Goal: Information Seeking & Learning: Learn about a topic

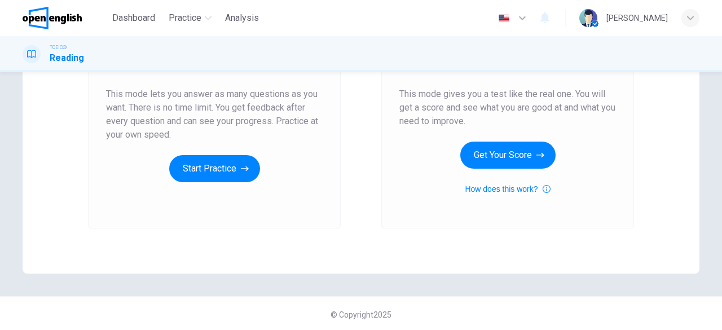
scroll to position [215, 0]
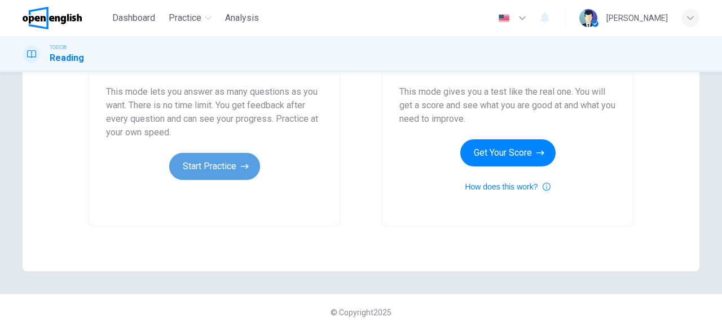
click at [206, 165] on button "Start Practice" at bounding box center [214, 166] width 91 height 27
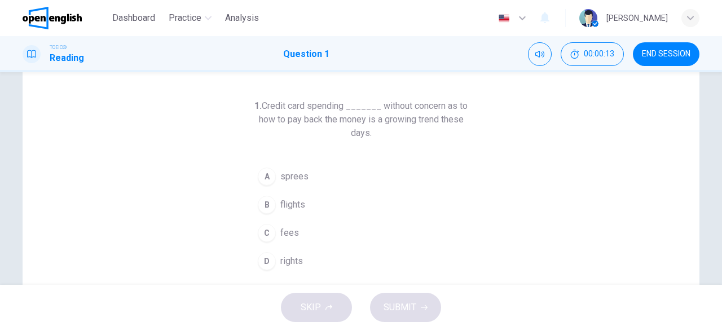
scroll to position [56, 0]
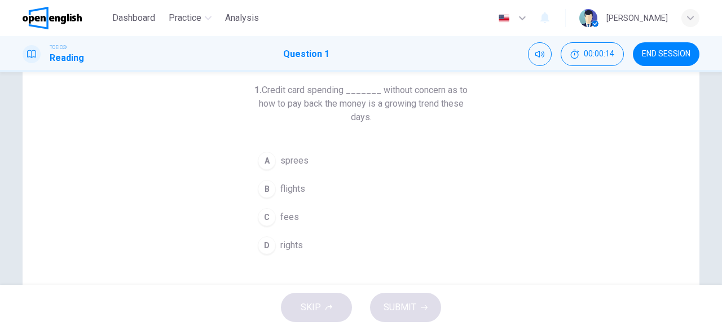
click at [367, 91] on h6 "1. Credit card spending _______ without concern as to how to pay back the money…" at bounding box center [361, 103] width 217 height 41
click at [310, 173] on button "A sprees" at bounding box center [361, 161] width 217 height 28
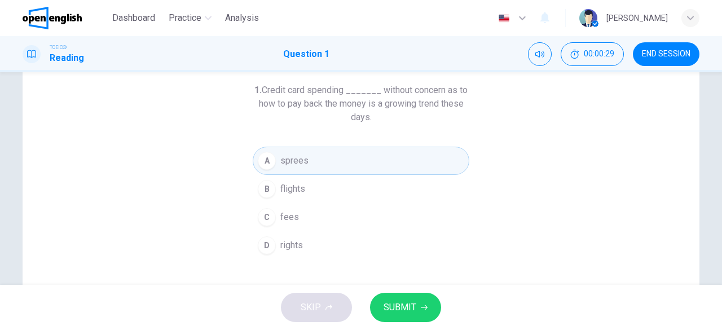
click at [292, 212] on span "fees" at bounding box center [289, 217] width 19 height 14
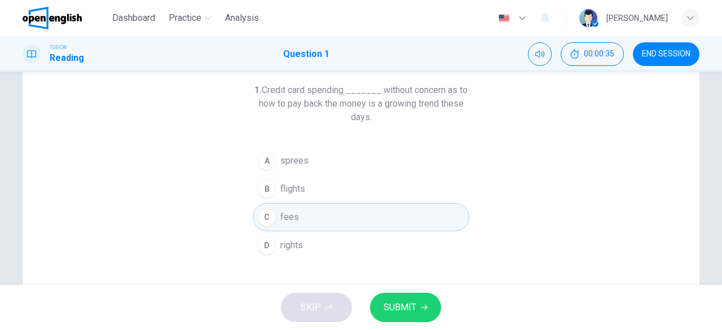
click at [406, 304] on span "SUBMIT" at bounding box center [400, 308] width 33 height 16
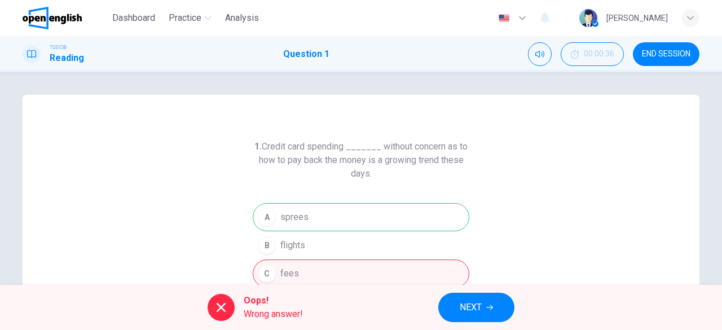
scroll to position [113, 0]
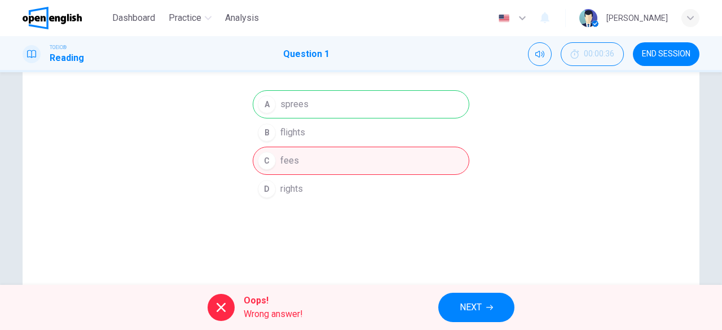
click at [469, 307] on span "NEXT" at bounding box center [471, 308] width 22 height 16
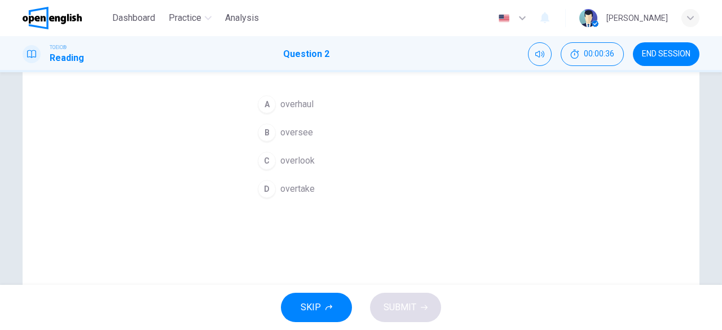
scroll to position [56, 0]
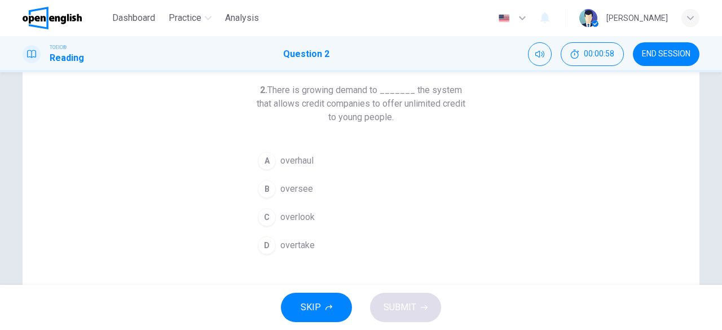
click at [287, 217] on span "overlook" at bounding box center [297, 217] width 34 height 14
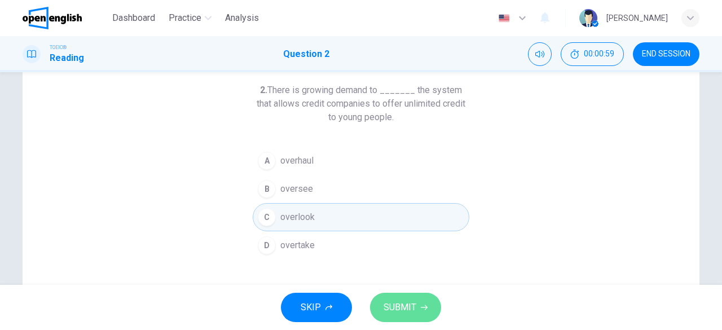
click at [394, 303] on span "SUBMIT" at bounding box center [400, 308] width 33 height 16
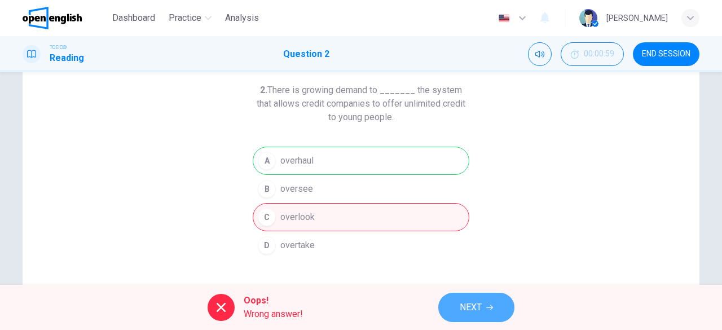
click at [466, 306] on span "NEXT" at bounding box center [471, 308] width 22 height 16
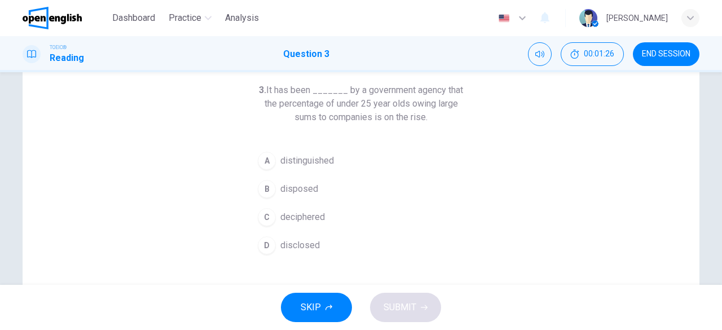
click at [302, 156] on span "distinguished" at bounding box center [307, 161] width 54 height 14
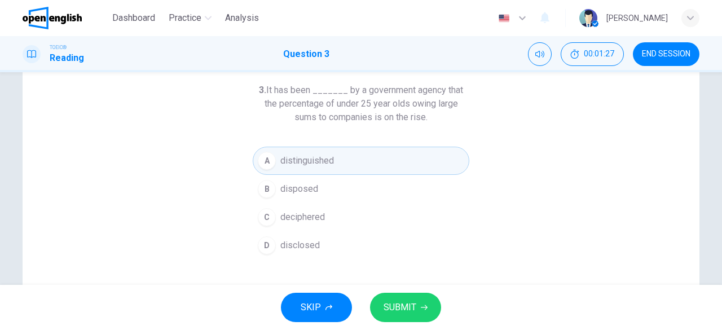
click at [399, 303] on span "SUBMIT" at bounding box center [400, 308] width 33 height 16
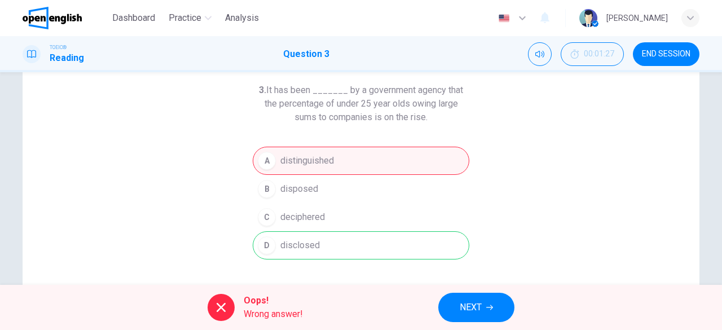
click at [472, 307] on span "NEXT" at bounding box center [471, 308] width 22 height 16
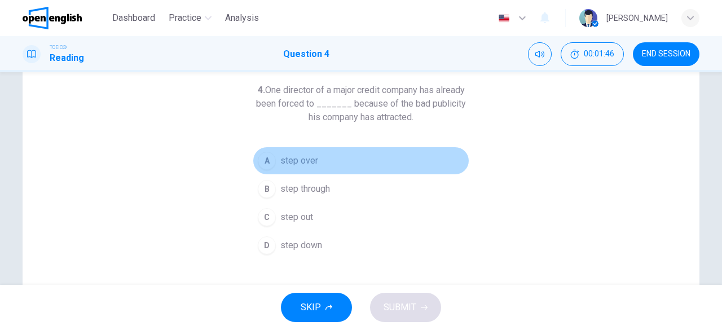
click at [297, 157] on span "step over" at bounding box center [299, 161] width 38 height 14
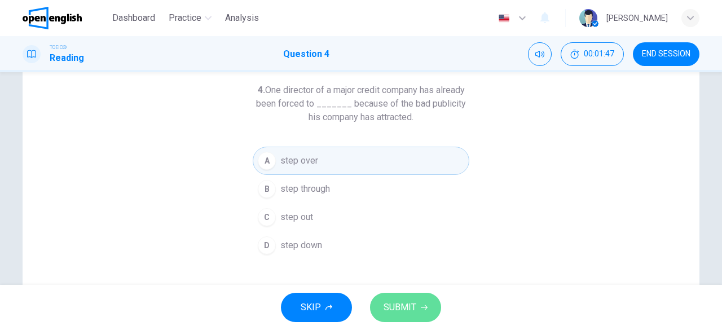
click at [402, 308] on span "SUBMIT" at bounding box center [400, 308] width 33 height 16
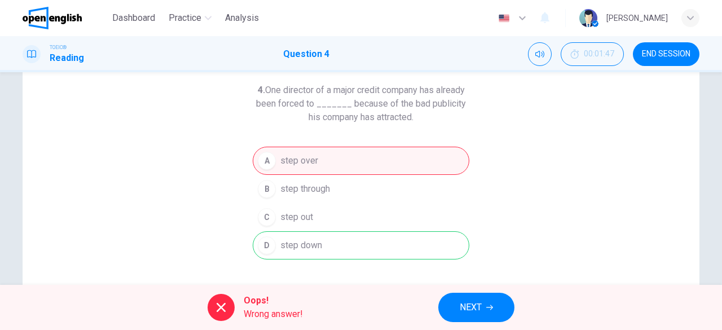
click at [470, 306] on span "NEXT" at bounding box center [471, 308] width 22 height 16
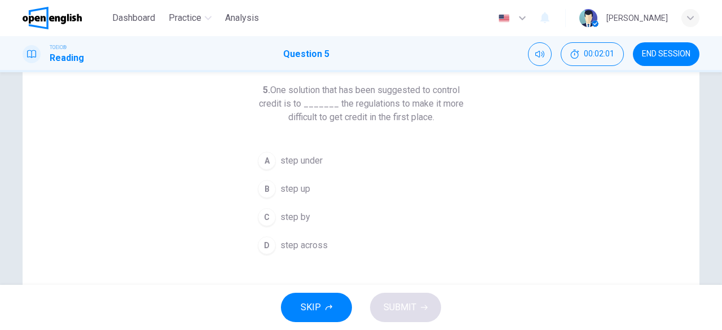
click at [291, 166] on span "step under" at bounding box center [301, 161] width 42 height 14
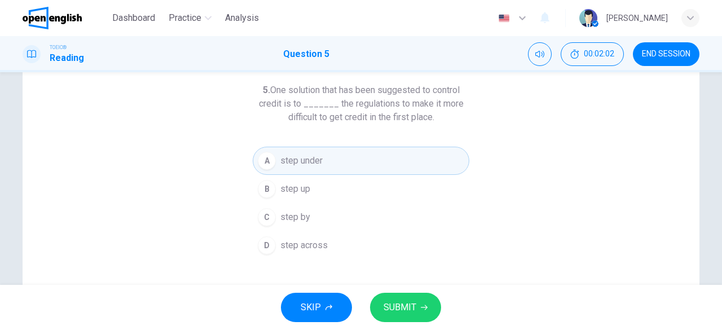
click at [406, 304] on span "SUBMIT" at bounding box center [400, 308] width 33 height 16
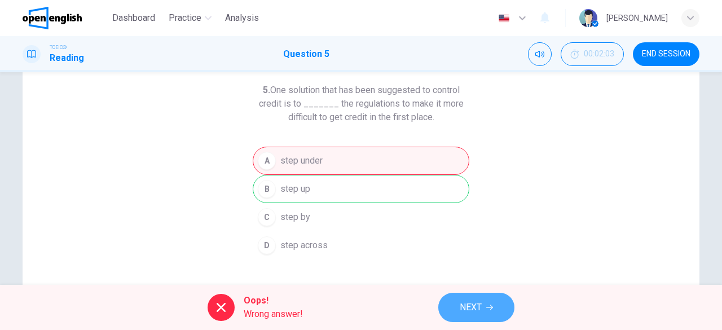
click at [464, 301] on span "NEXT" at bounding box center [471, 308] width 22 height 16
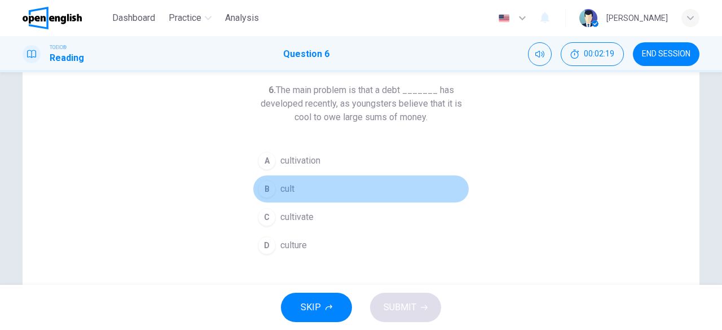
click at [285, 185] on span "cult" at bounding box center [287, 189] width 14 height 14
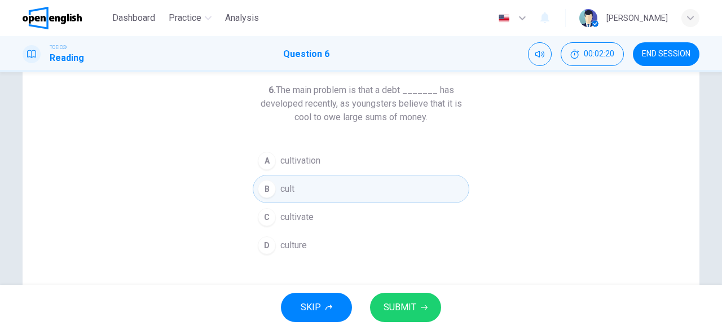
click at [412, 314] on span "SUBMIT" at bounding box center [400, 308] width 33 height 16
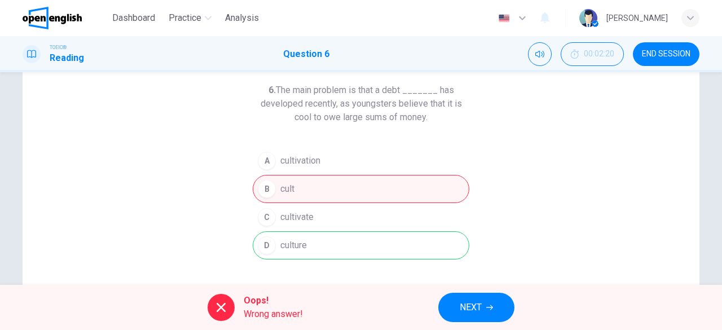
click at [473, 305] on span "NEXT" at bounding box center [471, 308] width 22 height 16
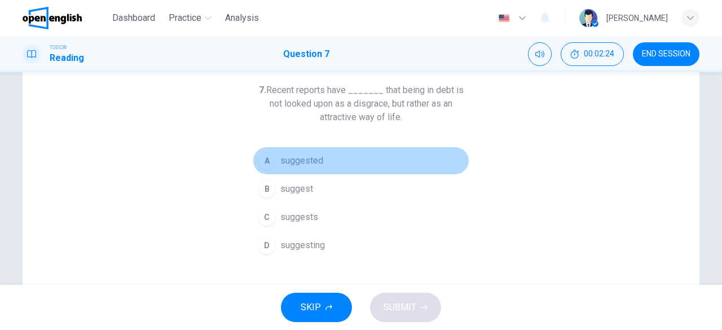
click at [305, 160] on span "suggested" at bounding box center [301, 161] width 43 height 14
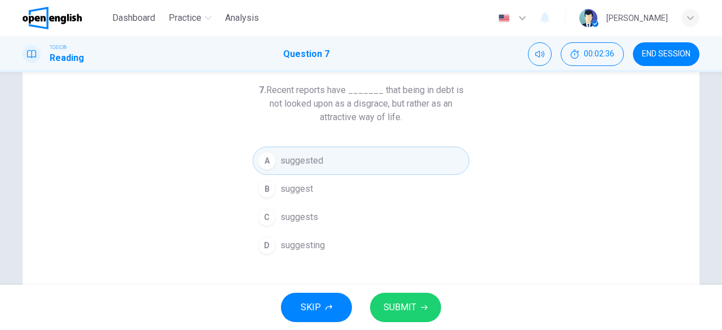
click at [407, 307] on span "SUBMIT" at bounding box center [400, 308] width 33 height 16
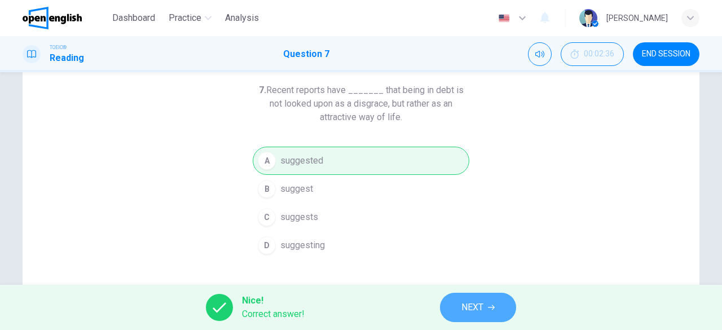
click at [467, 311] on span "NEXT" at bounding box center [472, 308] width 22 height 16
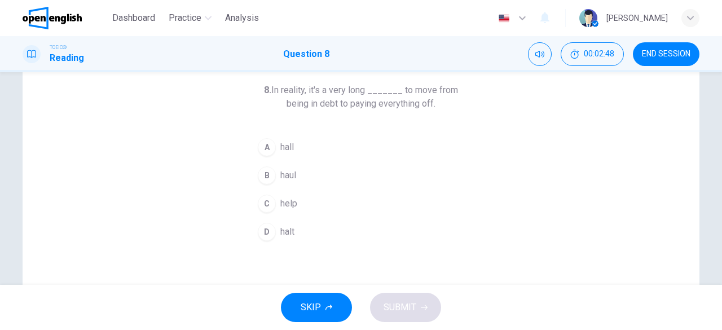
click at [280, 154] on button "A hall" at bounding box center [361, 147] width 217 height 28
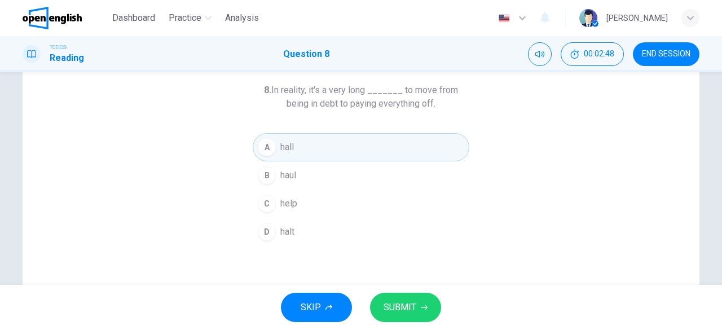
click at [403, 310] on span "SUBMIT" at bounding box center [400, 308] width 33 height 16
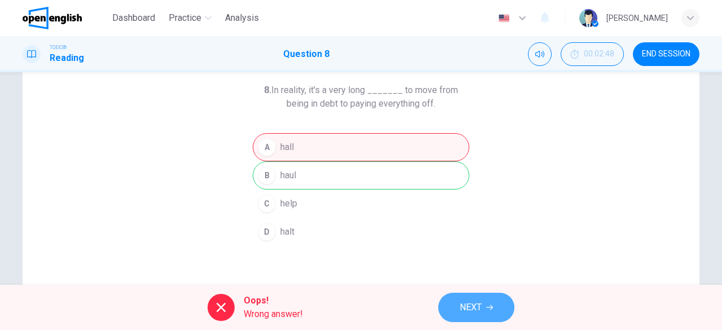
click at [454, 299] on button "NEXT" at bounding box center [476, 307] width 76 height 29
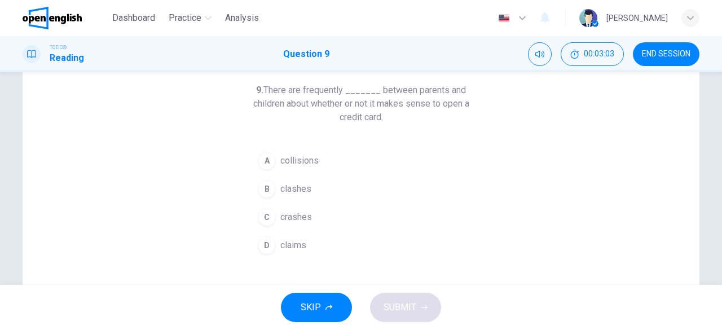
click at [307, 243] on button "D claims" at bounding box center [361, 245] width 217 height 28
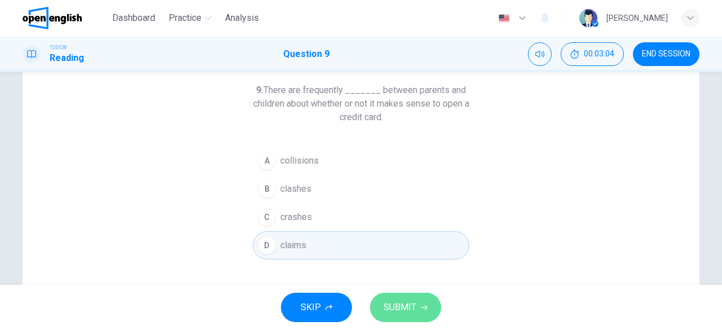
click at [402, 309] on span "SUBMIT" at bounding box center [400, 308] width 33 height 16
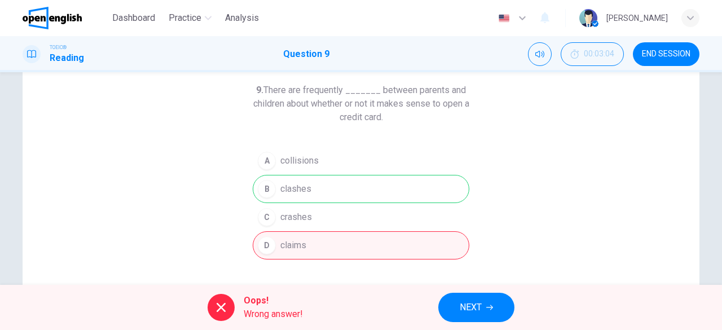
click at [463, 301] on span "NEXT" at bounding box center [471, 308] width 22 height 16
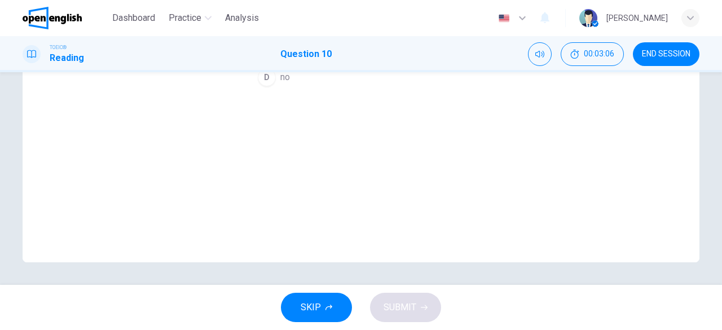
scroll to position [0, 0]
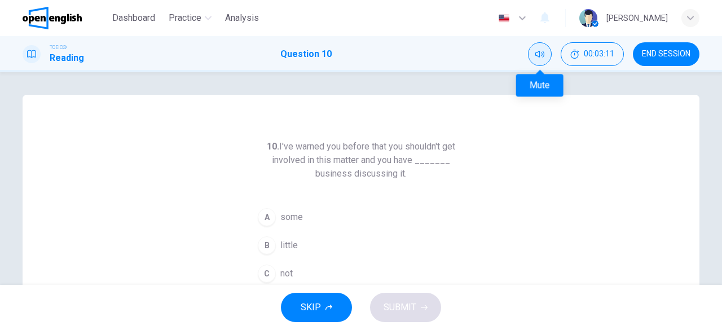
click at [538, 57] on icon "Mute" at bounding box center [539, 54] width 9 height 9
click at [528, 171] on div "10. I've warned you before that you shouldn't get involved in this matter and y…" at bounding box center [361, 291] width 677 height 392
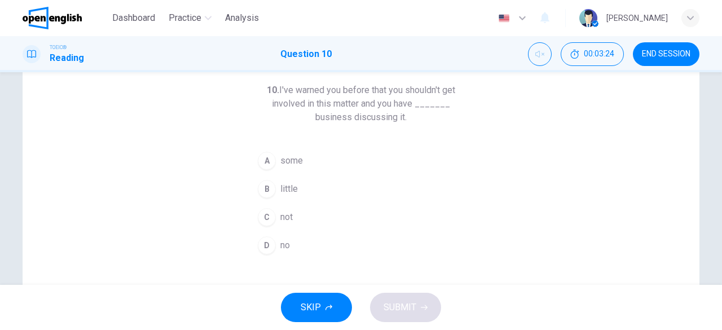
click at [280, 159] on span "some" at bounding box center [291, 161] width 23 height 14
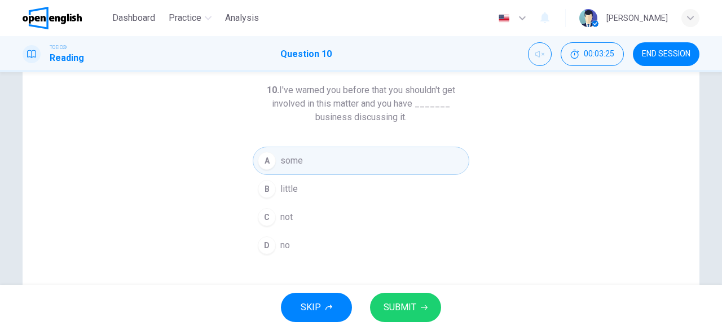
click at [390, 311] on span "SUBMIT" at bounding box center [400, 308] width 33 height 16
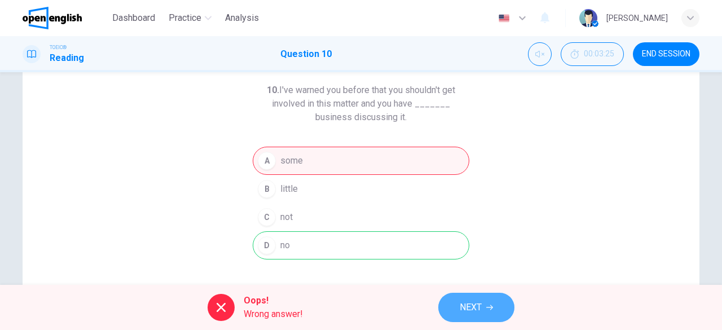
click at [463, 302] on span "NEXT" at bounding box center [471, 308] width 22 height 16
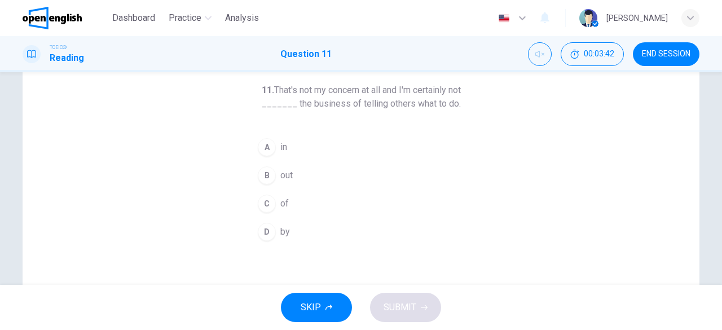
click at [293, 200] on button "C of" at bounding box center [361, 204] width 217 height 28
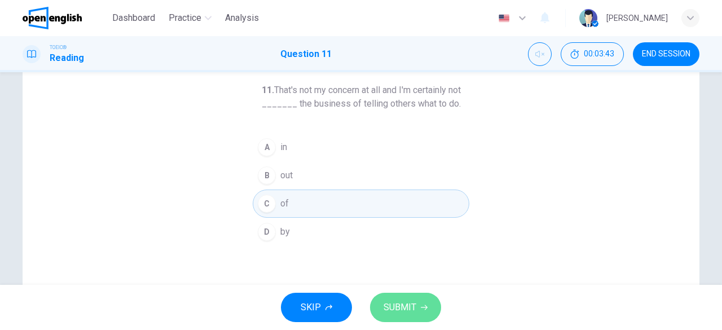
click at [392, 309] on span "SUBMIT" at bounding box center [400, 308] width 33 height 16
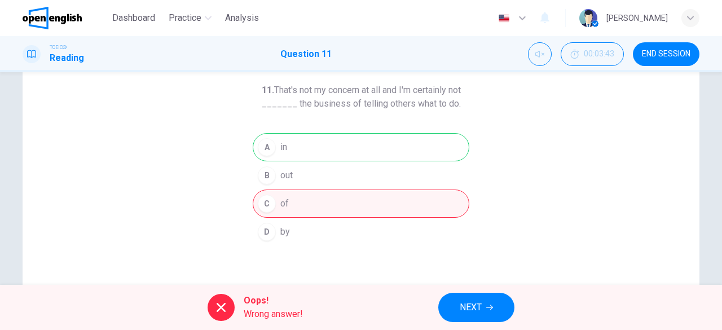
click at [472, 305] on span "NEXT" at bounding box center [471, 308] width 22 height 16
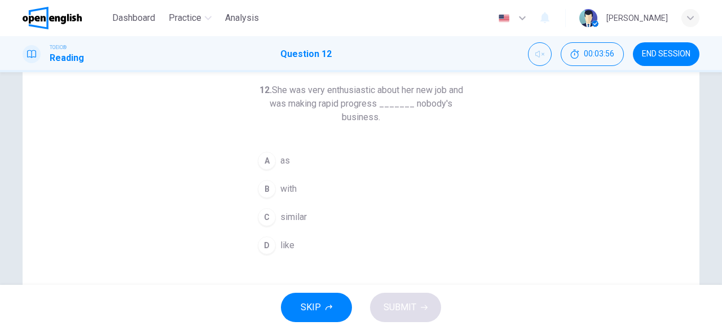
click at [288, 195] on span "with" at bounding box center [288, 189] width 16 height 14
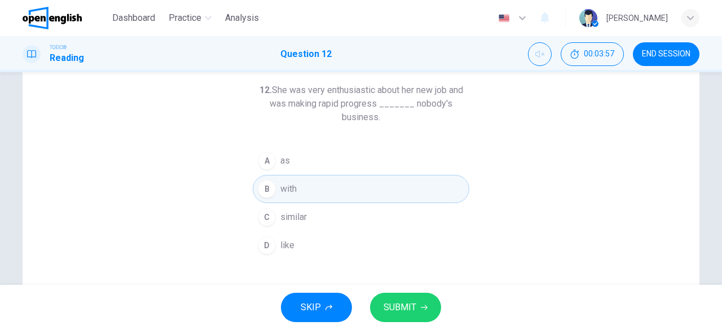
click at [395, 306] on span "SUBMIT" at bounding box center [400, 308] width 33 height 16
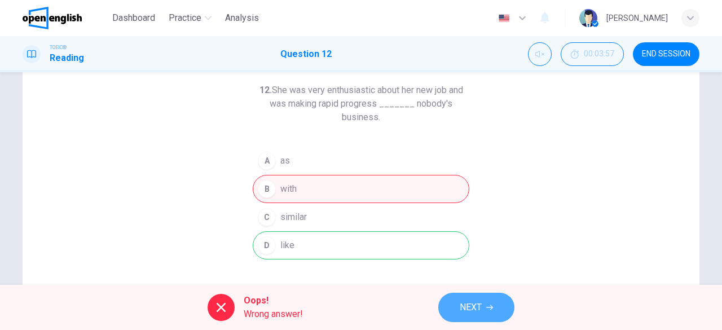
click at [478, 302] on span "NEXT" at bounding box center [471, 308] width 22 height 16
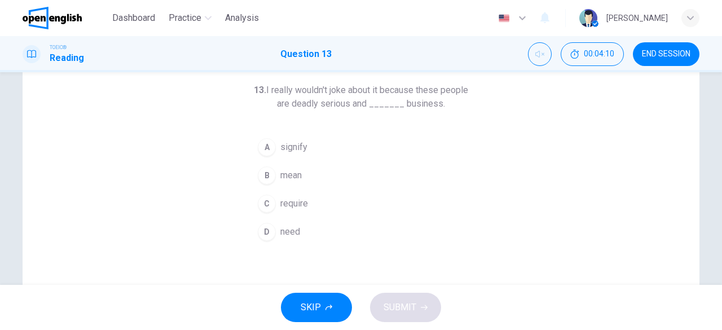
click at [292, 227] on span "need" at bounding box center [290, 232] width 20 height 14
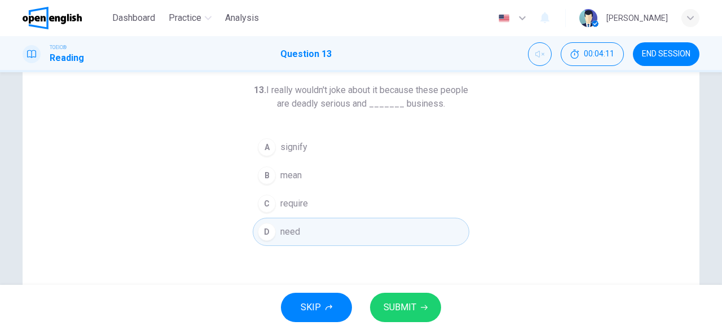
click at [385, 293] on button "SUBMIT" at bounding box center [405, 307] width 71 height 29
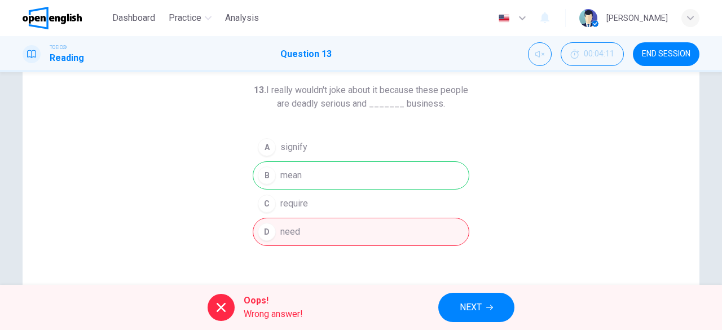
click at [457, 307] on button "NEXT" at bounding box center [476, 307] width 76 height 29
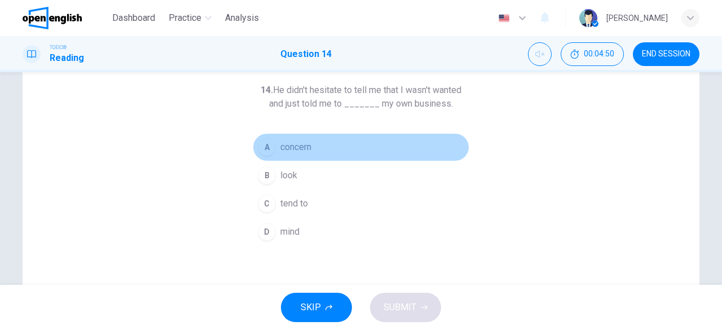
click at [289, 147] on span "concern" at bounding box center [295, 147] width 31 height 14
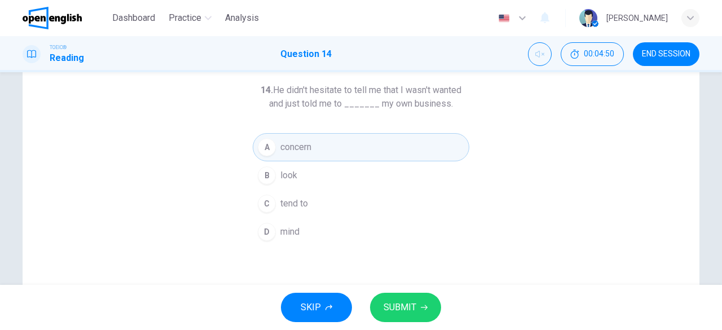
click at [403, 297] on button "SUBMIT" at bounding box center [405, 307] width 71 height 29
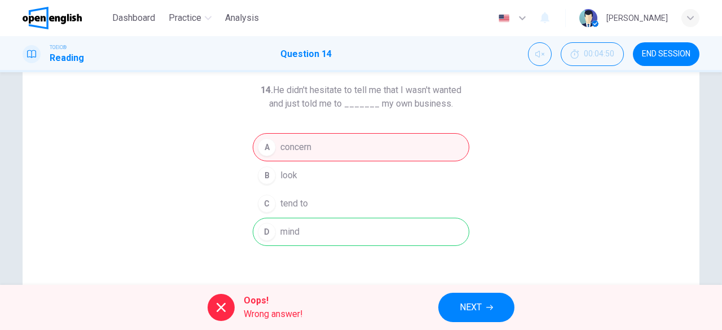
click at [477, 312] on span "NEXT" at bounding box center [471, 308] width 22 height 16
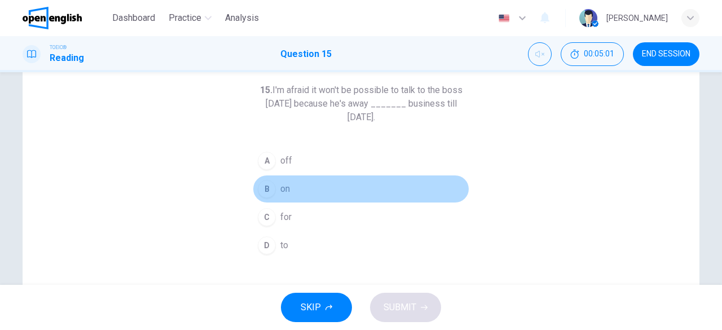
click at [283, 191] on span "on" at bounding box center [285, 189] width 10 height 14
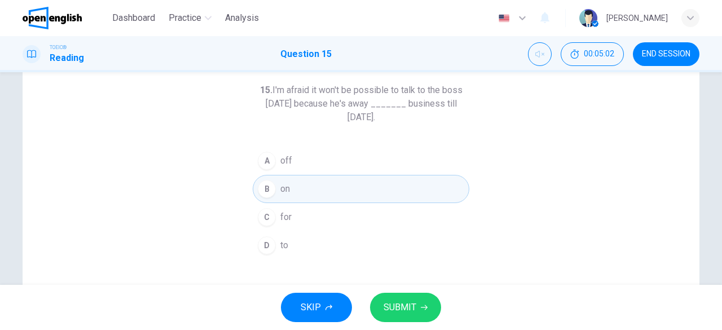
click at [401, 299] on button "SUBMIT" at bounding box center [405, 307] width 71 height 29
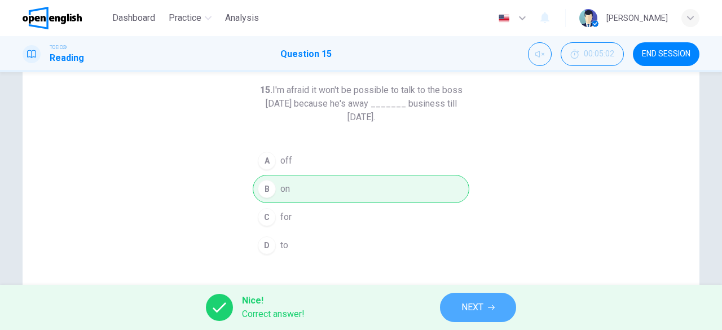
click at [478, 305] on span "NEXT" at bounding box center [472, 308] width 22 height 16
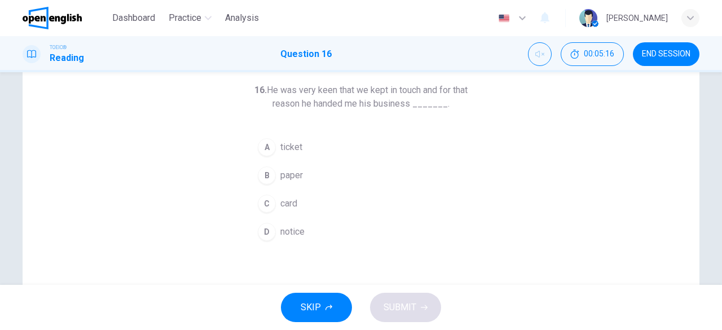
click at [285, 201] on span "card" at bounding box center [288, 204] width 17 height 14
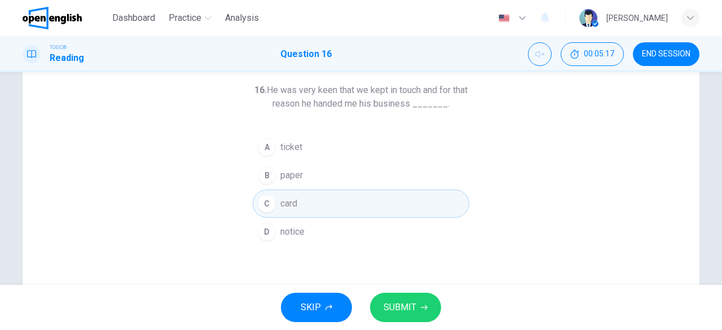
click at [394, 305] on span "SUBMIT" at bounding box center [400, 308] width 33 height 16
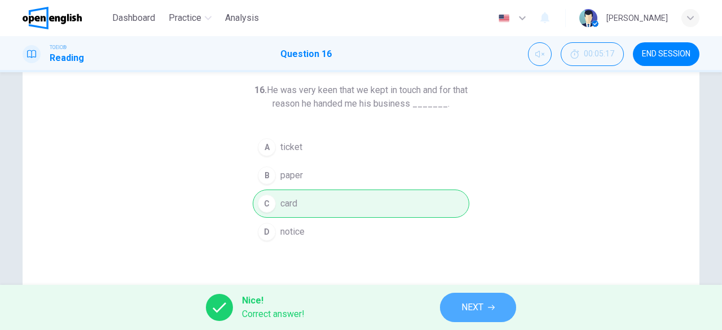
click at [480, 305] on span "NEXT" at bounding box center [472, 308] width 22 height 16
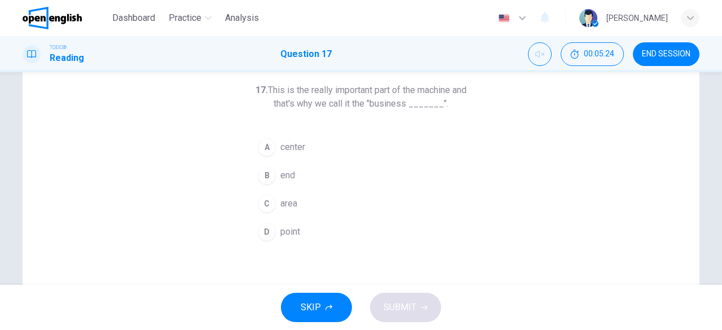
click at [280, 146] on span "center" at bounding box center [292, 147] width 25 height 14
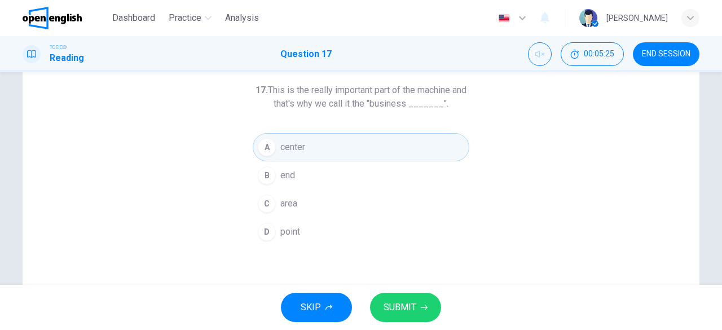
click at [392, 299] on button "SUBMIT" at bounding box center [405, 307] width 71 height 29
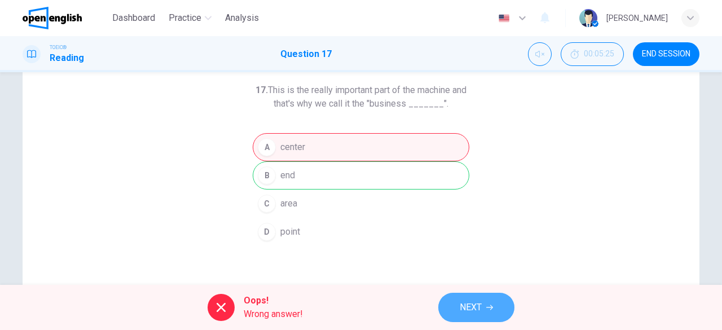
click at [474, 298] on button "NEXT" at bounding box center [476, 307] width 76 height 29
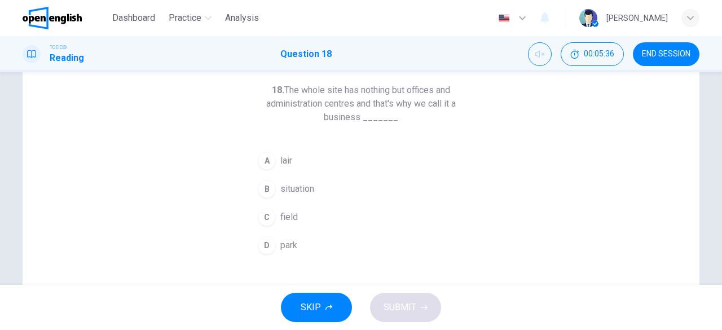
click at [313, 184] on button "B situation" at bounding box center [361, 189] width 217 height 28
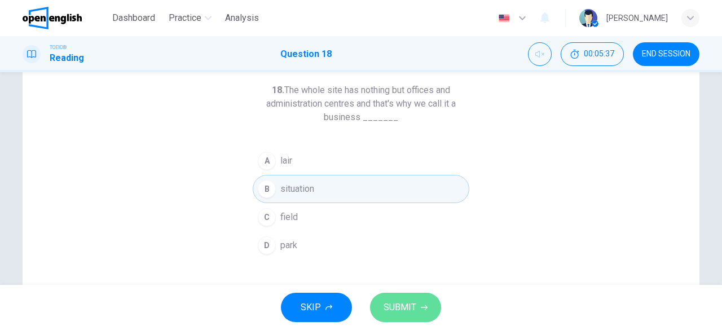
click at [403, 306] on span "SUBMIT" at bounding box center [400, 308] width 33 height 16
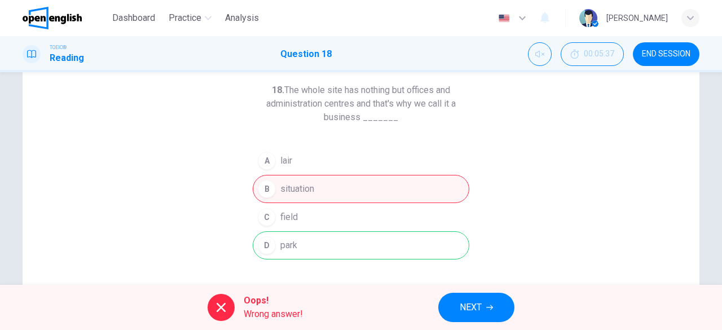
click at [479, 306] on span "NEXT" at bounding box center [471, 308] width 22 height 16
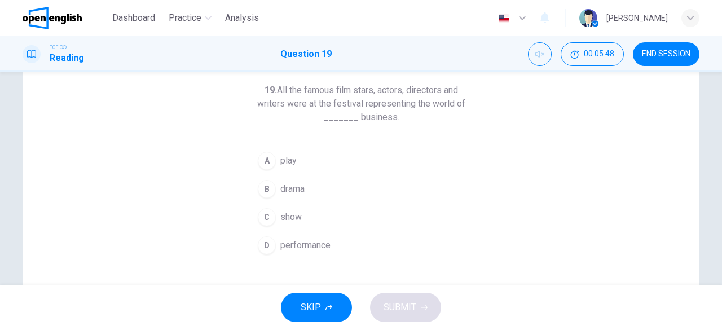
click at [289, 214] on span "show" at bounding box center [290, 217] width 21 height 14
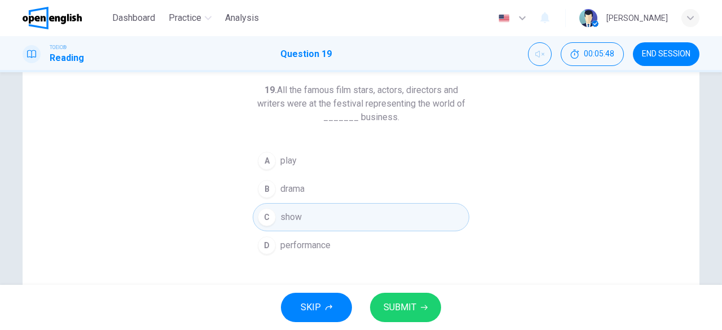
click at [296, 241] on span "performance" at bounding box center [305, 246] width 50 height 14
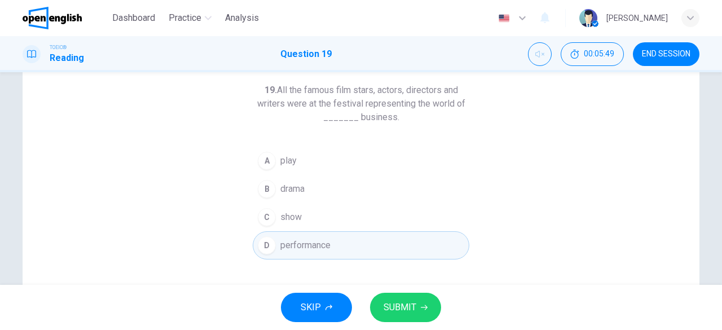
click at [369, 293] on div "SKIP SUBMIT" at bounding box center [361, 307] width 722 height 45
click at [385, 300] on span "SUBMIT" at bounding box center [400, 308] width 33 height 16
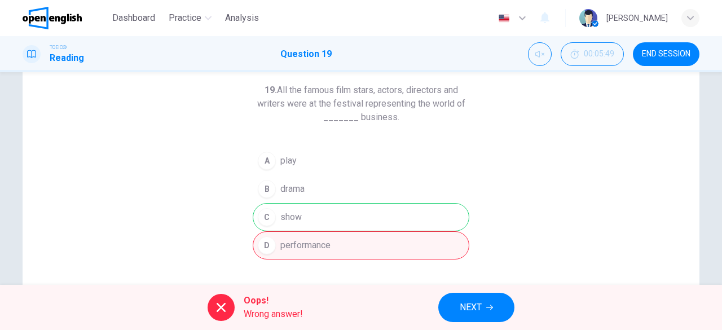
click at [335, 206] on div "A play B drama C show D performance" at bounding box center [361, 203] width 217 height 113
click at [485, 303] on button "NEXT" at bounding box center [476, 307] width 76 height 29
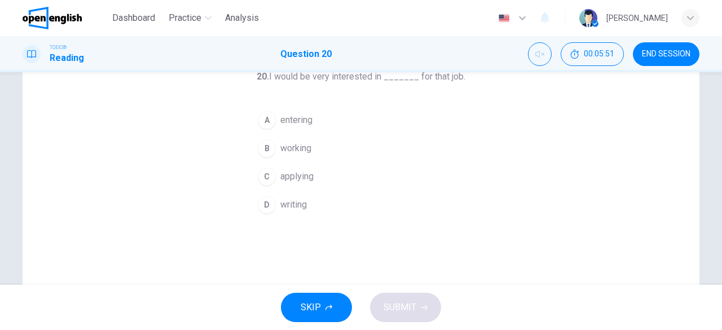
scroll to position [0, 0]
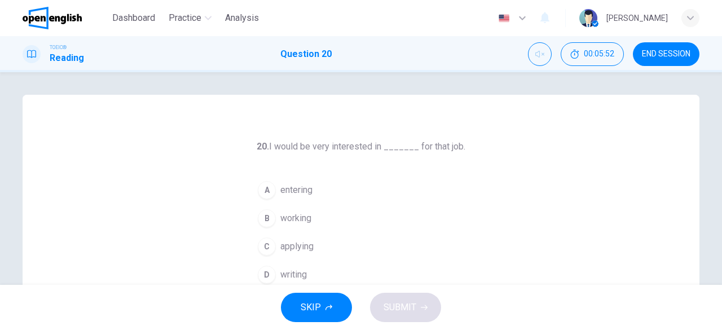
click at [68, 54] on h1 "Reading" at bounding box center [67, 58] width 34 height 14
click at [278, 51] on div "TOEIC® Reading Question 20 00:05:53 END SESSION" at bounding box center [361, 54] width 713 height 24
click at [346, 51] on div "TOEIC® Reading Question 20 00:05:53 END SESSION" at bounding box center [361, 54] width 713 height 24
drag, startPoint x: 247, startPoint y: 17, endPoint x: 445, endPoint y: 94, distance: 212.3
click at [247, 17] on span "Analysis" at bounding box center [242, 18] width 34 height 14
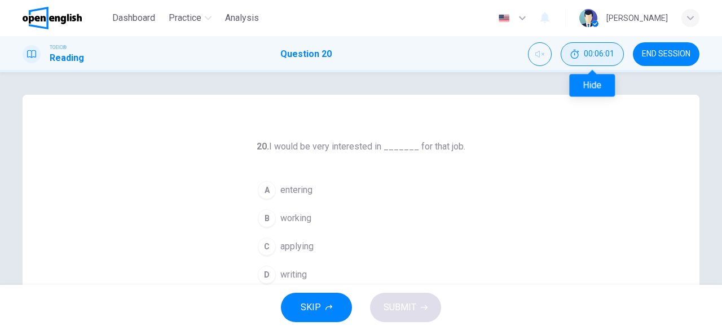
click at [597, 52] on span "00:06:01" at bounding box center [599, 54] width 30 height 9
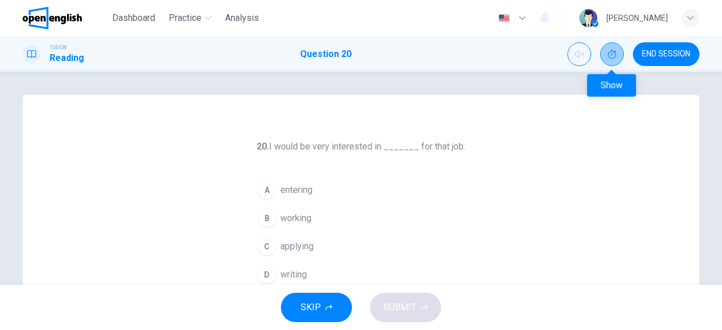
click at [609, 54] on icon "Show" at bounding box center [612, 54] width 9 height 9
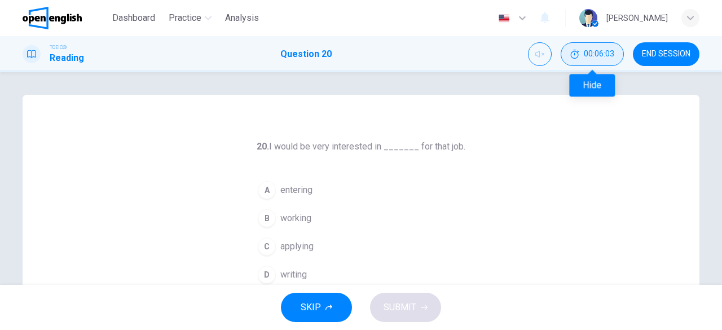
click at [593, 53] on span "00:06:03" at bounding box center [599, 54] width 30 height 9
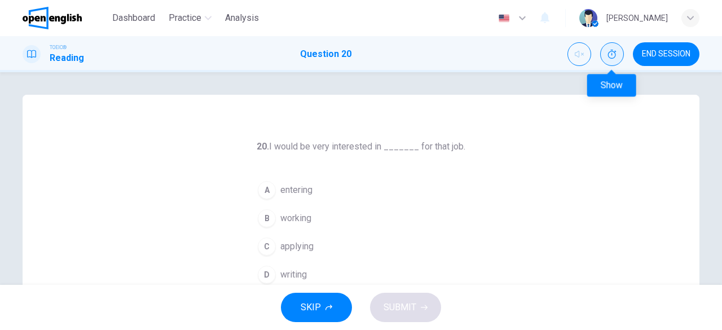
click at [604, 54] on button "Show" at bounding box center [612, 54] width 24 height 24
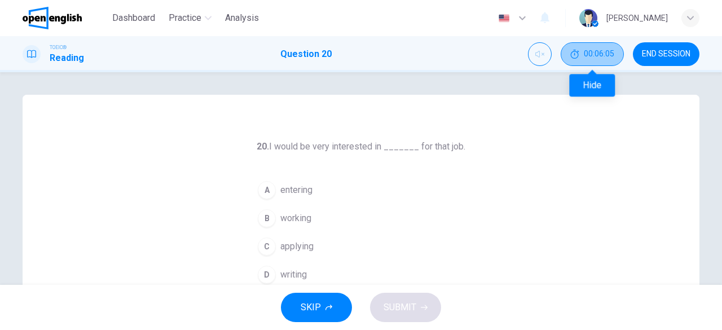
click at [590, 59] on button "00:06:05" at bounding box center [592, 54] width 63 height 24
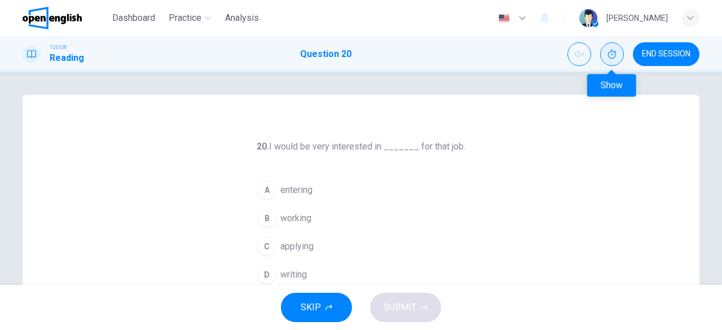
click at [610, 58] on icon "Show" at bounding box center [612, 54] width 8 height 9
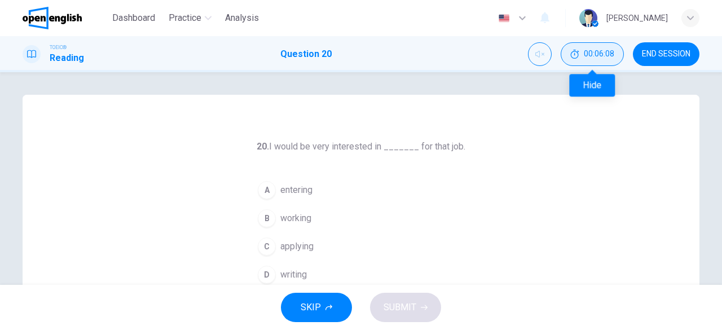
click at [601, 56] on span "00:06:08" at bounding box center [599, 54] width 30 height 9
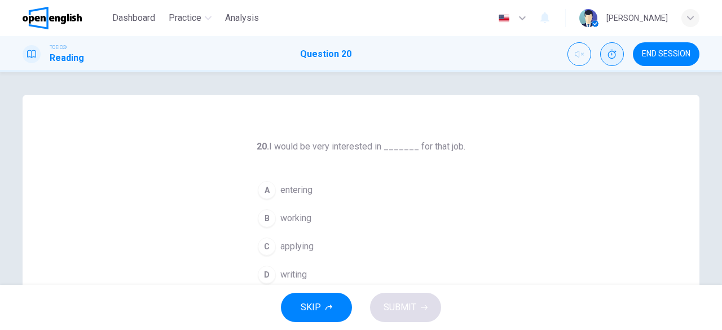
click at [642, 50] on span "END SESSION" at bounding box center [666, 54] width 49 height 9
click at [605, 59] on button "Show" at bounding box center [612, 54] width 24 height 24
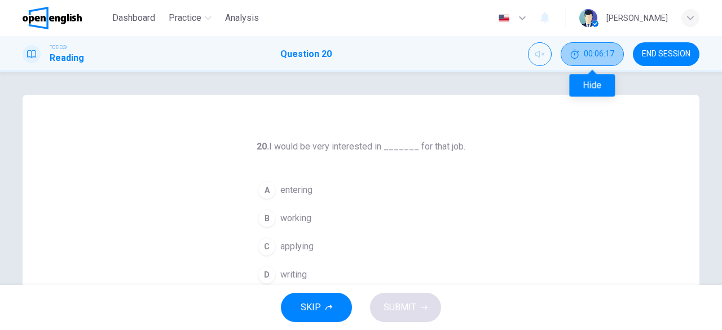
click at [575, 61] on button "00:06:17" at bounding box center [592, 54] width 63 height 24
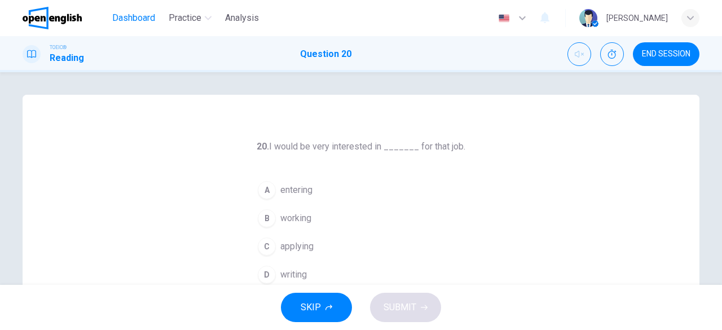
click at [120, 22] on span "Dashboard" at bounding box center [133, 18] width 43 height 14
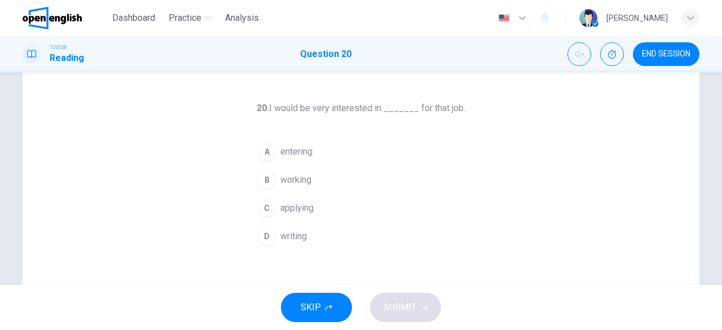
scroll to position [56, 0]
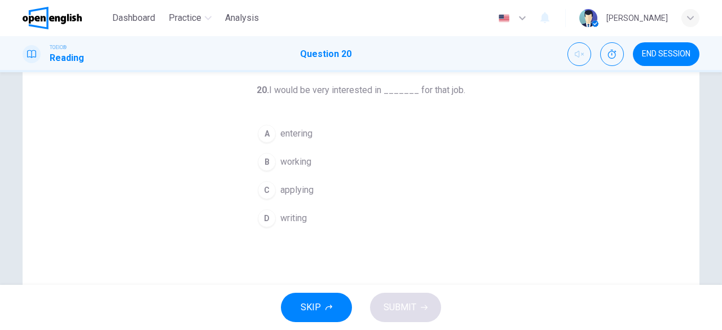
click at [301, 191] on span "applying" at bounding box center [296, 190] width 33 height 14
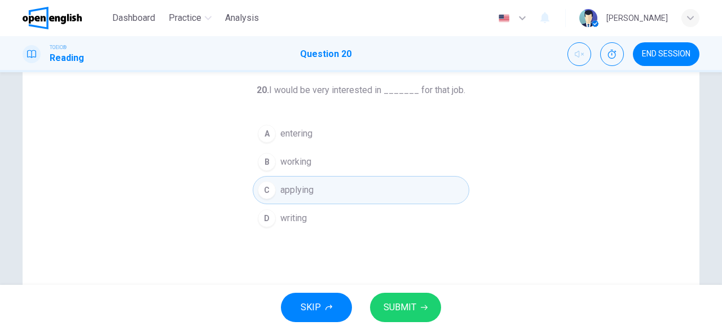
click at [412, 307] on span "SUBMIT" at bounding box center [400, 308] width 33 height 16
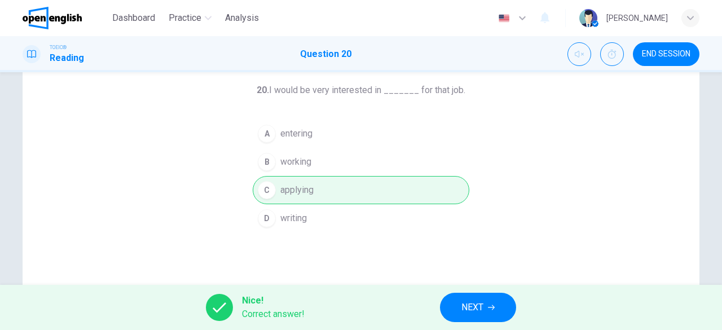
click at [474, 304] on span "NEXT" at bounding box center [472, 308] width 22 height 16
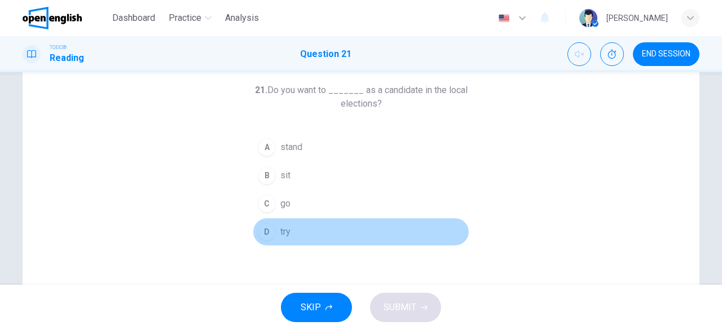
click at [281, 222] on button "D try" at bounding box center [361, 232] width 217 height 28
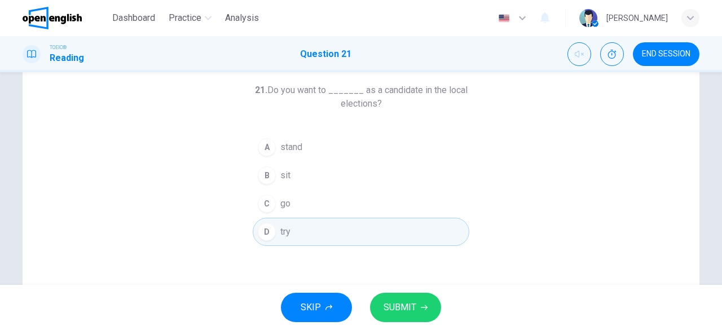
click at [407, 314] on span "SUBMIT" at bounding box center [400, 308] width 33 height 16
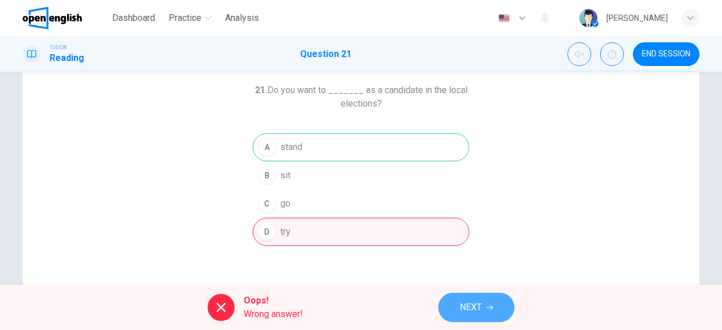
click at [483, 305] on button "NEXT" at bounding box center [476, 307] width 76 height 29
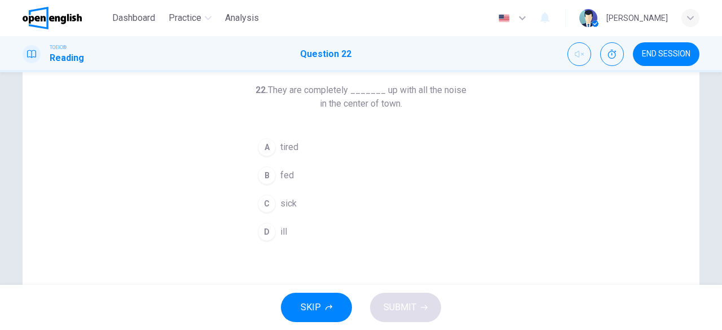
click at [274, 195] on button "C sick" at bounding box center [361, 204] width 217 height 28
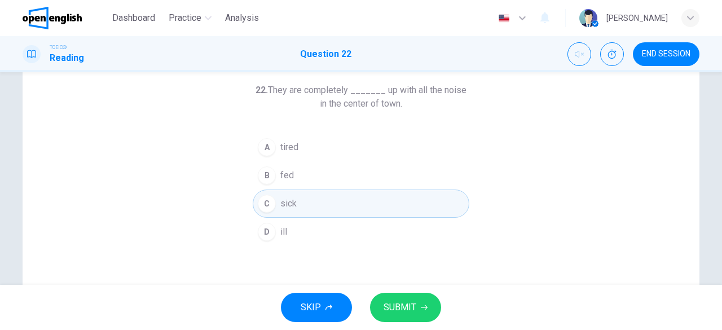
click at [406, 301] on span "SUBMIT" at bounding box center [400, 308] width 33 height 16
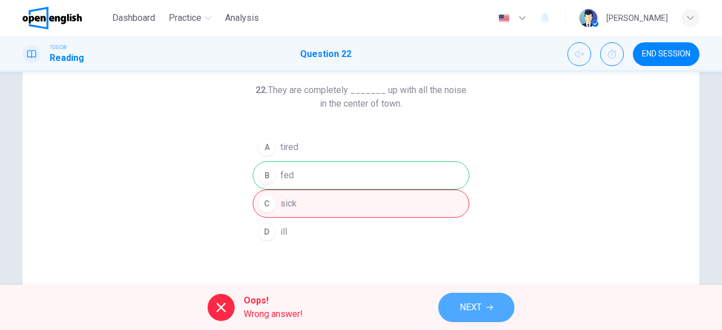
click at [468, 307] on span "NEXT" at bounding box center [471, 308] width 22 height 16
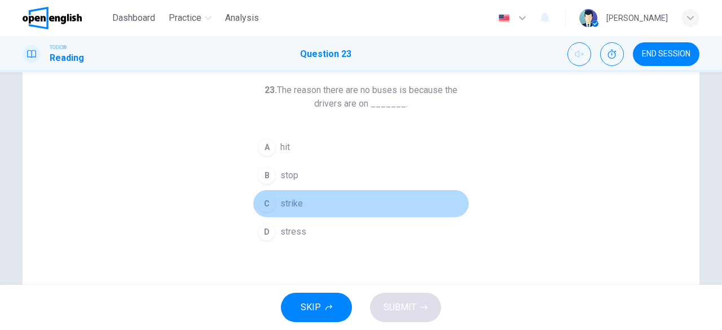
click at [301, 201] on button "C strike" at bounding box center [361, 204] width 217 height 28
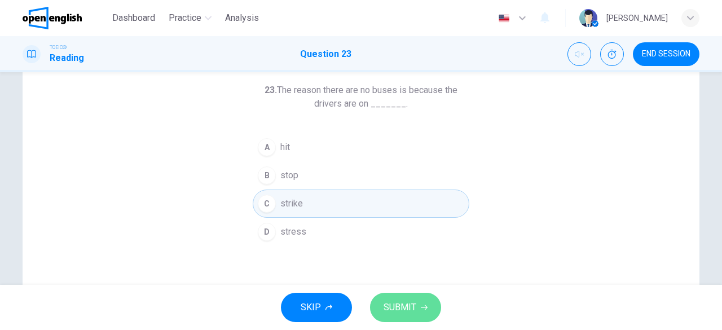
click at [412, 306] on span "SUBMIT" at bounding box center [400, 308] width 33 height 16
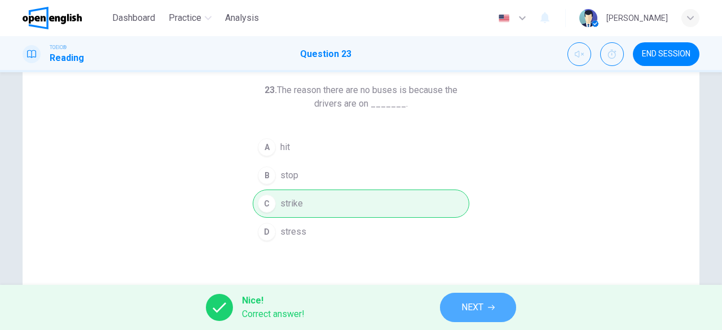
drag, startPoint x: 484, startPoint y: 305, endPoint x: 461, endPoint y: 297, distance: 24.3
click at [483, 305] on button "NEXT" at bounding box center [478, 307] width 76 height 29
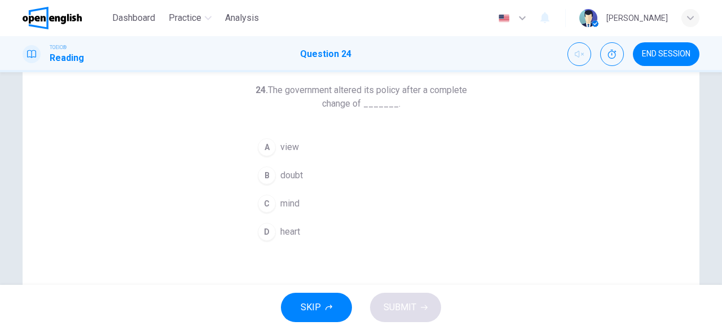
click at [301, 201] on button "C mind" at bounding box center [361, 204] width 217 height 28
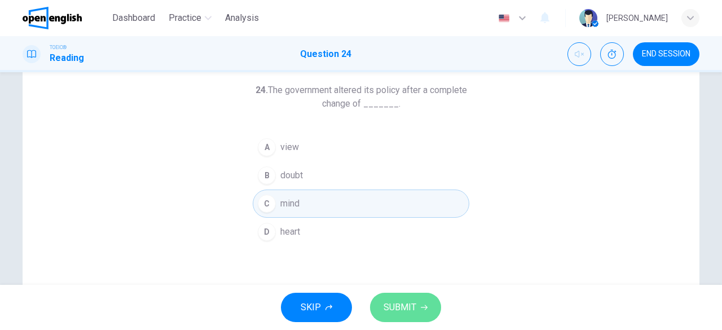
click at [390, 305] on span "SUBMIT" at bounding box center [400, 308] width 33 height 16
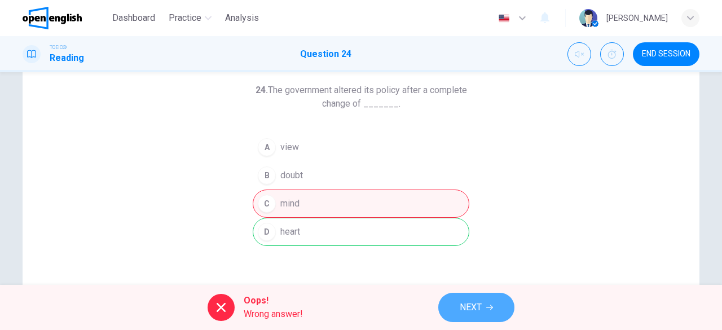
click at [478, 303] on span "NEXT" at bounding box center [471, 308] width 22 height 16
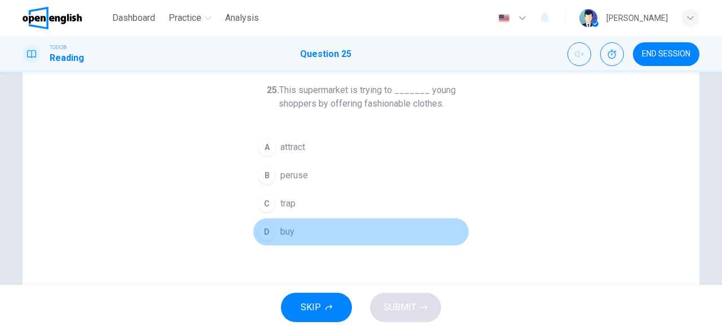
click at [285, 234] on span "buy" at bounding box center [287, 232] width 14 height 14
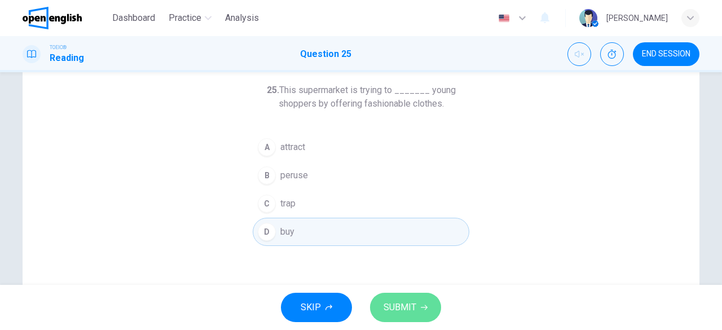
click at [421, 305] on icon "button" at bounding box center [424, 307] width 7 height 7
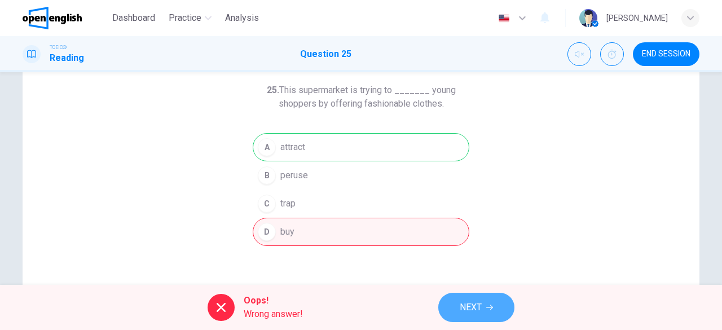
click at [469, 304] on span "NEXT" at bounding box center [471, 308] width 22 height 16
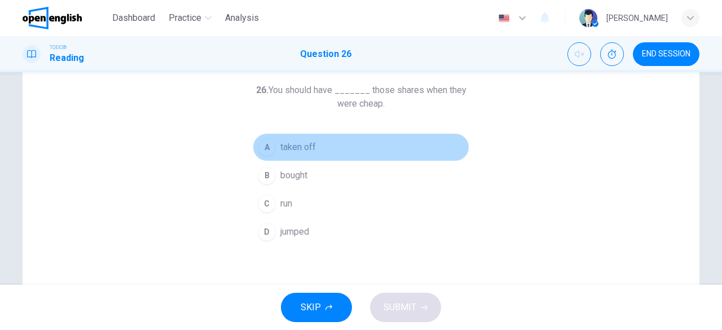
click at [306, 138] on button "A taken off" at bounding box center [361, 147] width 217 height 28
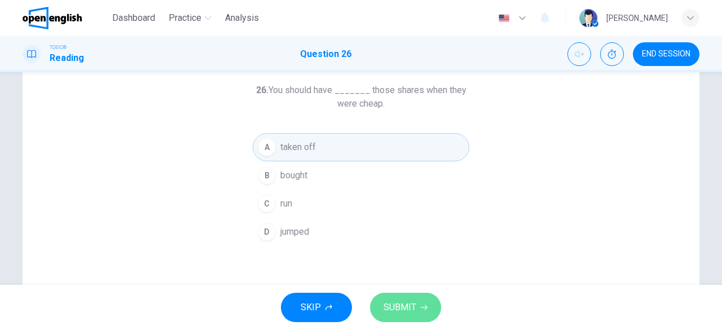
click at [403, 295] on button "SUBMIT" at bounding box center [405, 307] width 71 height 29
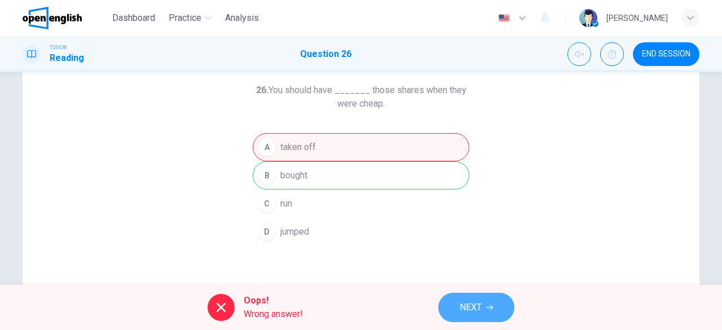
click at [481, 307] on span "NEXT" at bounding box center [471, 308] width 22 height 16
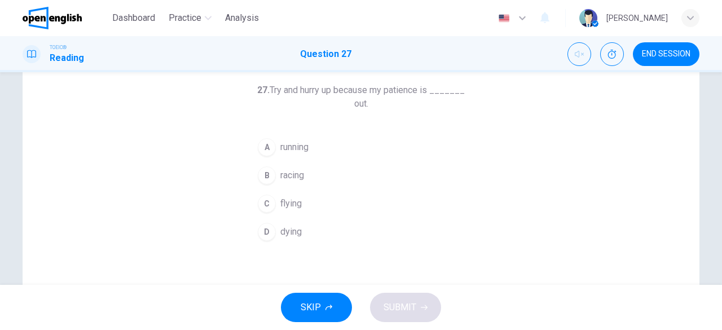
click at [303, 229] on button "D dying" at bounding box center [361, 232] width 217 height 28
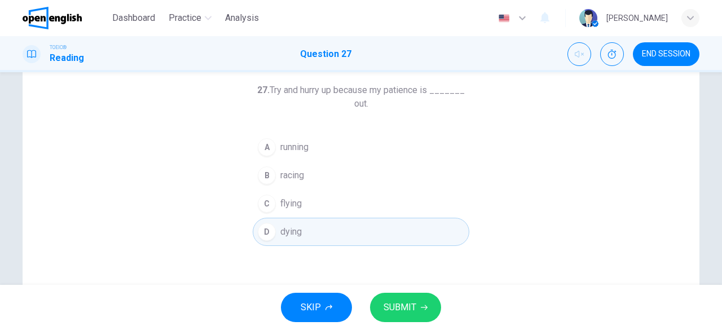
click at [406, 300] on span "SUBMIT" at bounding box center [400, 308] width 33 height 16
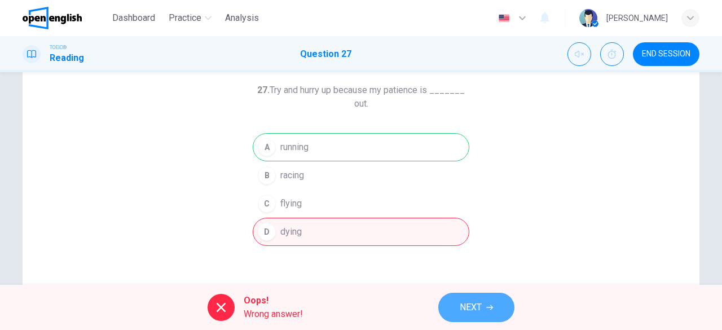
click at [479, 311] on span "NEXT" at bounding box center [471, 308] width 22 height 16
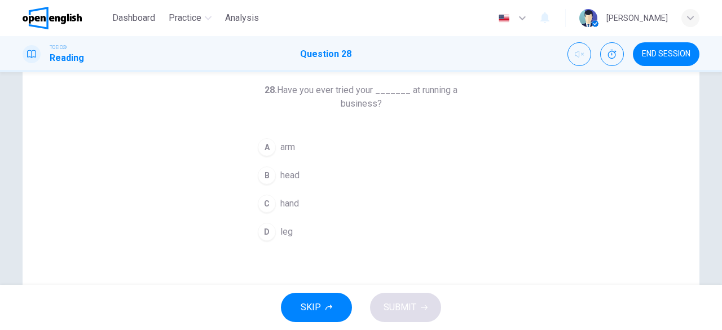
click at [270, 229] on div "D" at bounding box center [267, 232] width 18 height 18
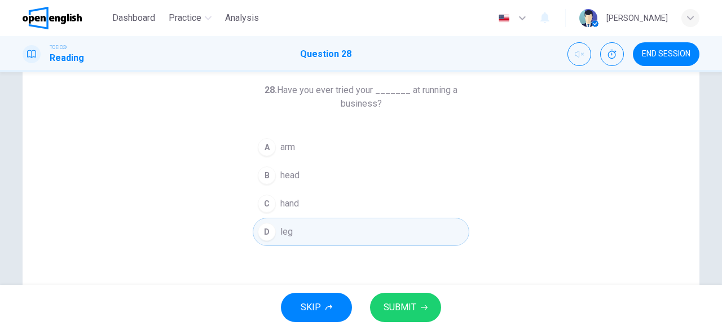
click at [426, 304] on icon "button" at bounding box center [424, 307] width 7 height 7
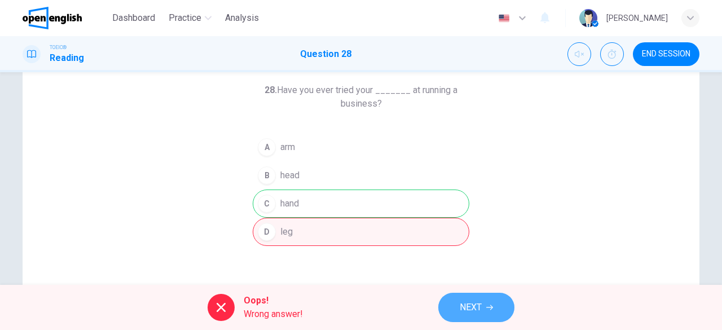
click at [476, 302] on span "NEXT" at bounding box center [471, 308] width 22 height 16
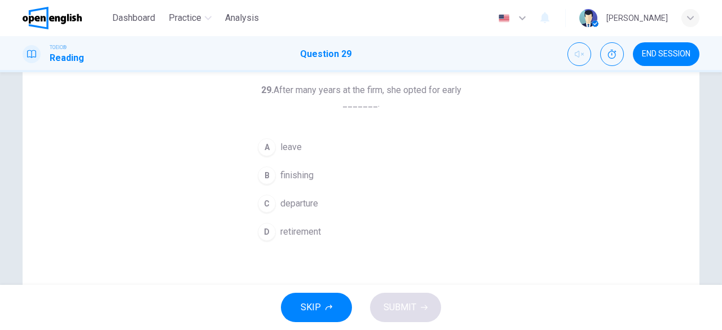
click at [331, 225] on button "D retirement" at bounding box center [361, 232] width 217 height 28
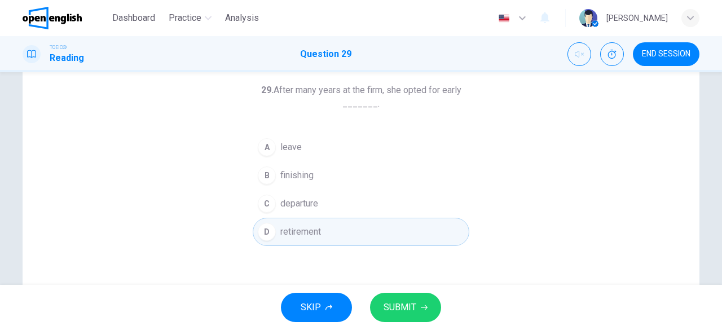
click at [387, 310] on span "SUBMIT" at bounding box center [400, 308] width 33 height 16
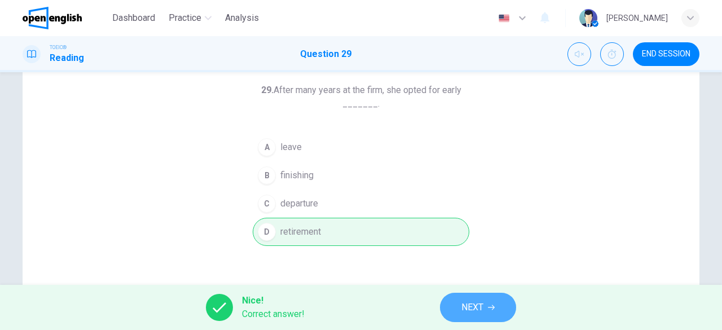
click at [472, 305] on span "NEXT" at bounding box center [472, 308] width 22 height 16
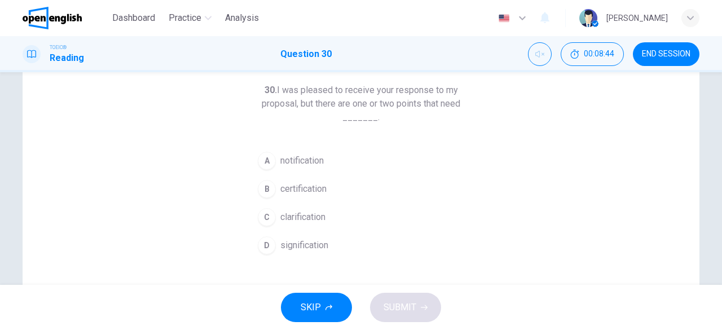
click at [289, 211] on span "clarification" at bounding box center [302, 217] width 45 height 14
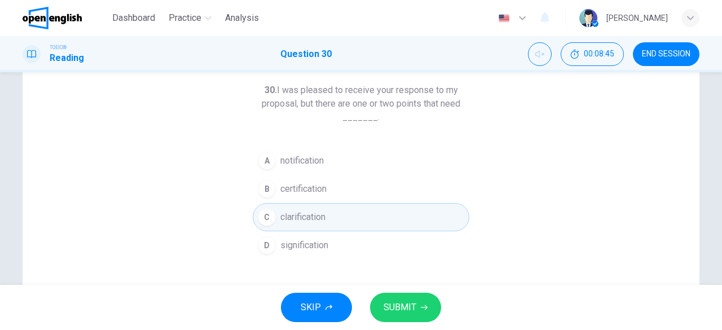
click at [403, 305] on span "SUBMIT" at bounding box center [400, 308] width 33 height 16
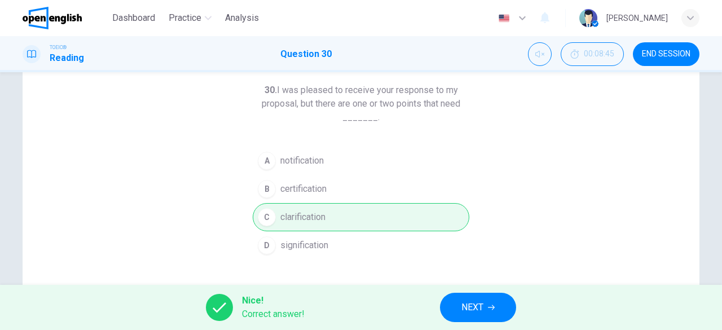
click at [492, 307] on icon "button" at bounding box center [491, 307] width 7 height 7
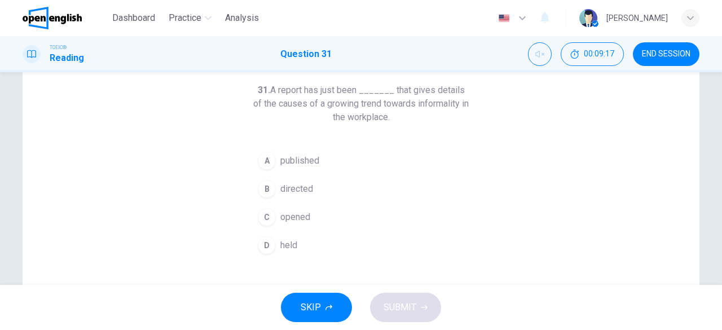
click at [299, 217] on span "opened" at bounding box center [295, 217] width 30 height 14
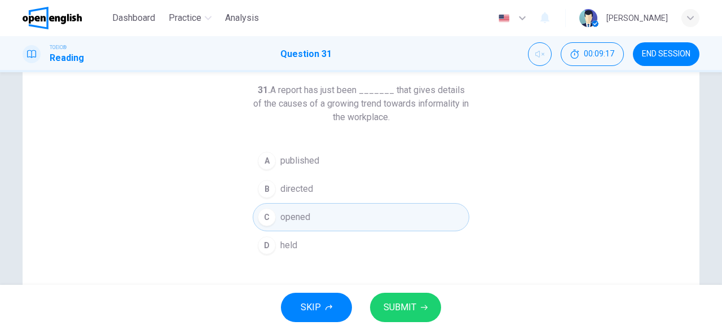
click at [393, 315] on span "SUBMIT" at bounding box center [400, 308] width 33 height 16
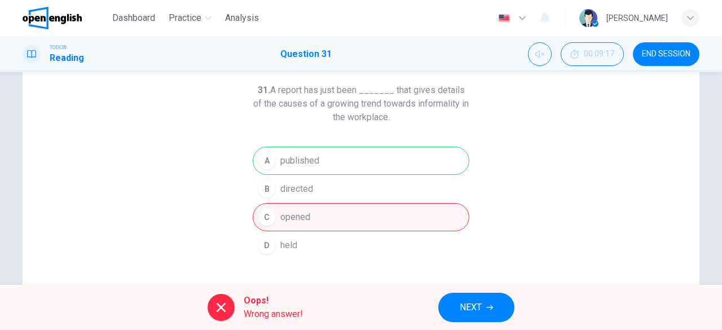
click at [490, 306] on icon "button" at bounding box center [489, 307] width 7 height 7
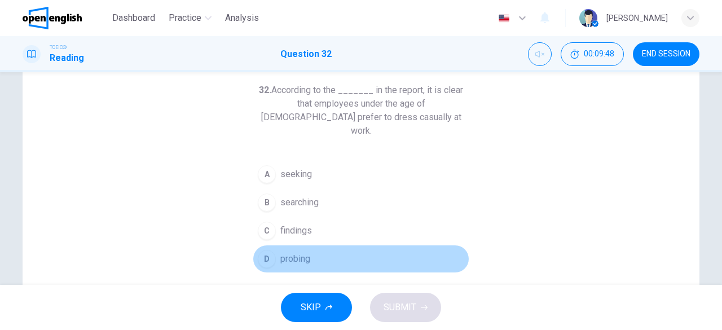
click at [317, 248] on button "D probing" at bounding box center [361, 259] width 217 height 28
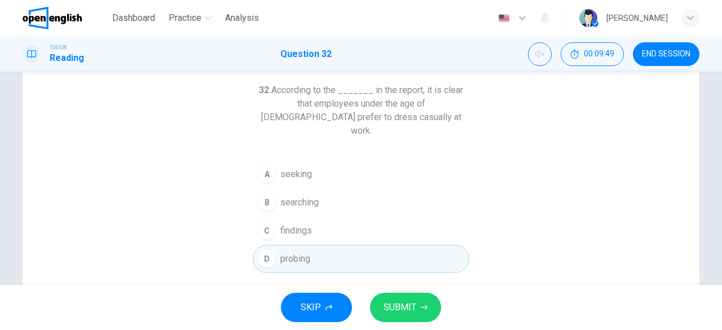
click at [410, 307] on span "SUBMIT" at bounding box center [400, 308] width 33 height 16
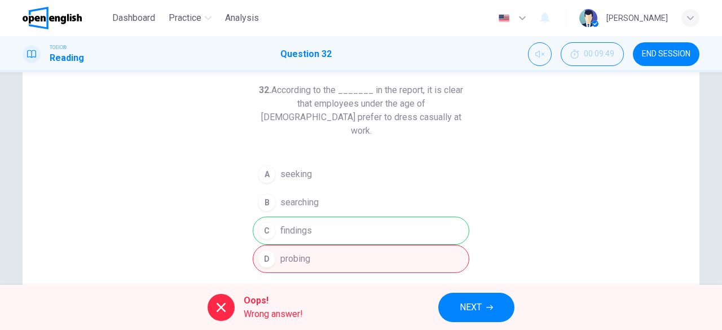
click at [483, 303] on button "NEXT" at bounding box center [476, 307] width 76 height 29
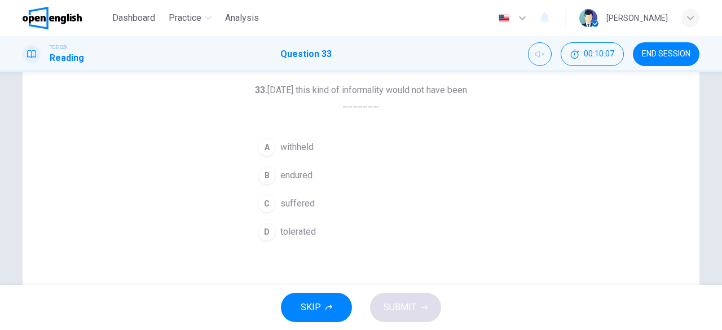
click at [292, 228] on span "tolerated" at bounding box center [298, 232] width 36 height 14
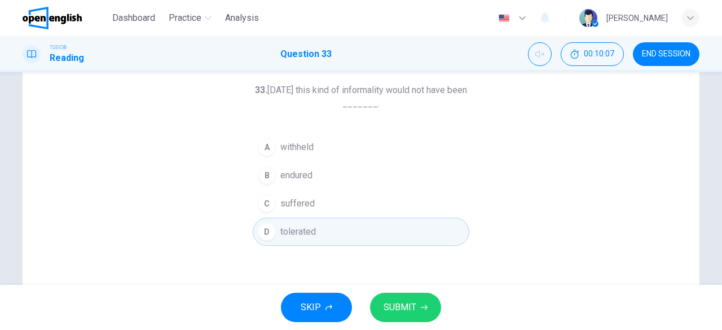
click at [393, 303] on span "SUBMIT" at bounding box center [400, 308] width 33 height 16
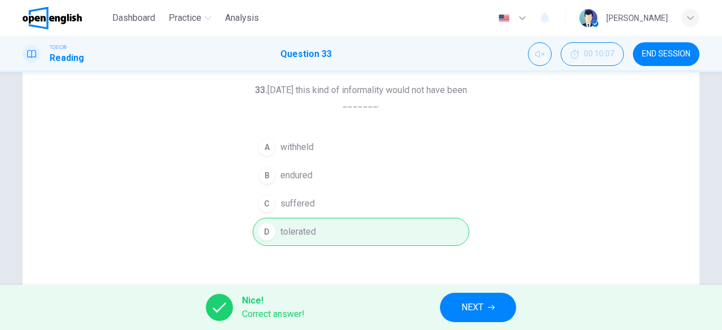
click at [481, 304] on span "NEXT" at bounding box center [472, 308] width 22 height 16
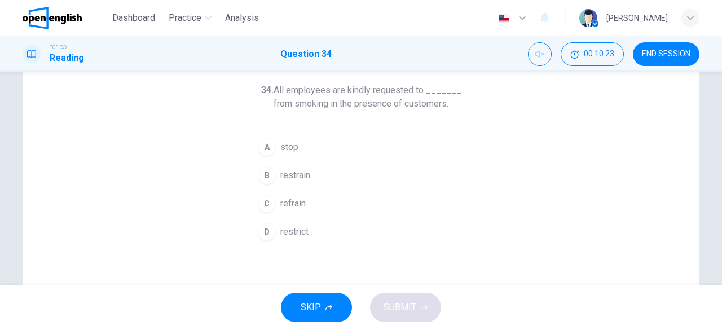
click at [280, 221] on button "D restrict" at bounding box center [361, 232] width 217 height 28
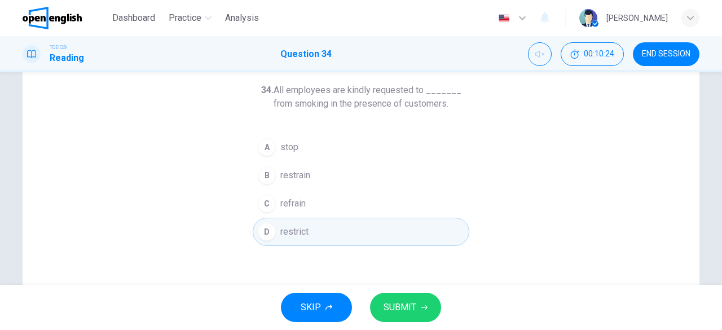
click at [390, 303] on span "SUBMIT" at bounding box center [400, 308] width 33 height 16
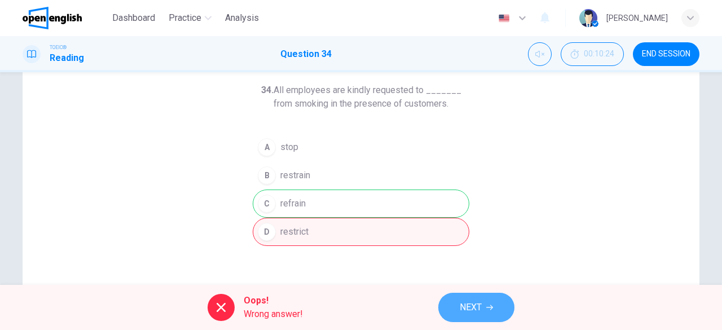
click at [479, 305] on span "NEXT" at bounding box center [471, 308] width 22 height 16
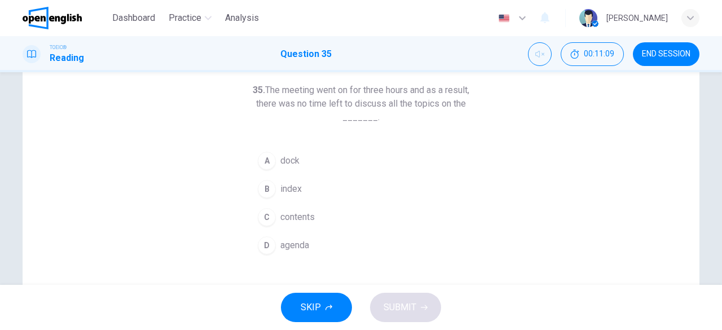
click at [296, 240] on span "agenda" at bounding box center [294, 246] width 29 height 14
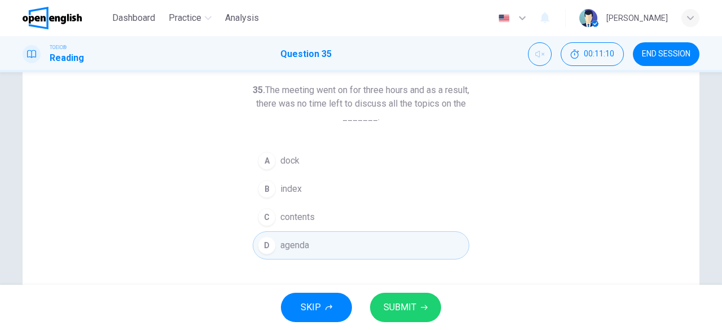
click at [396, 293] on div "SKIP SUBMIT" at bounding box center [361, 307] width 722 height 45
click at [397, 310] on span "SUBMIT" at bounding box center [400, 308] width 33 height 16
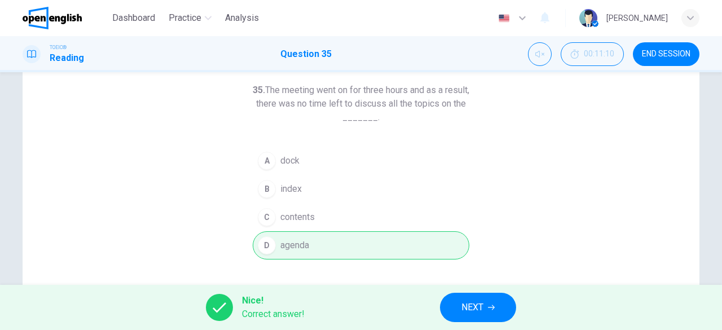
click at [487, 310] on button "NEXT" at bounding box center [478, 307] width 76 height 29
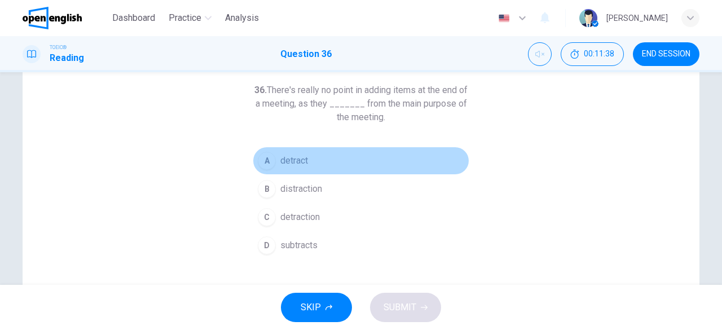
click at [293, 162] on span "detract" at bounding box center [294, 161] width 28 height 14
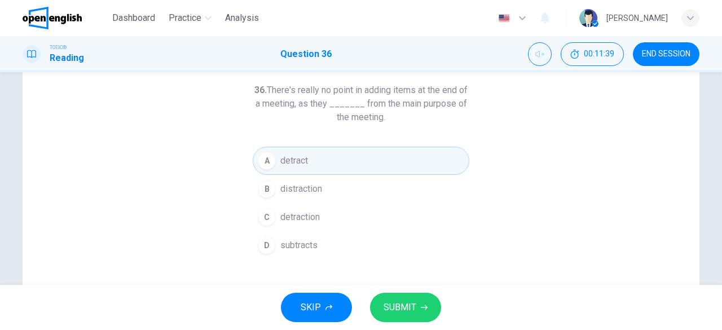
click at [410, 304] on span "SUBMIT" at bounding box center [400, 308] width 33 height 16
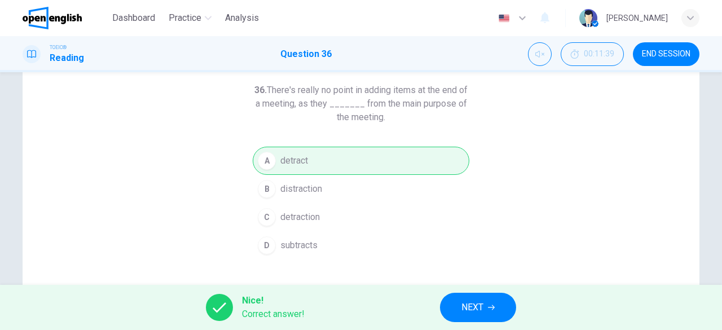
click at [472, 303] on span "NEXT" at bounding box center [472, 308] width 22 height 16
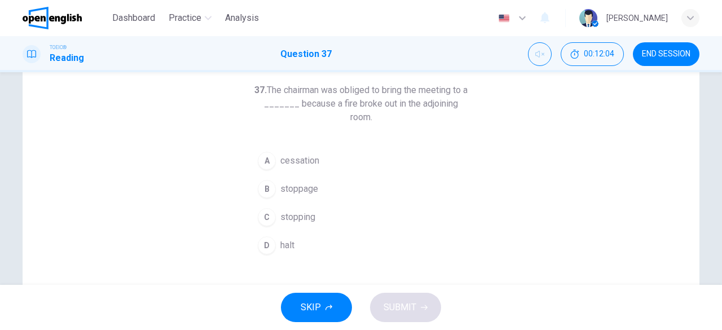
click at [306, 241] on button "D halt" at bounding box center [361, 245] width 217 height 28
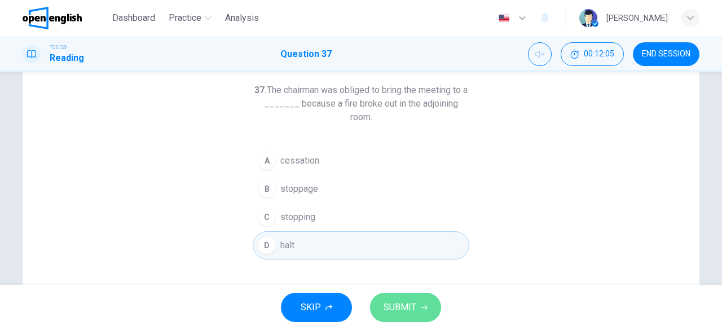
click at [404, 303] on span "SUBMIT" at bounding box center [400, 308] width 33 height 16
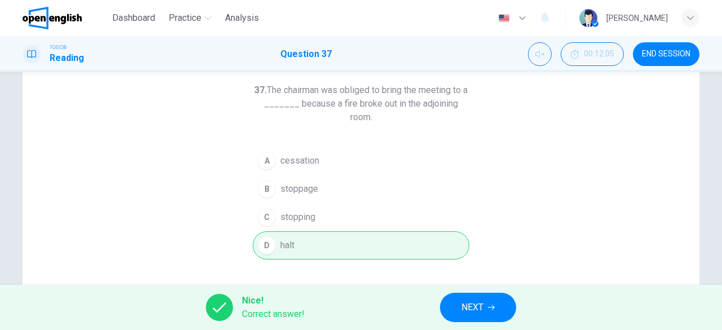
click at [481, 302] on span "NEXT" at bounding box center [472, 308] width 22 height 16
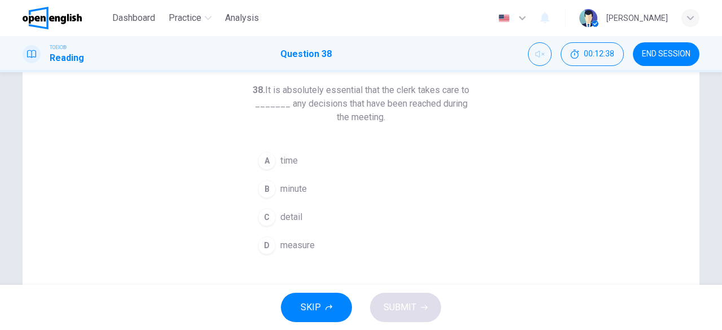
click at [287, 214] on span "detail" at bounding box center [291, 217] width 22 height 14
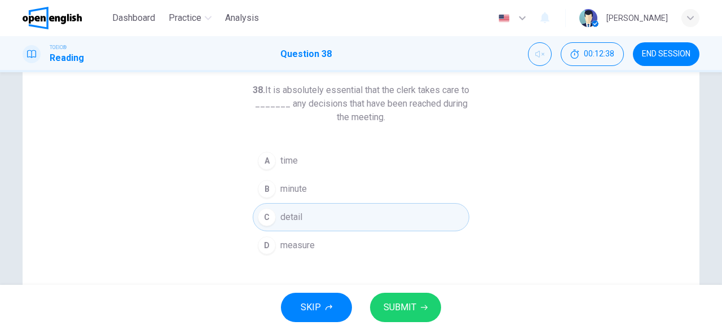
click at [405, 316] on button "SUBMIT" at bounding box center [405, 307] width 71 height 29
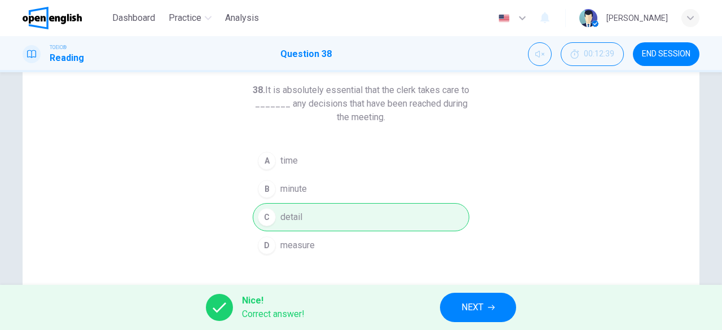
click at [469, 298] on button "NEXT" at bounding box center [478, 307] width 76 height 29
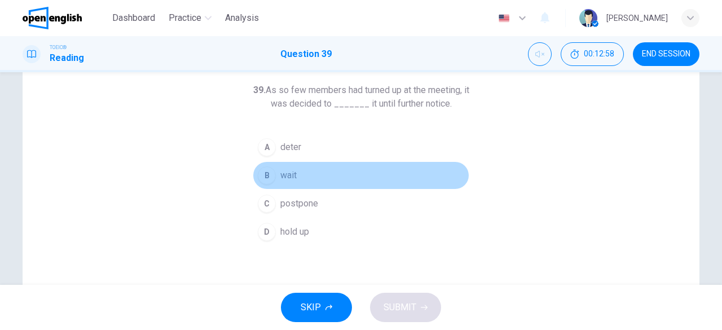
click at [290, 167] on button "B wait" at bounding box center [361, 175] width 217 height 28
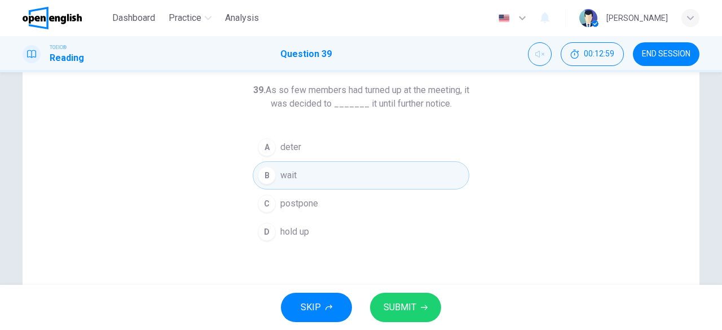
click at [389, 306] on span "SUBMIT" at bounding box center [400, 308] width 33 height 16
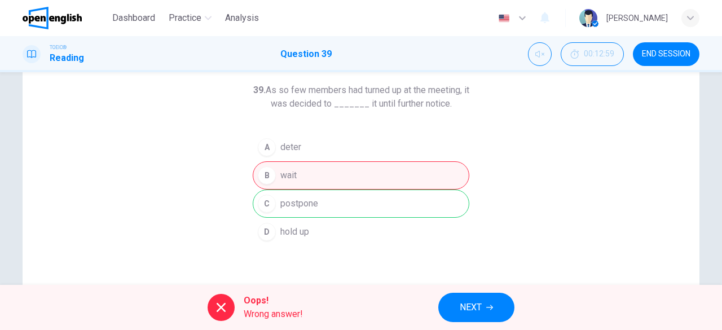
click at [487, 306] on icon "button" at bounding box center [489, 307] width 7 height 7
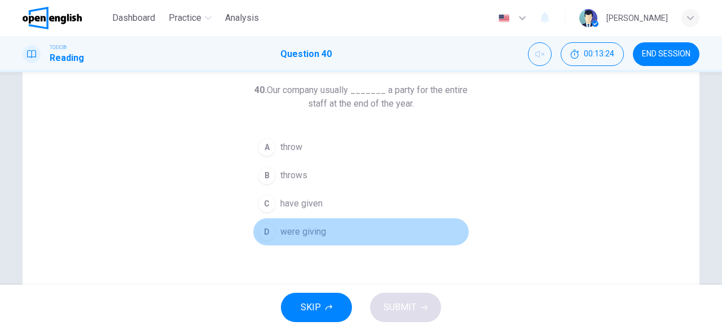
click at [320, 232] on span "were giving" at bounding box center [303, 232] width 46 height 14
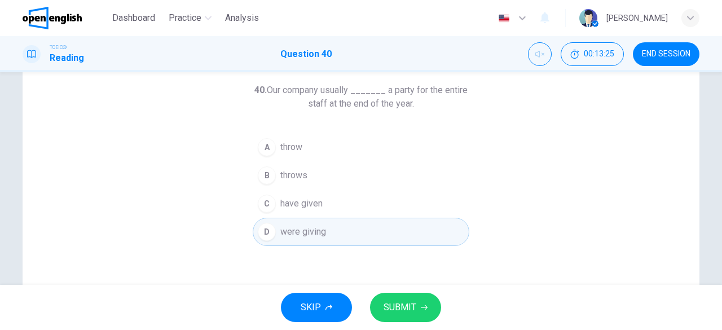
click at [390, 310] on span "SUBMIT" at bounding box center [400, 308] width 33 height 16
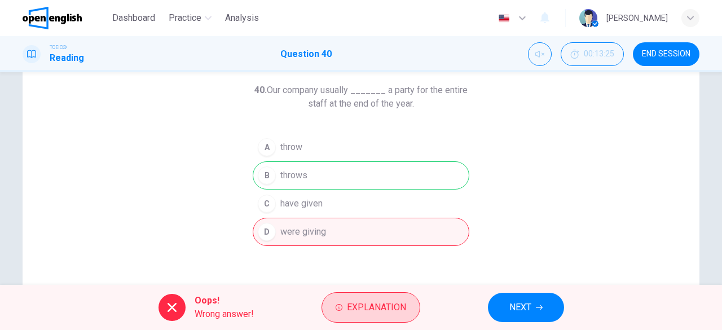
click at [380, 304] on span "Explanation" at bounding box center [376, 308] width 59 height 16
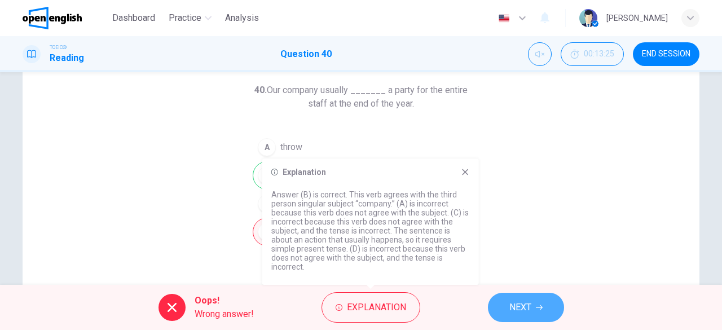
click at [511, 309] on span "NEXT" at bounding box center [520, 308] width 22 height 16
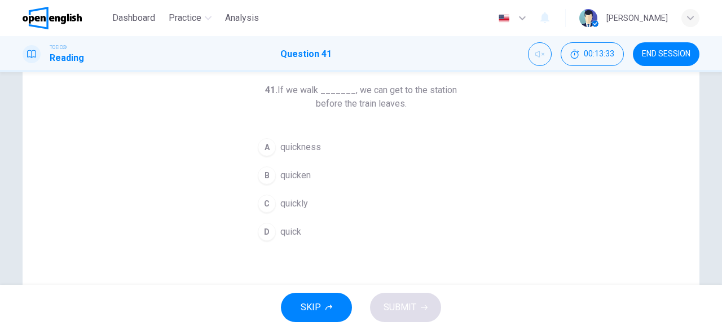
click at [313, 203] on button "C quickly" at bounding box center [361, 204] width 217 height 28
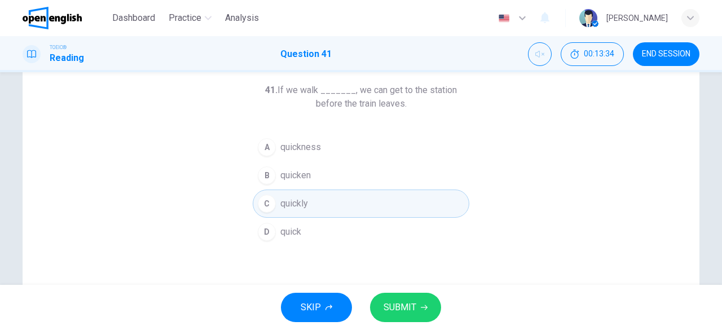
click at [405, 313] on span "SUBMIT" at bounding box center [400, 308] width 33 height 16
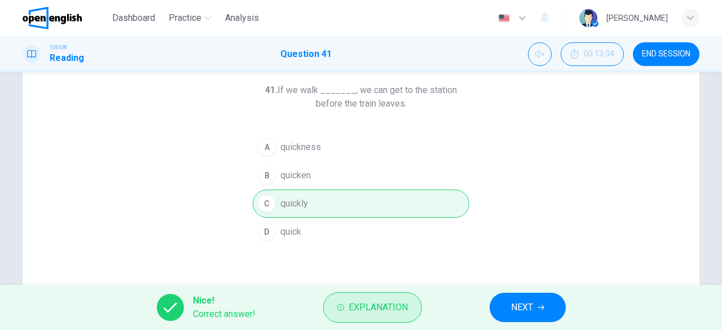
click at [386, 310] on span "Explanation" at bounding box center [378, 308] width 59 height 16
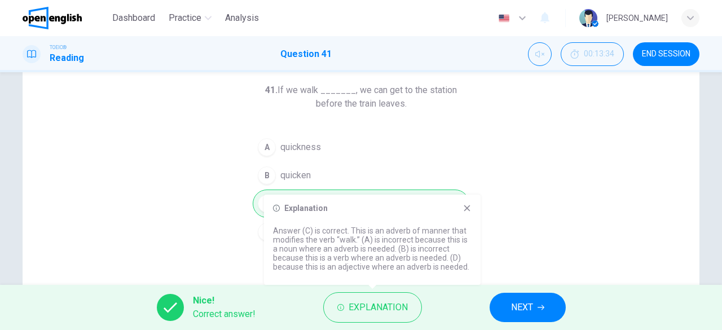
click at [465, 208] on icon at bounding box center [467, 208] width 9 height 9
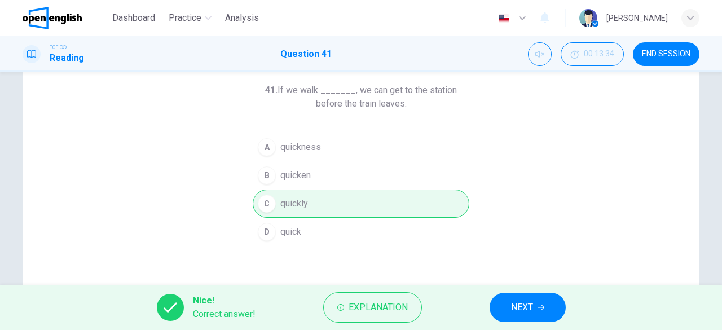
click at [531, 317] on button "NEXT" at bounding box center [528, 307] width 76 height 29
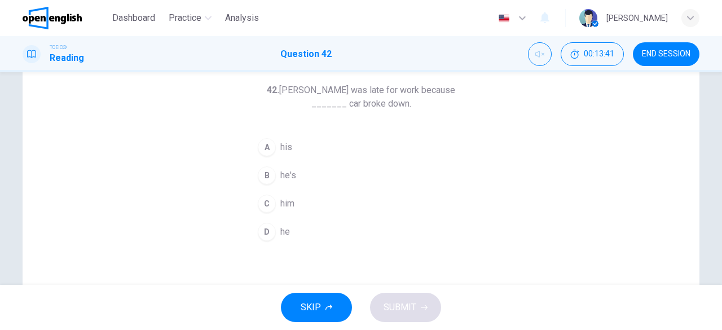
click at [290, 146] on button "A his" at bounding box center [361, 147] width 217 height 28
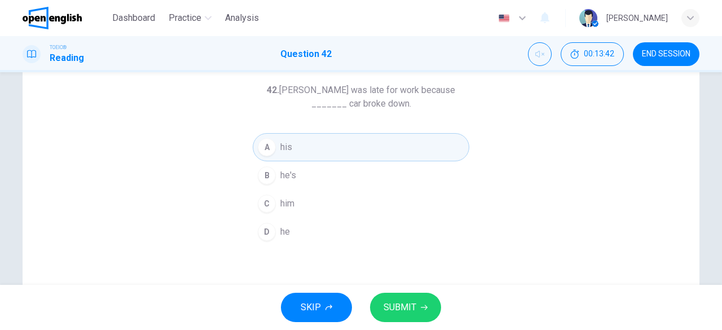
click at [414, 303] on span "SUBMIT" at bounding box center [400, 308] width 33 height 16
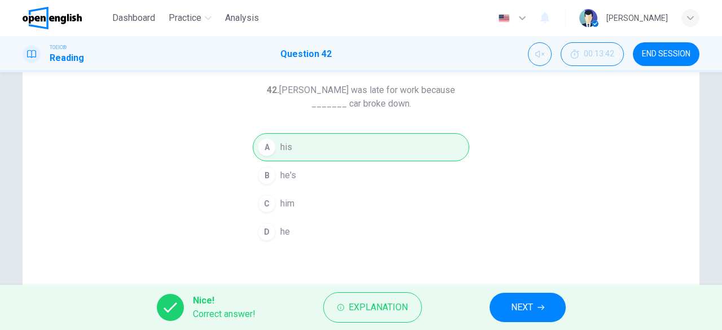
click at [517, 312] on span "NEXT" at bounding box center [522, 308] width 22 height 16
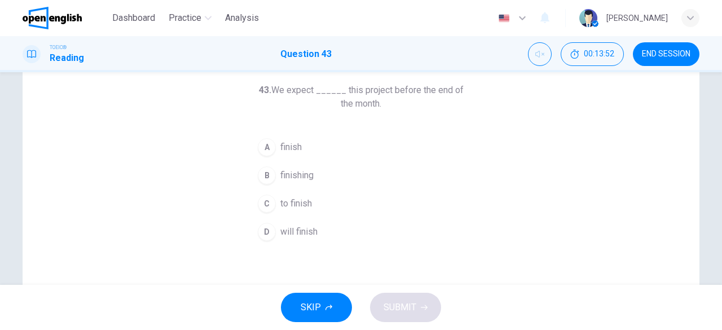
click at [307, 233] on span "will finish" at bounding box center [298, 232] width 37 height 14
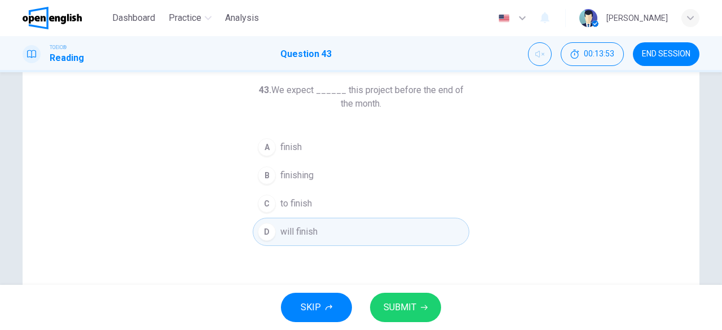
click at [395, 302] on span "SUBMIT" at bounding box center [400, 308] width 33 height 16
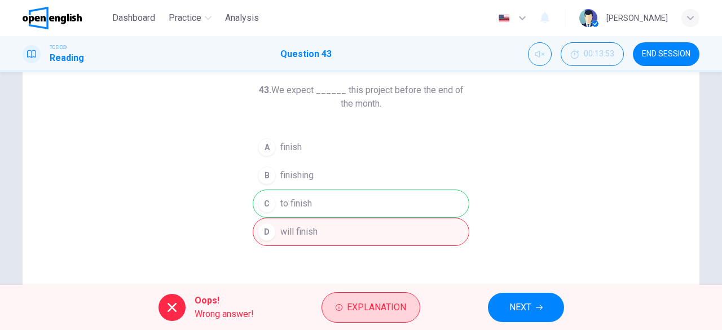
click at [375, 301] on span "Explanation" at bounding box center [376, 308] width 59 height 16
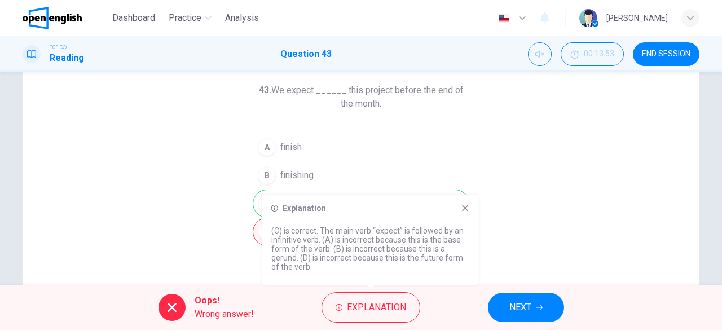
click at [461, 209] on icon at bounding box center [465, 208] width 9 height 9
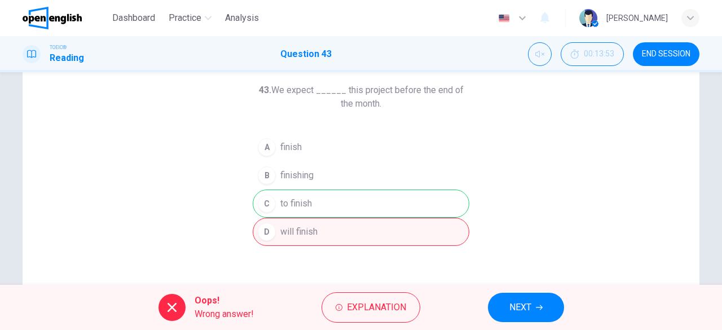
click at [522, 310] on span "NEXT" at bounding box center [520, 308] width 22 height 16
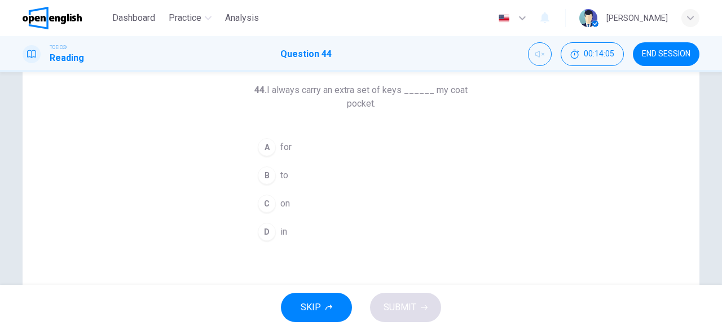
click at [292, 201] on button "C on" at bounding box center [361, 204] width 217 height 28
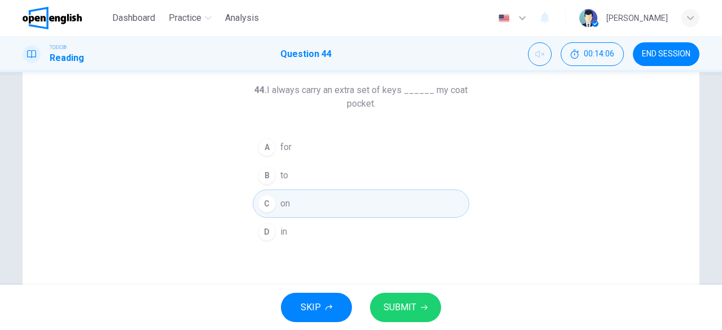
click at [404, 301] on span "SUBMIT" at bounding box center [400, 308] width 33 height 16
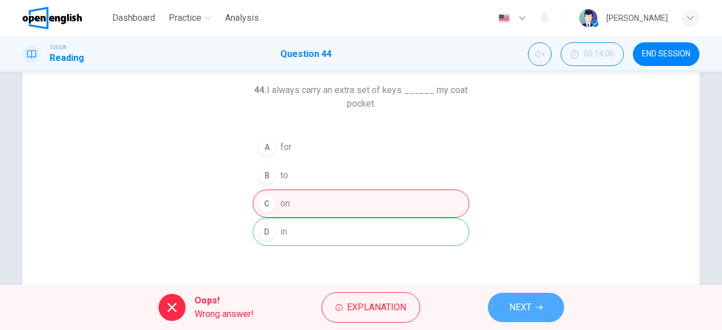
click at [512, 303] on span "NEXT" at bounding box center [520, 308] width 22 height 16
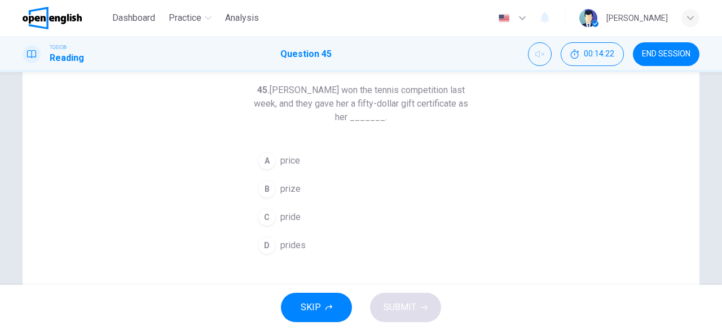
click at [299, 189] on button "B prize" at bounding box center [361, 189] width 217 height 28
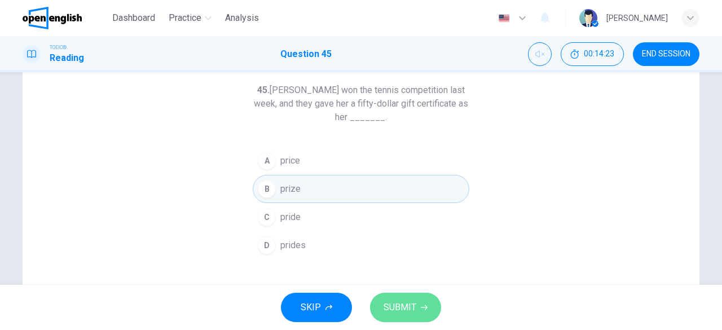
click at [411, 311] on span "SUBMIT" at bounding box center [400, 308] width 33 height 16
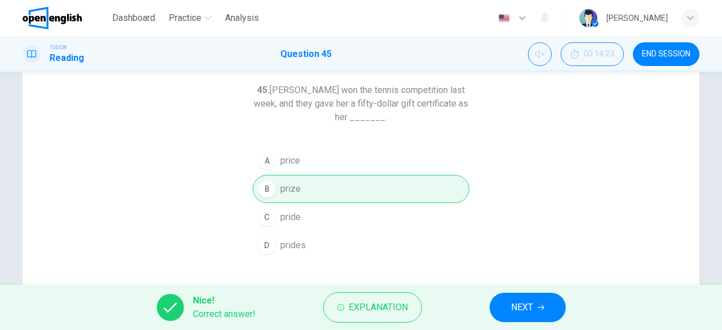
click at [535, 305] on button "NEXT" at bounding box center [528, 307] width 76 height 29
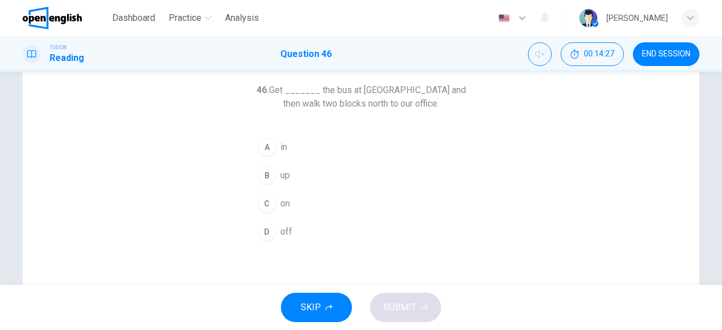
click at [289, 148] on button "A in" at bounding box center [361, 147] width 217 height 28
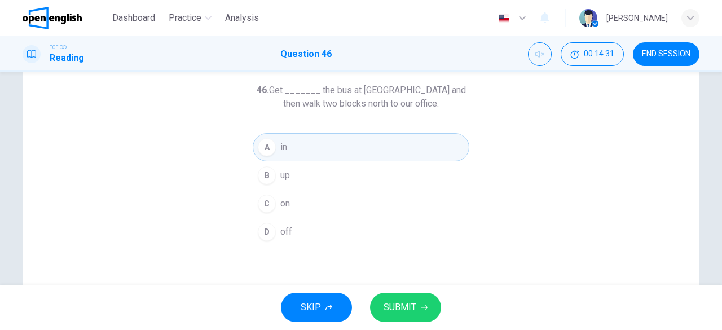
click at [415, 302] on span "SUBMIT" at bounding box center [400, 308] width 33 height 16
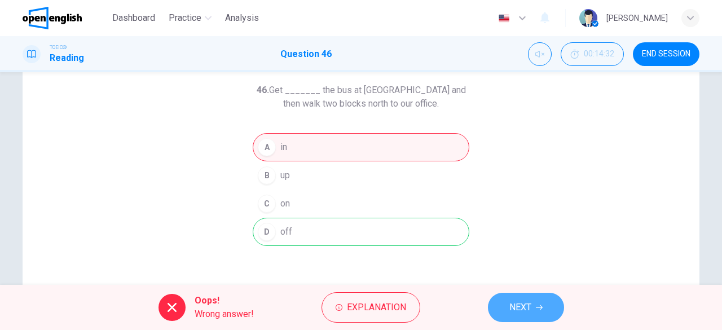
click at [507, 303] on button "NEXT" at bounding box center [526, 307] width 76 height 29
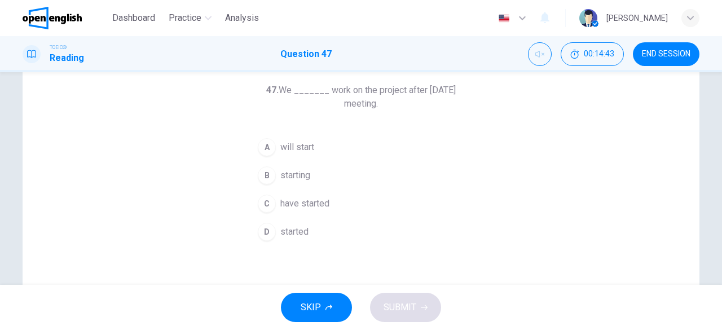
click at [289, 153] on span "will start" at bounding box center [297, 147] width 34 height 14
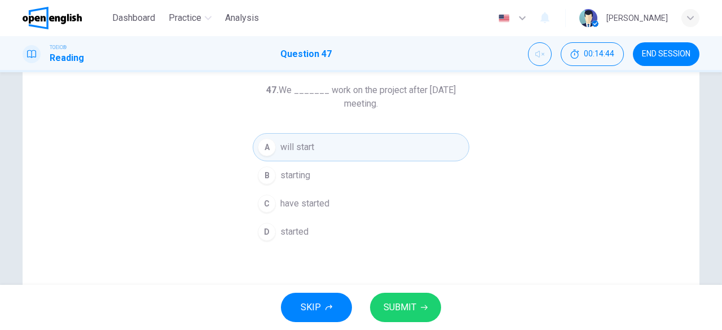
click at [412, 315] on span "SUBMIT" at bounding box center [400, 308] width 33 height 16
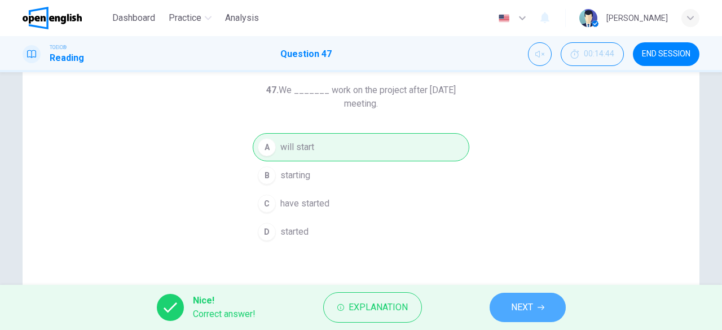
click at [544, 303] on button "NEXT" at bounding box center [528, 307] width 76 height 29
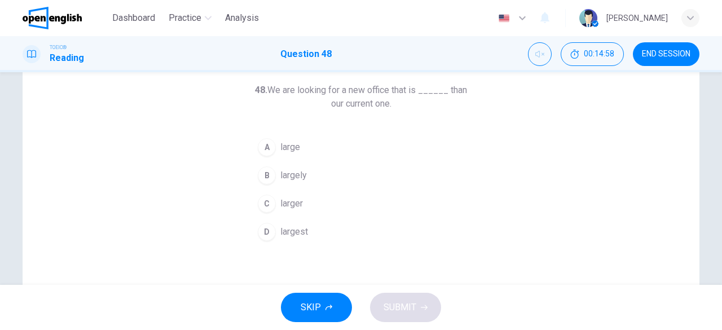
click at [297, 206] on span "larger" at bounding box center [291, 204] width 23 height 14
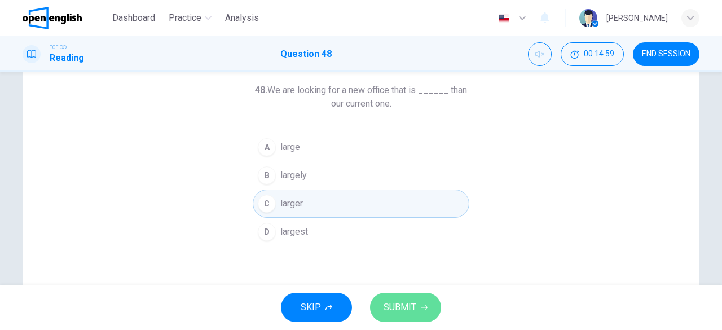
click at [406, 300] on span "SUBMIT" at bounding box center [400, 308] width 33 height 16
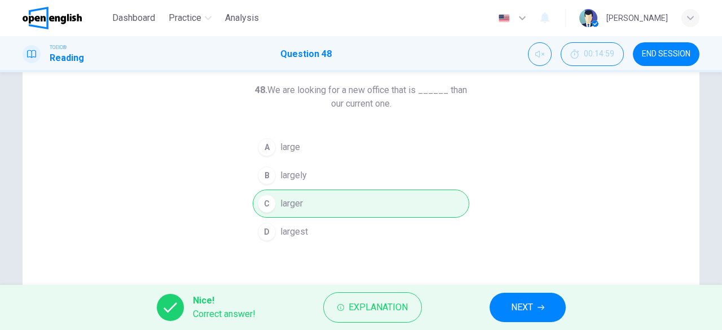
click at [531, 304] on span "NEXT" at bounding box center [522, 308] width 22 height 16
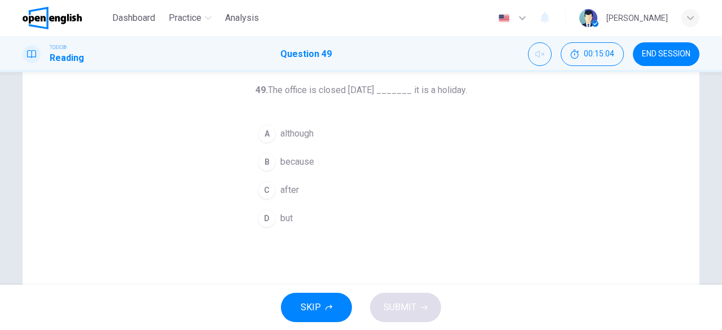
click at [309, 163] on span "because" at bounding box center [297, 162] width 34 height 14
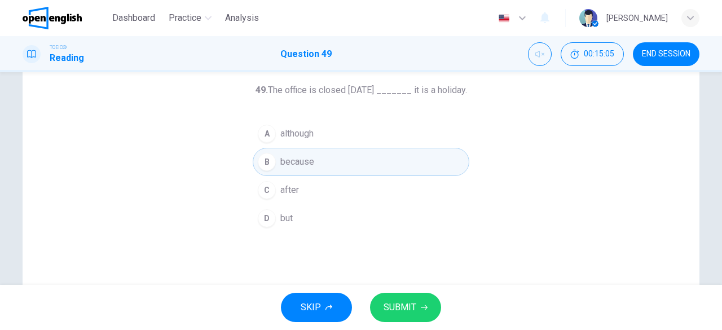
click at [394, 306] on span "SUBMIT" at bounding box center [400, 308] width 33 height 16
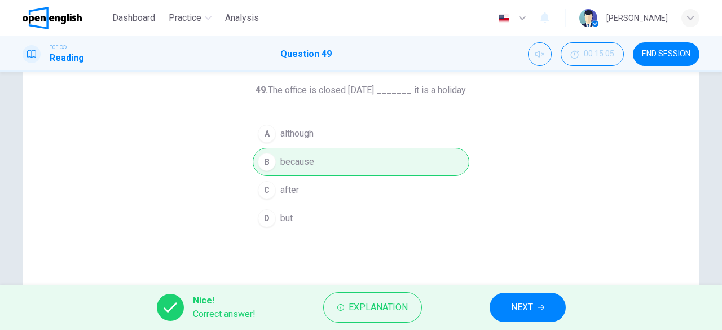
click at [518, 302] on span "NEXT" at bounding box center [522, 308] width 22 height 16
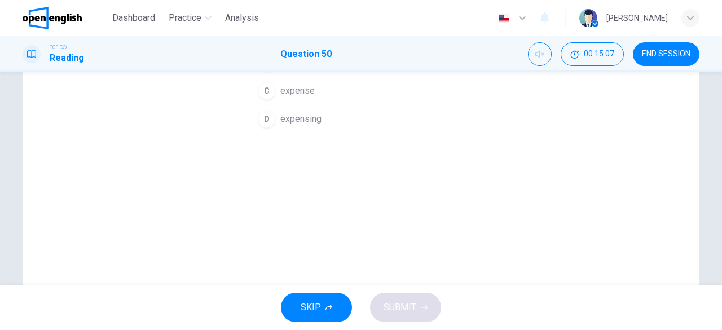
scroll to position [225, 0]
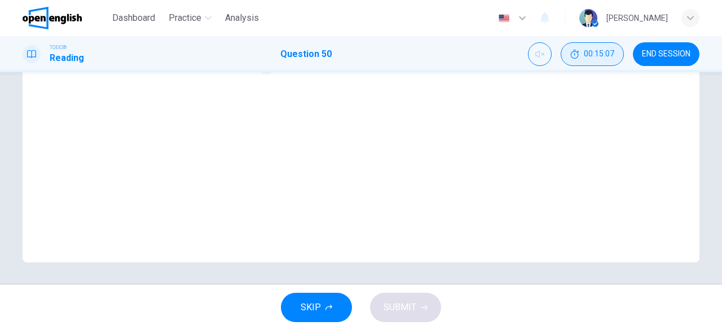
click at [584, 51] on span "00:15:07" at bounding box center [599, 54] width 30 height 9
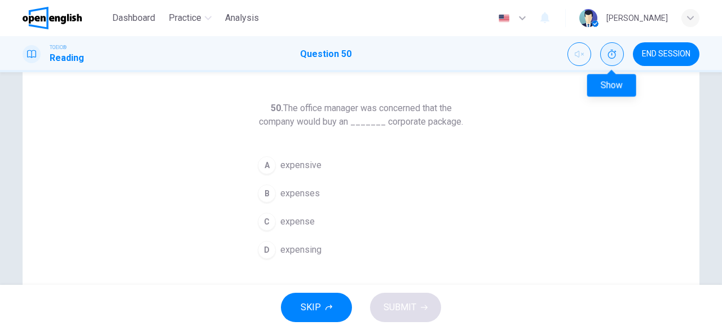
scroll to position [56, 0]
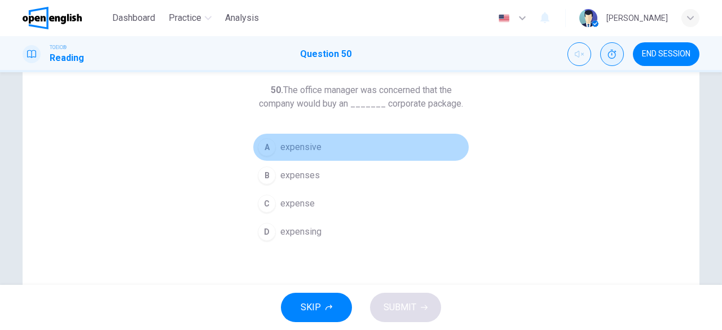
click at [299, 147] on span "expensive" at bounding box center [300, 147] width 41 height 14
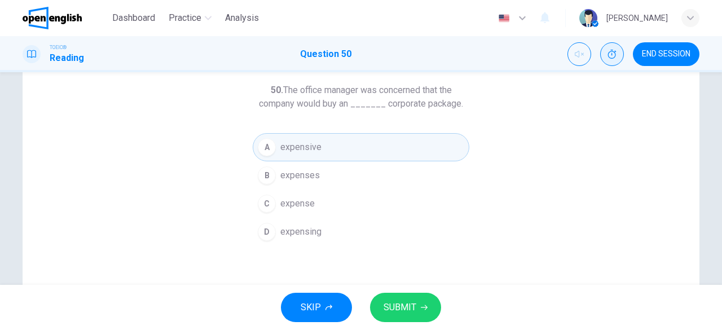
click at [394, 304] on span "SUBMIT" at bounding box center [400, 308] width 33 height 16
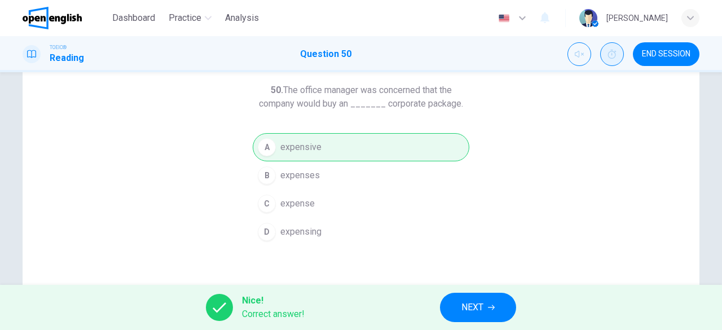
click at [468, 306] on span "NEXT" at bounding box center [472, 308] width 22 height 16
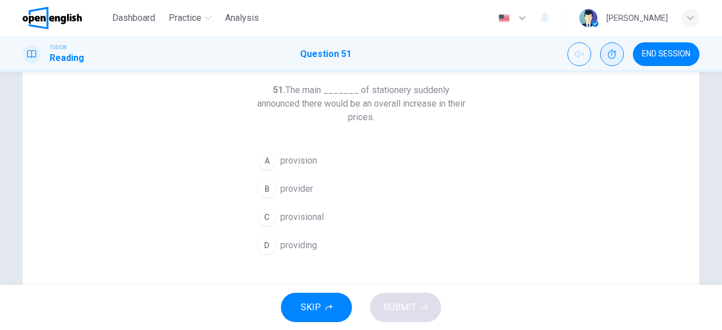
click at [299, 244] on span "providing" at bounding box center [298, 246] width 37 height 14
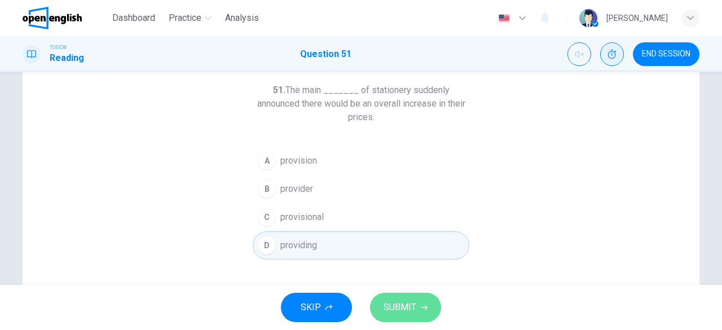
click at [398, 305] on span "SUBMIT" at bounding box center [400, 308] width 33 height 16
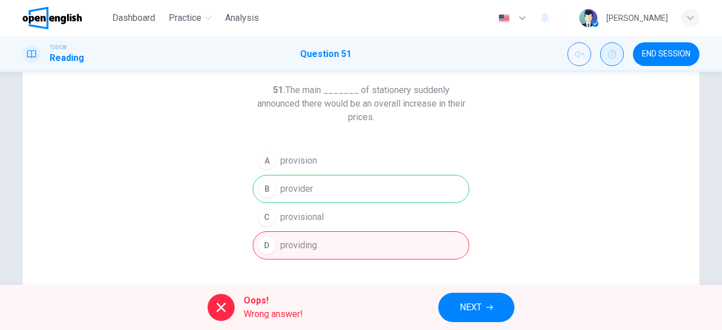
click at [479, 298] on button "NEXT" at bounding box center [476, 307] width 76 height 29
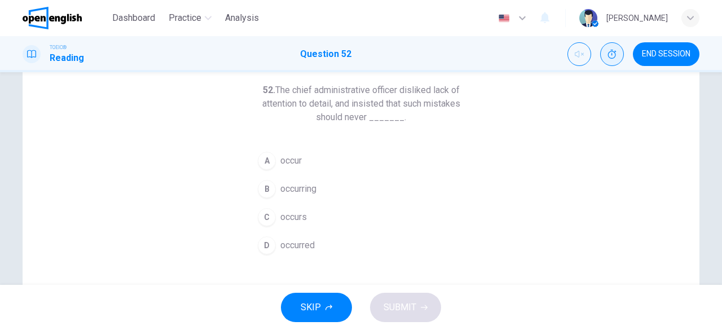
click at [281, 243] on span "occurred" at bounding box center [297, 246] width 34 height 14
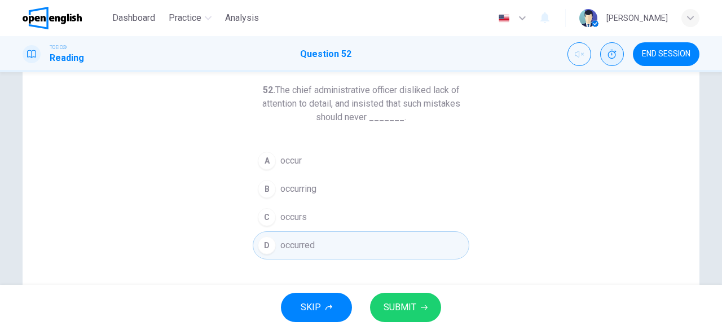
click at [385, 303] on span "SUBMIT" at bounding box center [400, 308] width 33 height 16
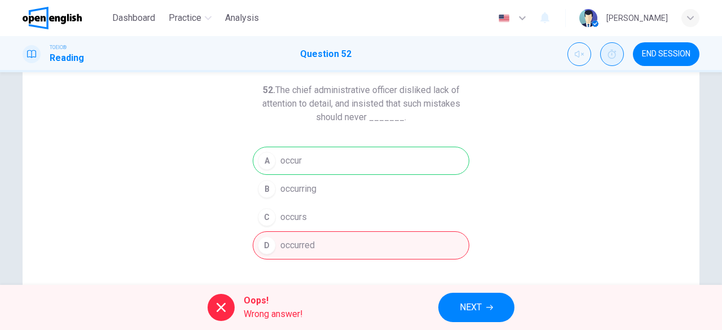
click at [490, 306] on icon "button" at bounding box center [489, 307] width 7 height 7
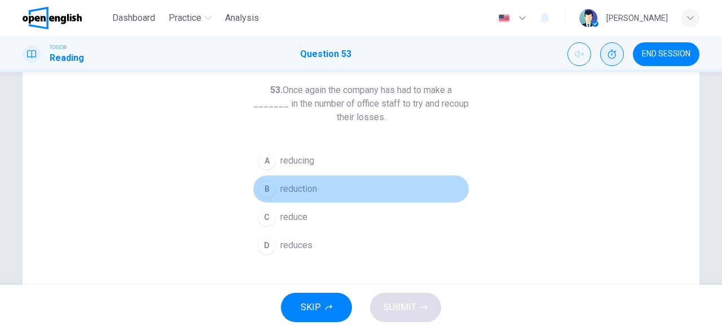
click at [288, 185] on span "reduction" at bounding box center [298, 189] width 37 height 14
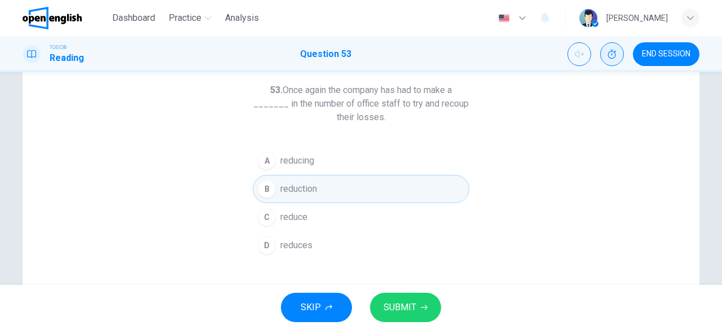
click at [421, 301] on button "SUBMIT" at bounding box center [405, 307] width 71 height 29
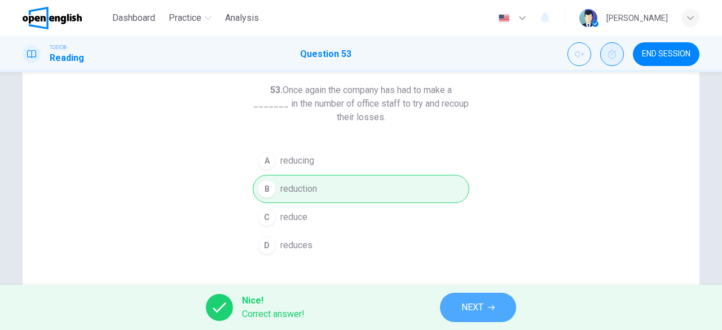
click at [485, 306] on button "NEXT" at bounding box center [478, 307] width 76 height 29
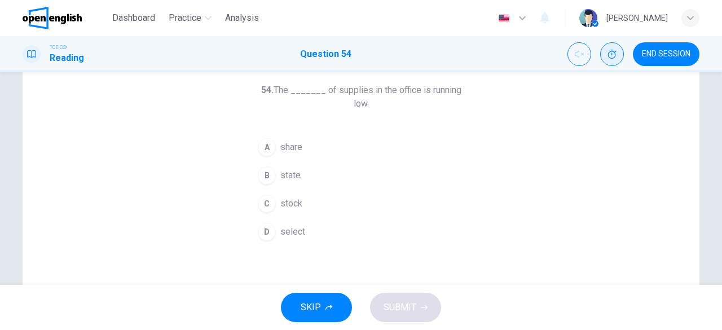
click at [275, 190] on button "C stock" at bounding box center [361, 204] width 217 height 28
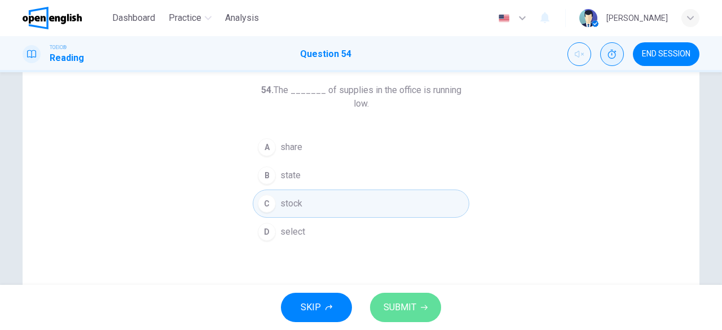
click at [404, 304] on span "SUBMIT" at bounding box center [400, 308] width 33 height 16
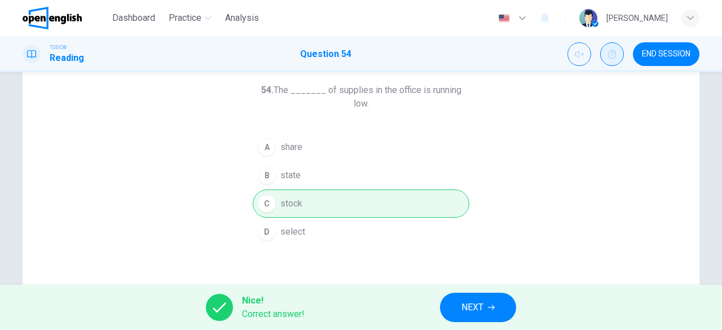
click at [495, 308] on icon "button" at bounding box center [491, 307] width 7 height 7
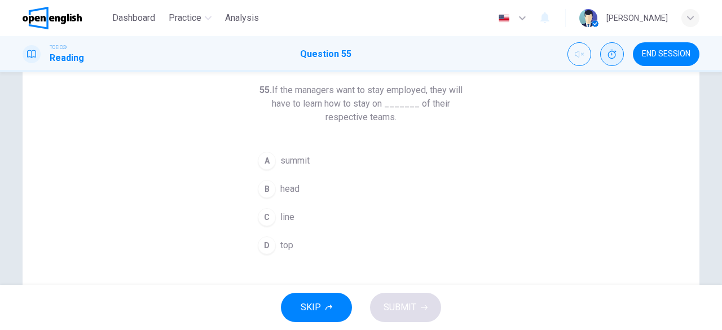
click at [296, 243] on button "D top" at bounding box center [361, 245] width 217 height 28
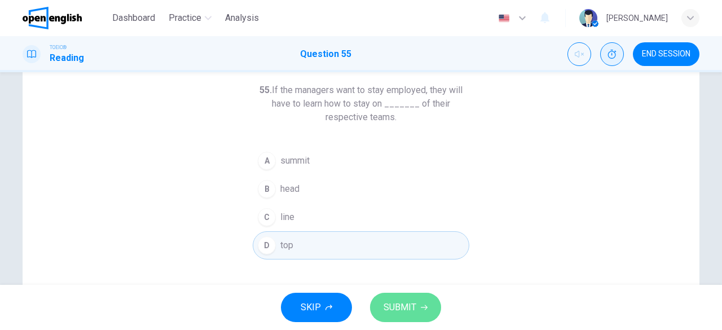
click at [399, 307] on span "SUBMIT" at bounding box center [400, 308] width 33 height 16
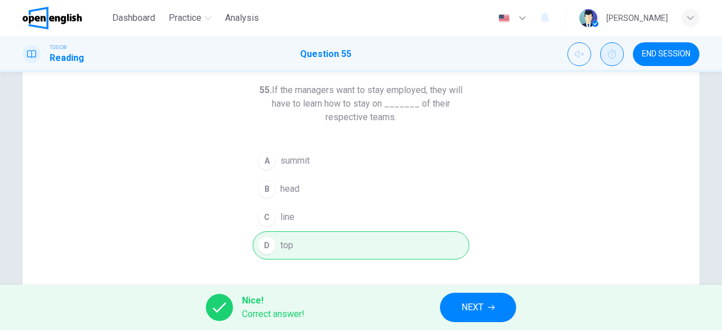
click at [478, 301] on span "NEXT" at bounding box center [472, 308] width 22 height 16
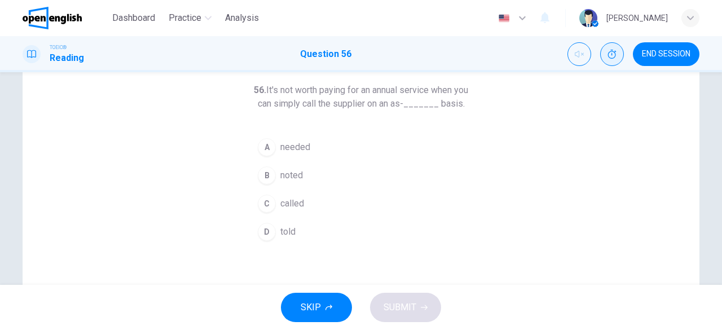
click at [285, 182] on span "noted" at bounding box center [291, 176] width 23 height 14
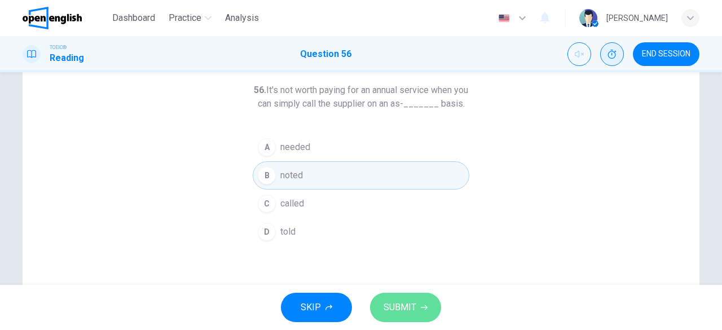
click at [393, 306] on span "SUBMIT" at bounding box center [400, 308] width 33 height 16
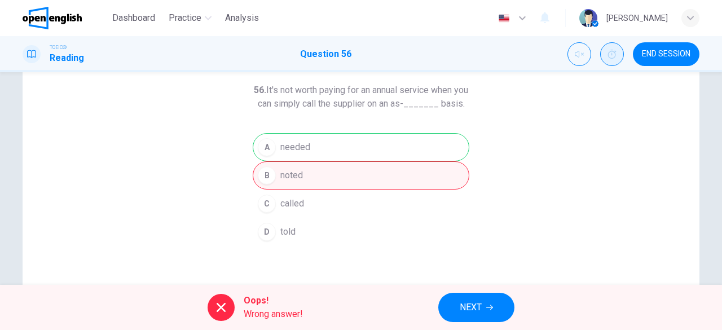
click at [487, 295] on button "NEXT" at bounding box center [476, 307] width 76 height 29
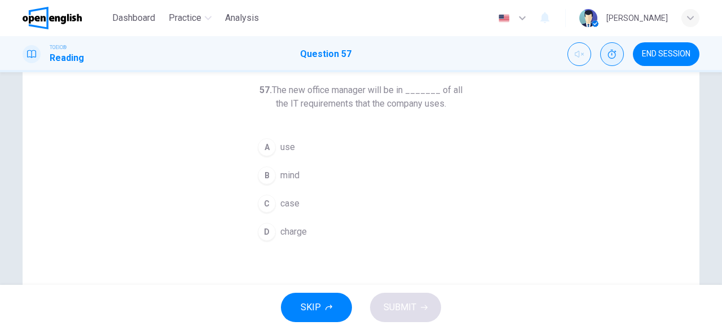
click at [299, 198] on button "C case" at bounding box center [361, 204] width 217 height 28
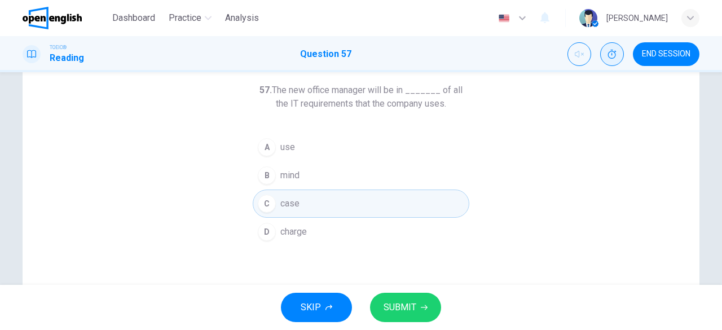
click at [411, 307] on span "SUBMIT" at bounding box center [400, 308] width 33 height 16
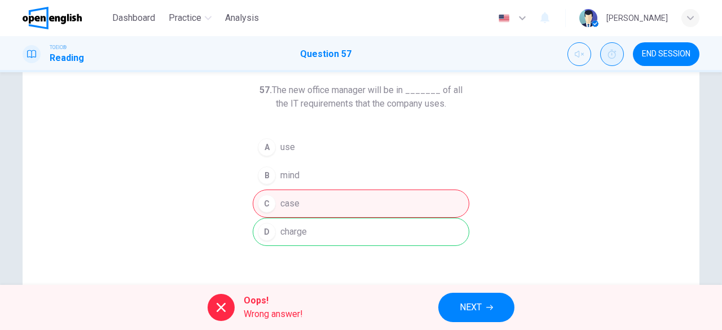
click at [483, 301] on button "NEXT" at bounding box center [476, 307] width 76 height 29
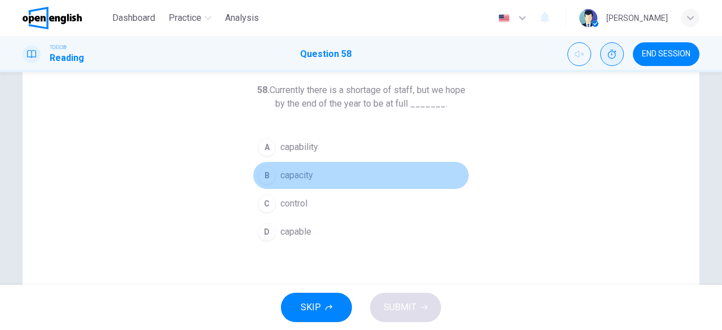
click at [287, 169] on span "capacity" at bounding box center [296, 176] width 33 height 14
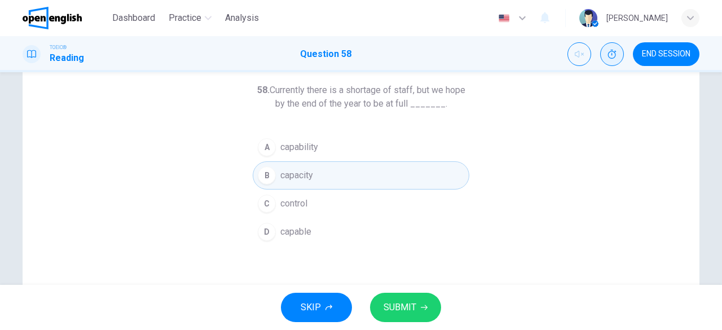
click at [396, 304] on span "SUBMIT" at bounding box center [400, 308] width 33 height 16
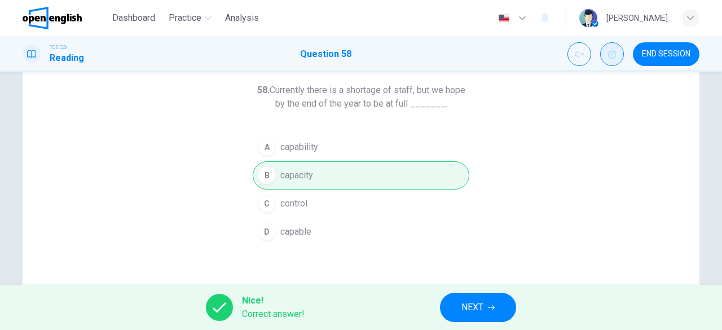
click at [479, 301] on span "NEXT" at bounding box center [472, 308] width 22 height 16
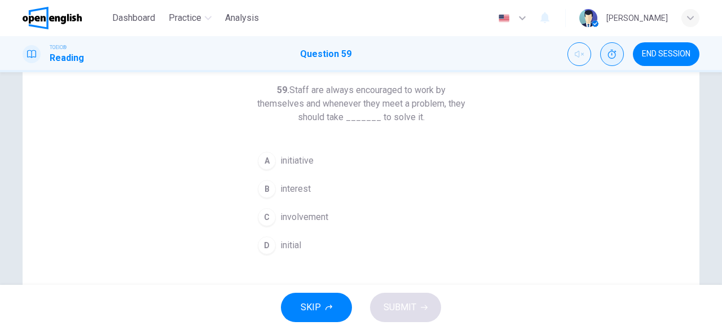
click at [322, 159] on button "A initiative" at bounding box center [361, 161] width 217 height 28
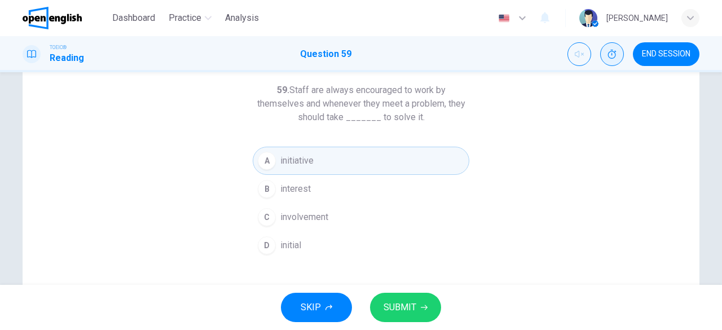
click at [417, 301] on button "SUBMIT" at bounding box center [405, 307] width 71 height 29
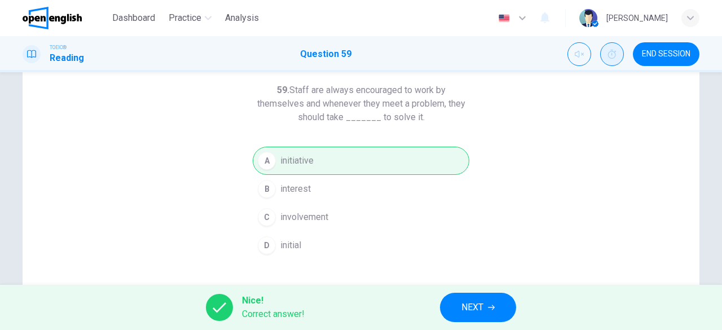
click at [474, 307] on span "NEXT" at bounding box center [472, 308] width 22 height 16
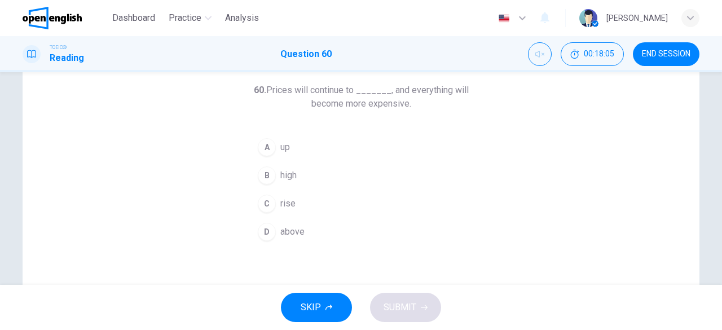
click at [291, 171] on span "high" at bounding box center [288, 176] width 16 height 14
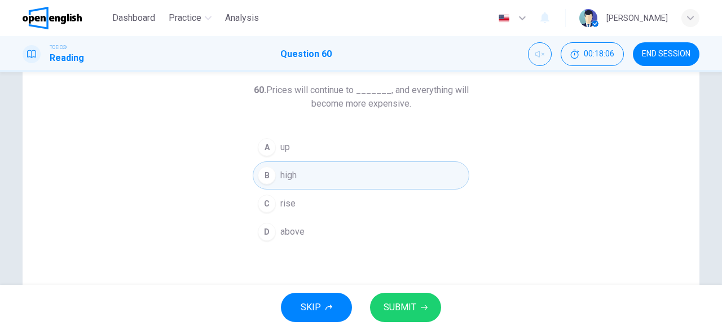
click at [402, 306] on span "SUBMIT" at bounding box center [400, 308] width 33 height 16
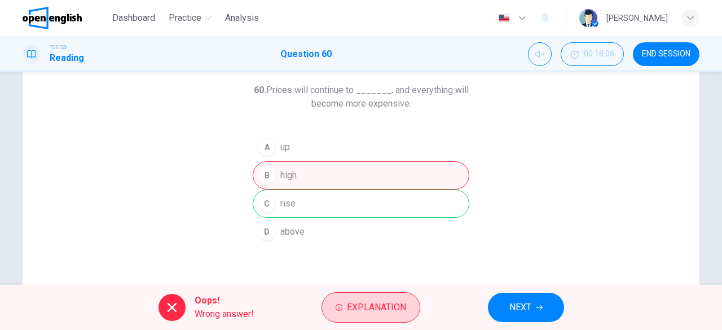
click at [370, 314] on span "Explanation" at bounding box center [376, 308] width 59 height 16
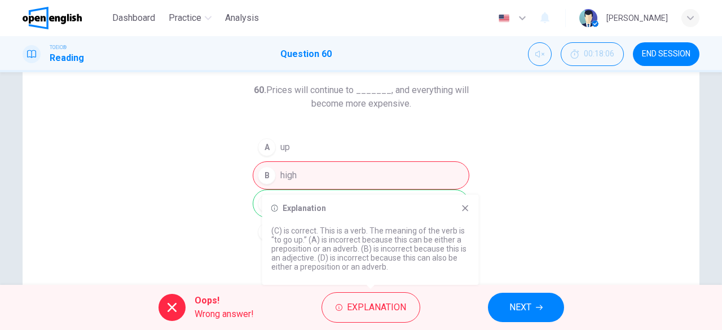
click at [461, 204] on icon at bounding box center [465, 208] width 9 height 9
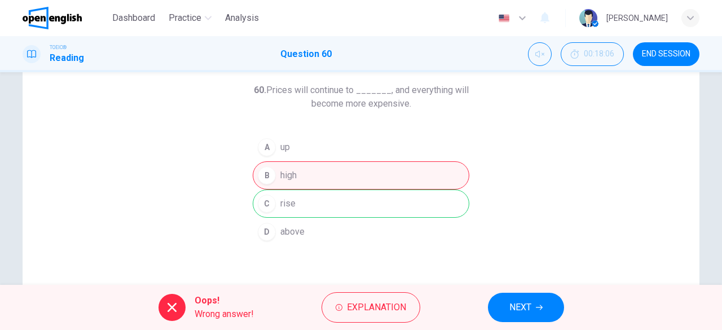
click at [529, 302] on span "NEXT" at bounding box center [520, 308] width 22 height 16
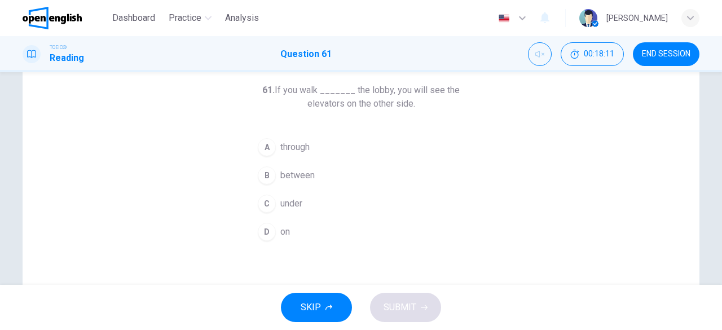
click at [296, 144] on span "through" at bounding box center [294, 147] width 29 height 14
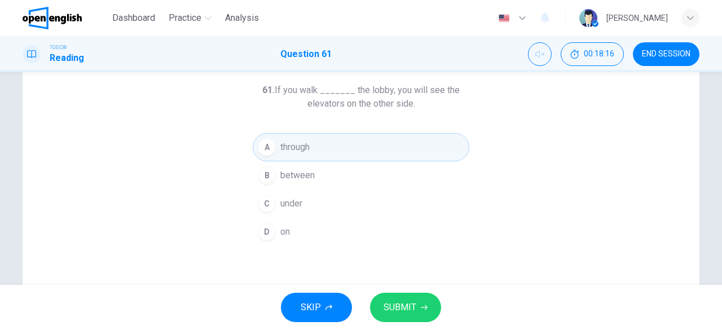
click at [417, 303] on button "SUBMIT" at bounding box center [405, 307] width 71 height 29
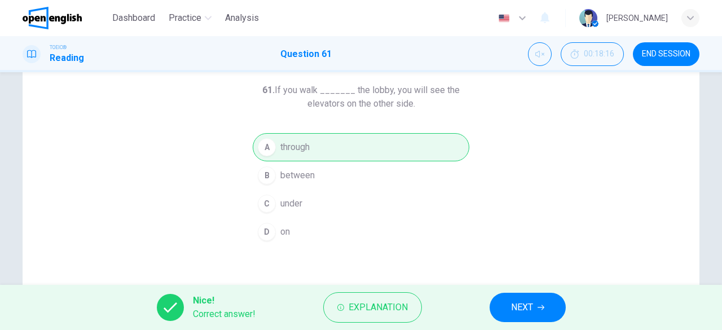
click at [536, 304] on button "NEXT" at bounding box center [528, 307] width 76 height 29
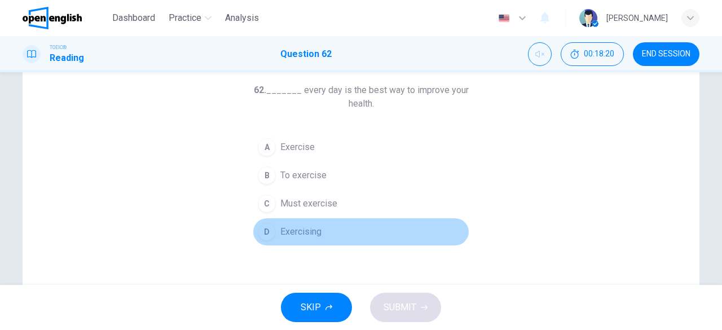
click at [309, 230] on span "Exercising" at bounding box center [300, 232] width 41 height 14
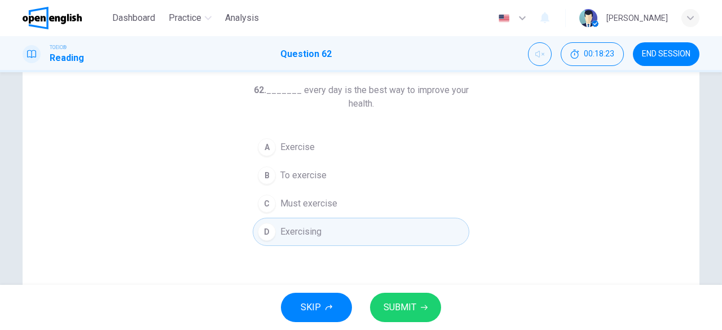
click at [411, 309] on span "SUBMIT" at bounding box center [400, 308] width 33 height 16
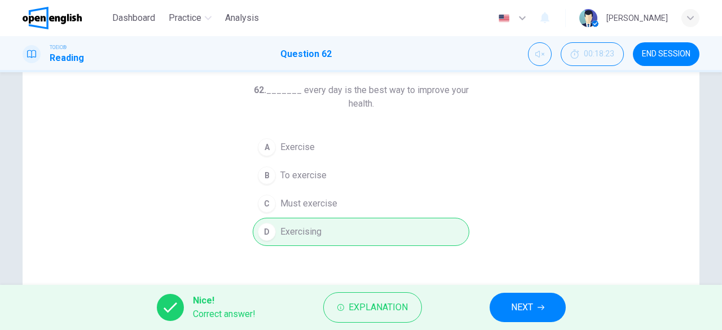
click at [537, 310] on button "NEXT" at bounding box center [528, 307] width 76 height 29
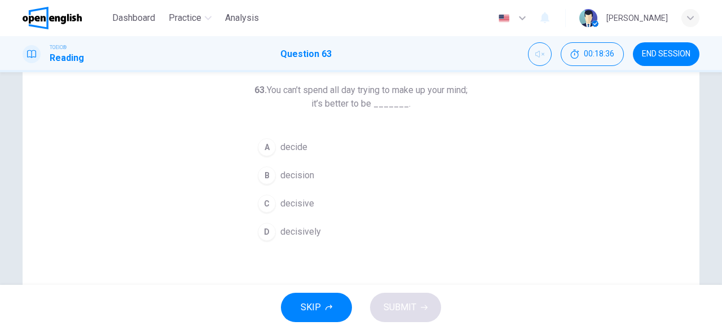
click at [314, 204] on button "C decisive" at bounding box center [361, 204] width 217 height 28
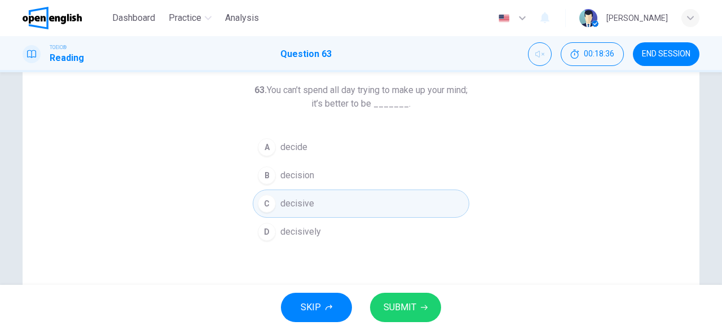
click at [395, 312] on span "SUBMIT" at bounding box center [400, 308] width 33 height 16
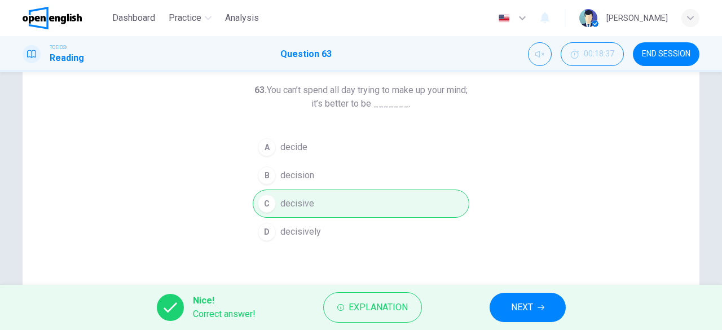
click at [505, 306] on button "NEXT" at bounding box center [528, 307] width 76 height 29
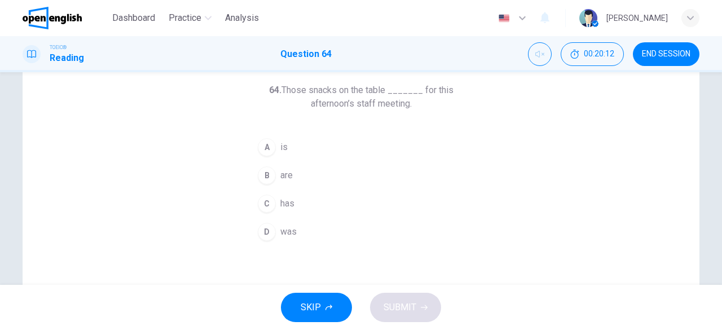
click at [292, 174] on button "B are" at bounding box center [361, 175] width 217 height 28
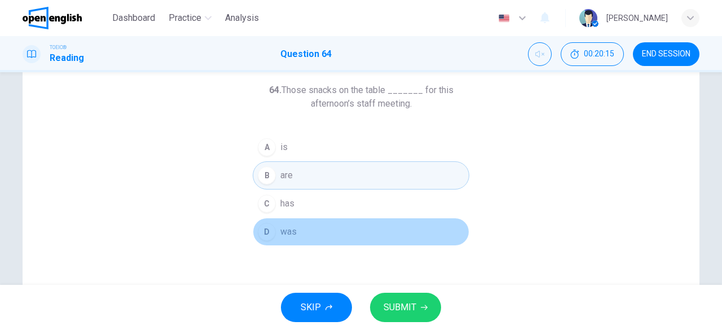
click at [294, 227] on button "D was" at bounding box center [361, 232] width 217 height 28
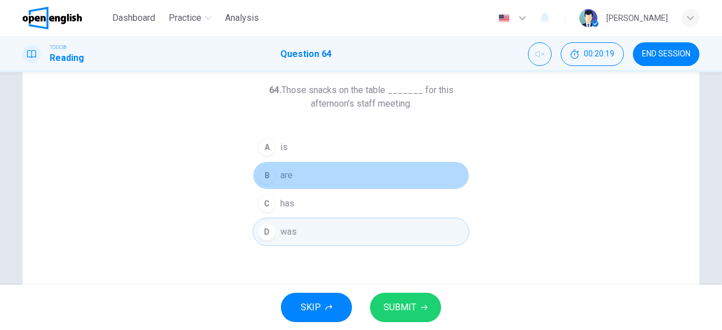
click at [310, 181] on button "B are" at bounding box center [361, 175] width 217 height 28
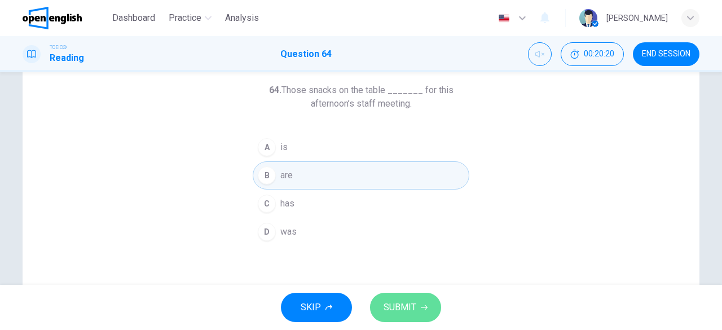
click at [428, 312] on button "SUBMIT" at bounding box center [405, 307] width 71 height 29
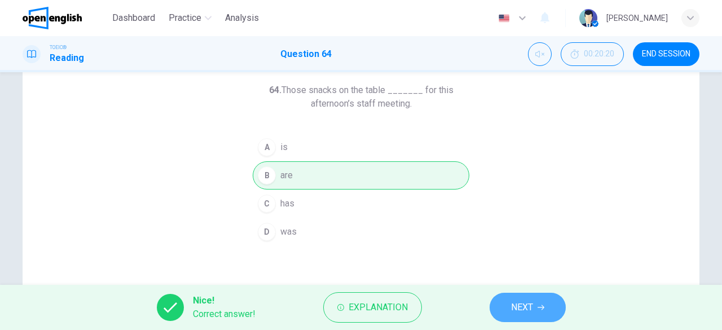
click at [532, 300] on span "NEXT" at bounding box center [522, 308] width 22 height 16
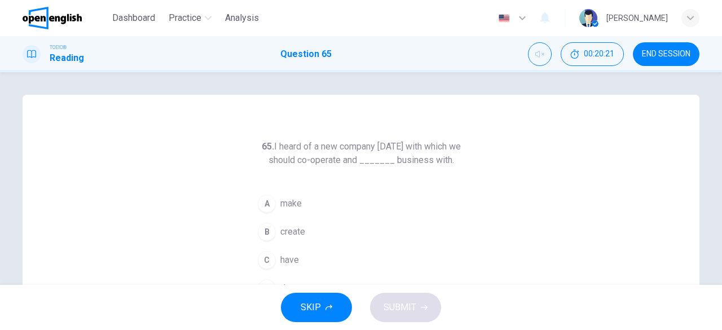
drag, startPoint x: 662, startPoint y: 57, endPoint x: 396, endPoint y: 70, distance: 266.6
click at [662, 57] on span "END SESSION" at bounding box center [666, 54] width 49 height 9
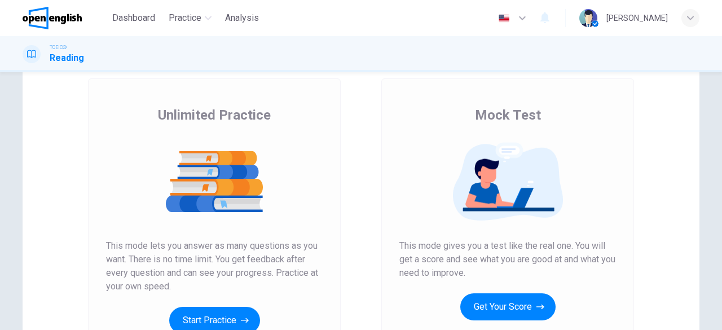
scroll to position [169, 0]
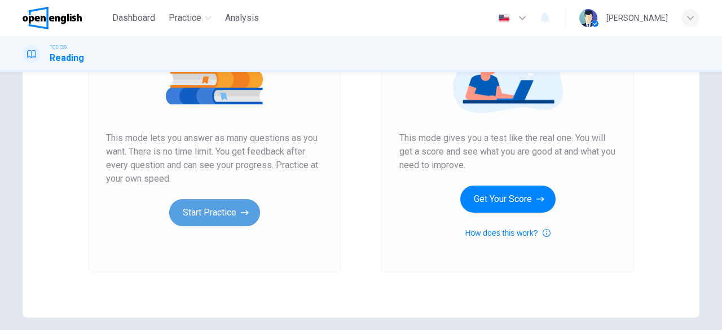
click at [185, 217] on button "Start Practice" at bounding box center [214, 212] width 91 height 27
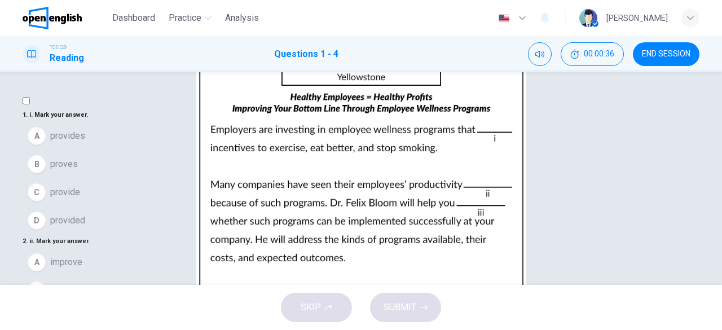
scroll to position [0, 0]
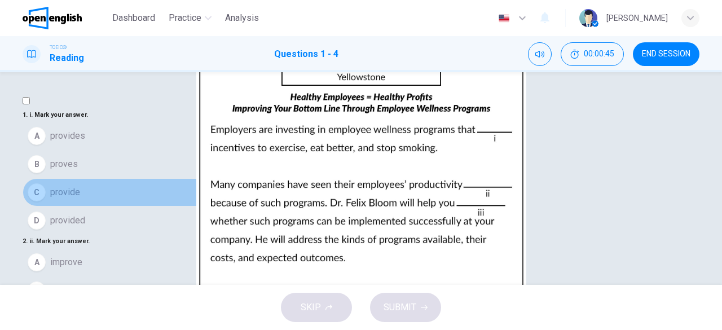
click at [77, 199] on span "provide" at bounding box center [65, 193] width 30 height 14
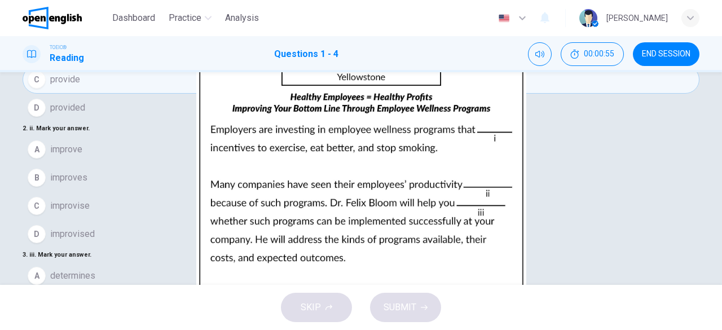
scroll to position [56, 0]
click at [82, 148] on span "improve" at bounding box center [66, 150] width 32 height 14
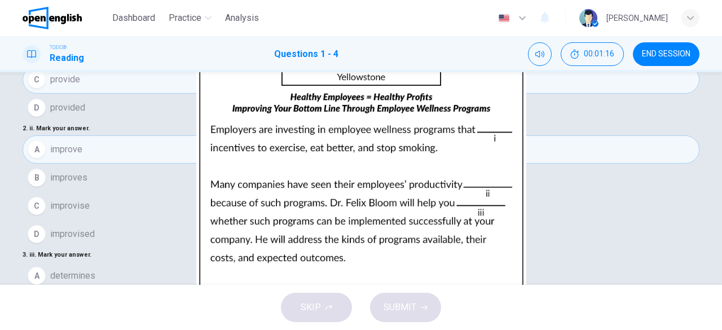
scroll to position [226, 0]
click at [90, 297] on span "determined" at bounding box center [72, 304] width 45 height 14
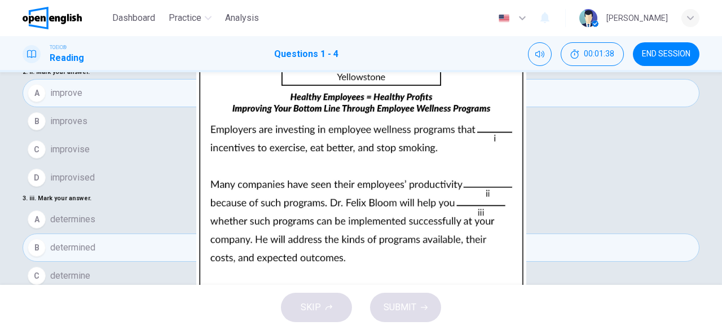
scroll to position [225, 0]
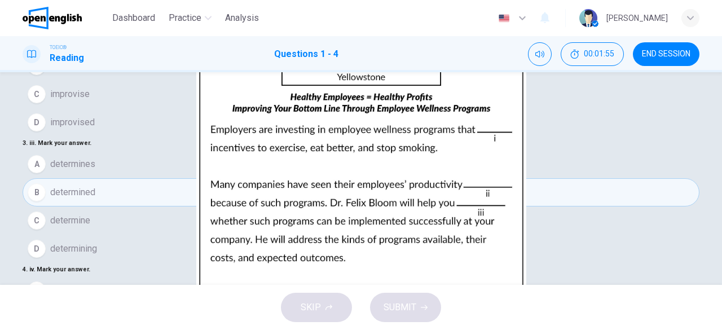
click at [77, 284] on span "plentiful" at bounding box center [66, 291] width 32 height 14
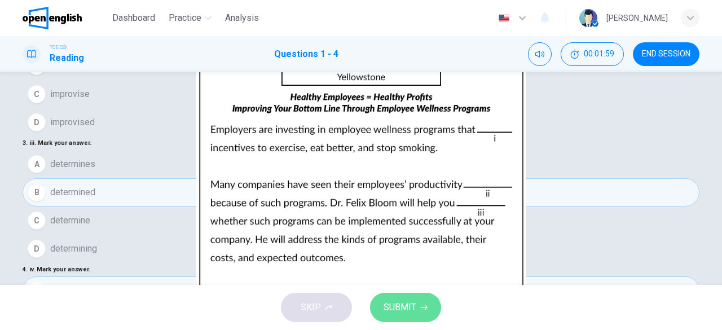
click at [423, 303] on button "SUBMIT" at bounding box center [405, 307] width 71 height 29
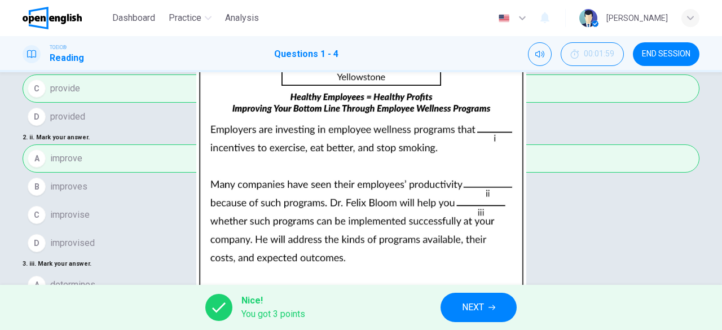
scroll to position [56, 0]
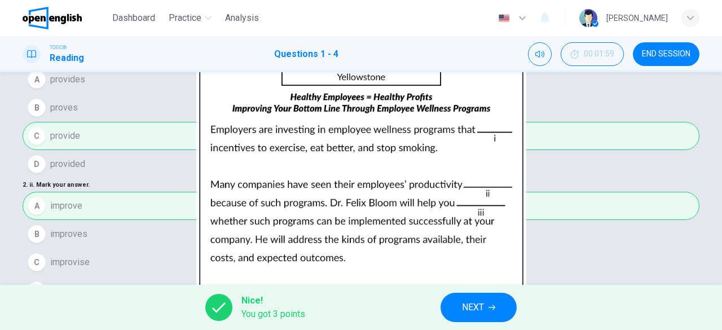
click at [470, 307] on span "NEXT" at bounding box center [473, 308] width 22 height 16
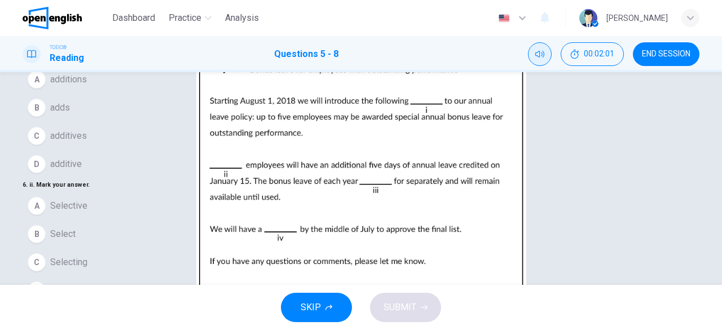
click at [536, 50] on icon "Mute" at bounding box center [539, 54] width 9 height 9
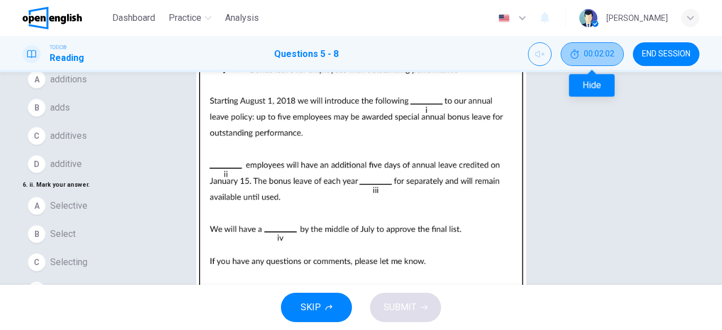
click at [584, 52] on span "00:02:02" at bounding box center [599, 54] width 30 height 9
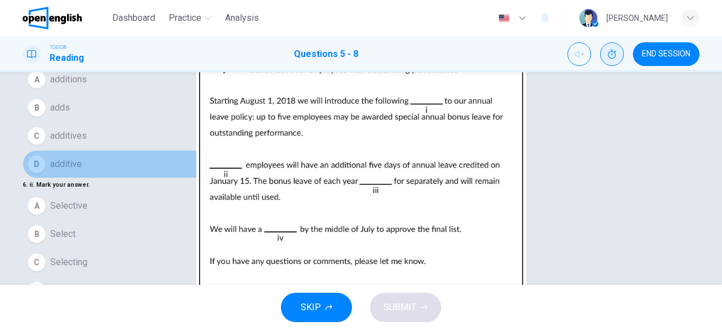
click at [107, 150] on button "D additive" at bounding box center [361, 164] width 677 height 28
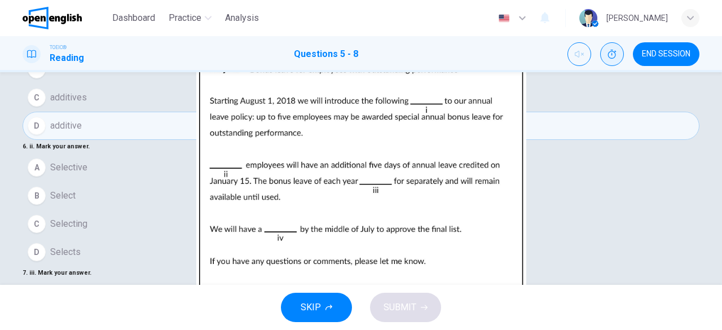
scroll to position [113, 0]
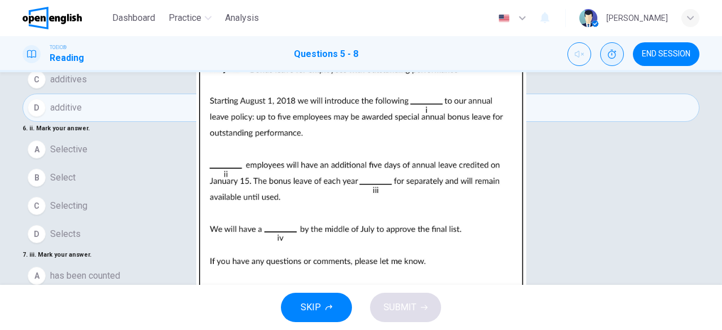
click at [94, 176] on button "B Select" at bounding box center [361, 178] width 677 height 28
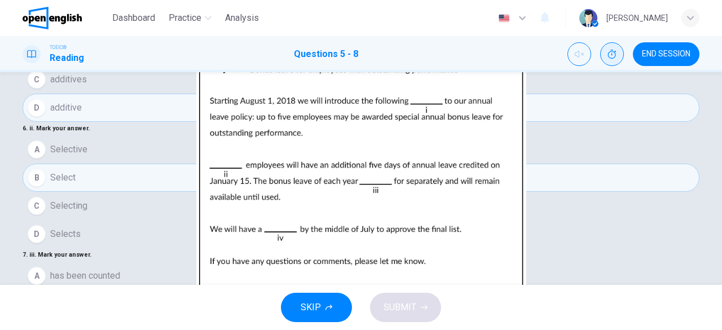
scroll to position [226, 0]
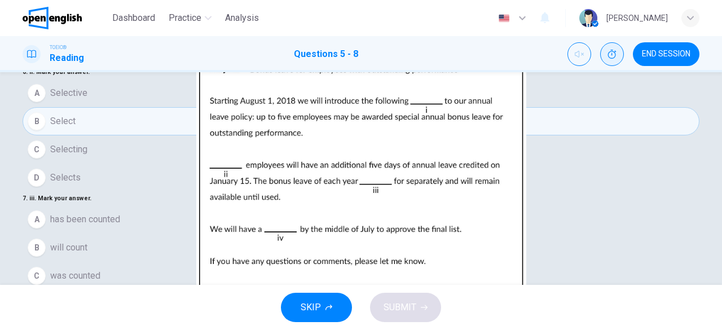
scroll to position [161, 0]
click at [131, 234] on button "B will count" at bounding box center [361, 248] width 677 height 28
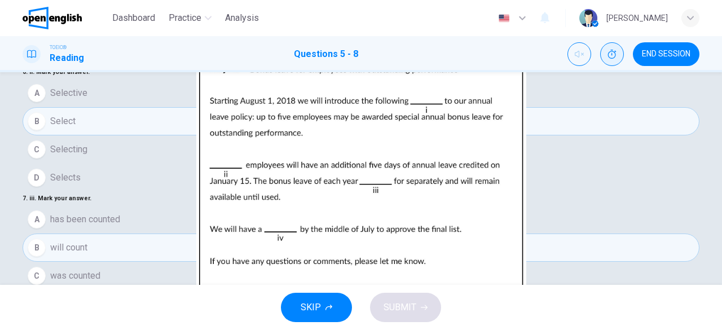
scroll to position [274, 0]
click at [423, 317] on button "SUBMIT" at bounding box center [405, 307] width 71 height 29
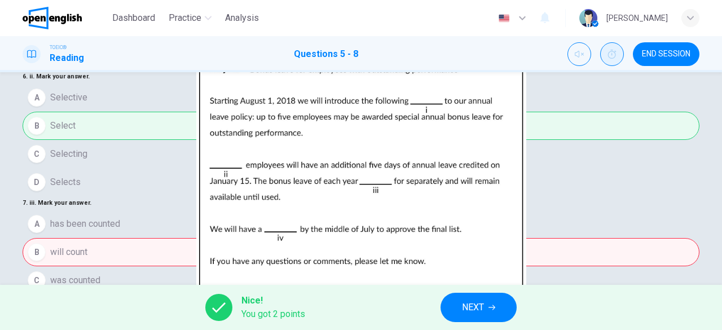
scroll to position [225, 0]
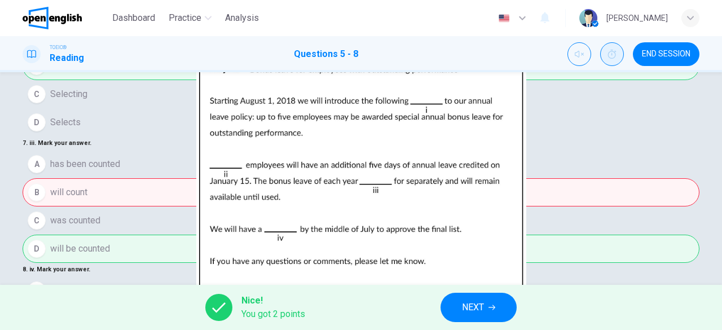
click at [479, 306] on span "NEXT" at bounding box center [473, 308] width 22 height 16
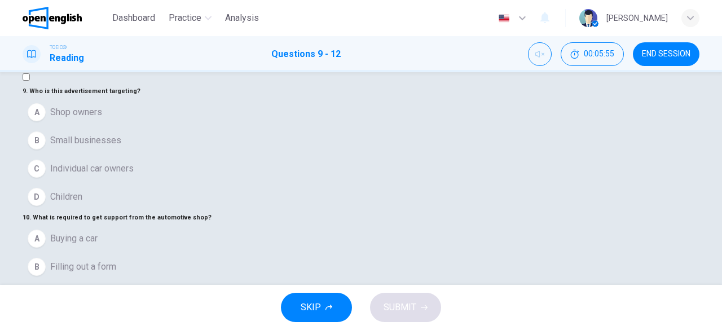
scroll to position [0, 0]
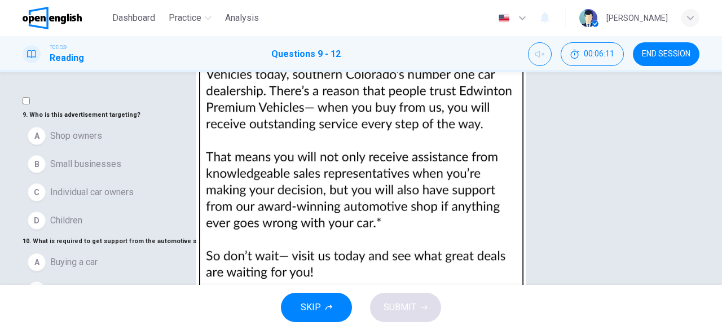
click at [89, 143] on span "Shop owners" at bounding box center [76, 136] width 52 height 14
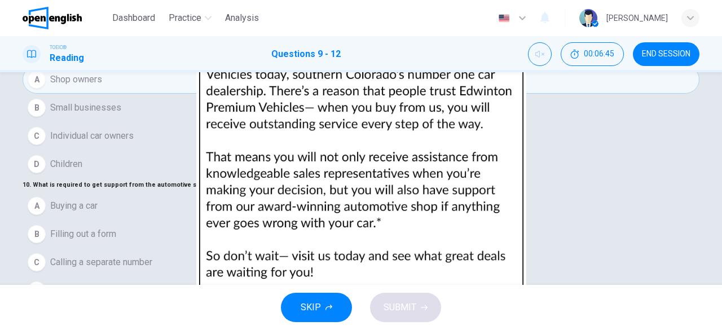
scroll to position [113, 0]
click at [93, 199] on span "Buying a car" at bounding box center [73, 206] width 47 height 14
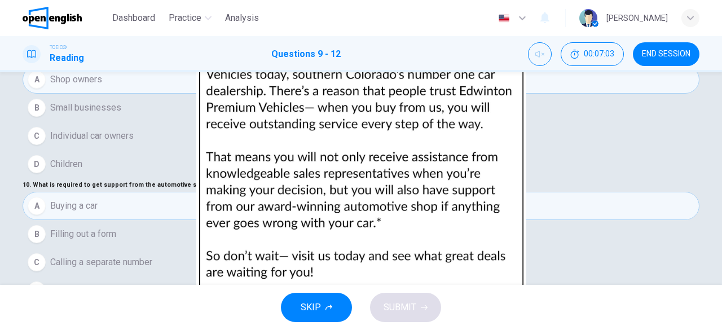
scroll to position [282, 0]
click at [197, 325] on span "They provide excellent customer service" at bounding box center [130, 332] width 161 height 14
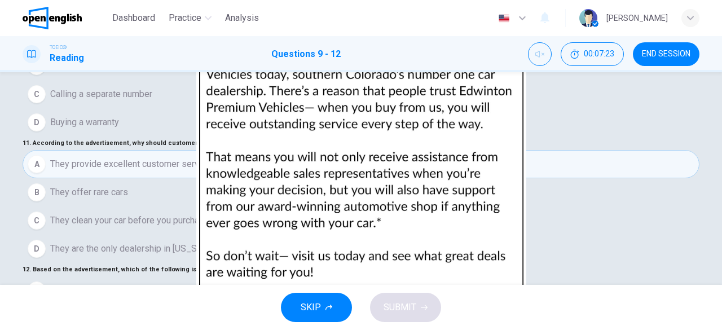
scroll to position [351, 0]
click at [416, 301] on button "SUBMIT" at bounding box center [405, 307] width 71 height 29
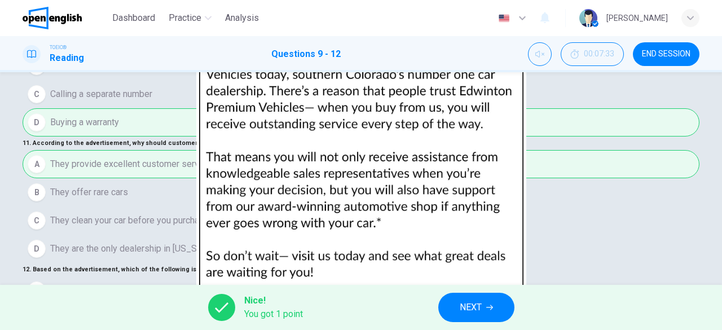
click at [174, 276] on div "A They will fix your car if something goes wrong B They are very familiar about…" at bounding box center [361, 332] width 677 height 113
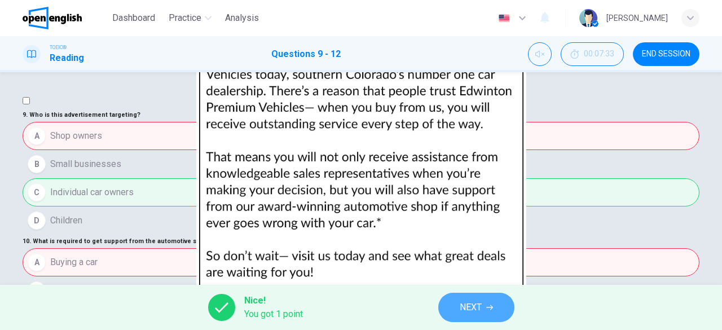
click at [470, 301] on span "NEXT" at bounding box center [471, 308] width 22 height 16
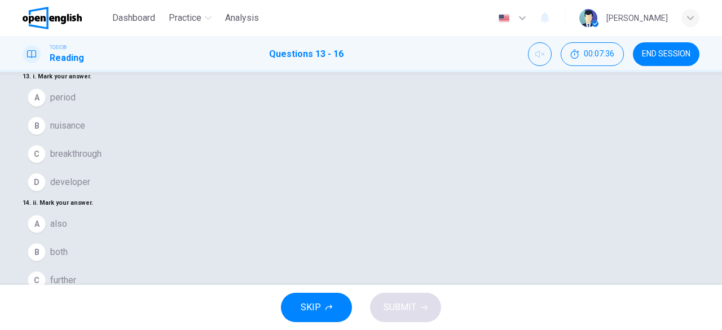
scroll to position [56, 0]
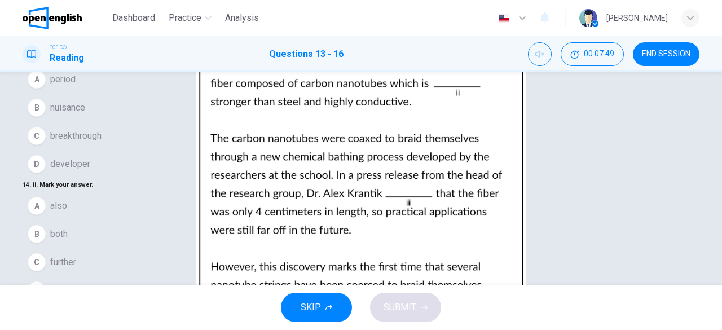
click at [85, 115] on span "nuisance" at bounding box center [67, 108] width 35 height 14
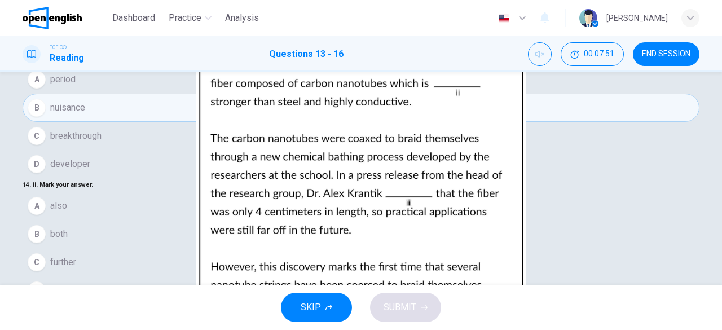
scroll to position [113, 0]
click at [67, 199] on span "also" at bounding box center [58, 206] width 17 height 14
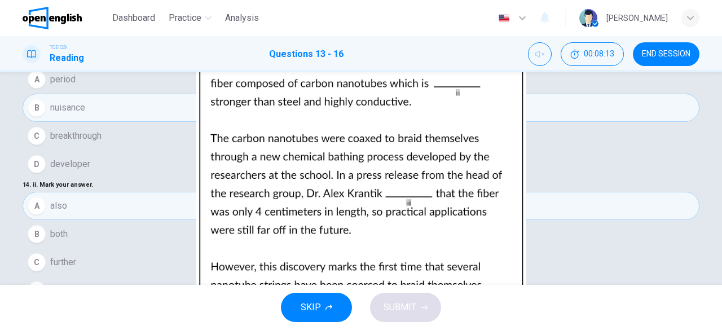
scroll to position [274, 0]
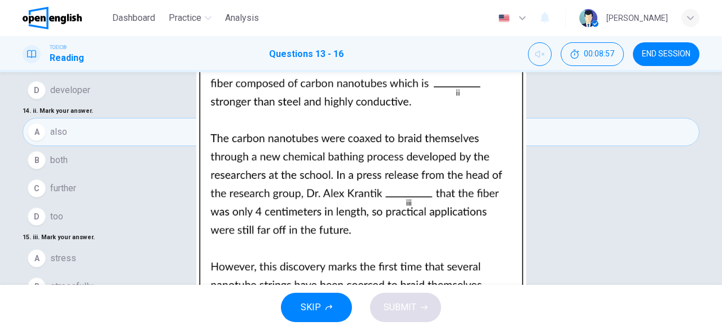
scroll to position [169, 0]
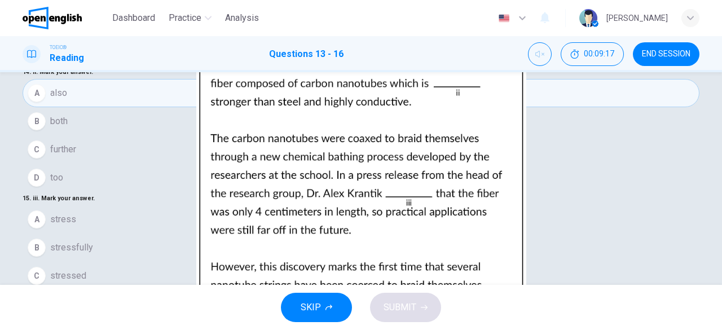
click at [399, 302] on span "SUBMIT" at bounding box center [400, 308] width 33 height 16
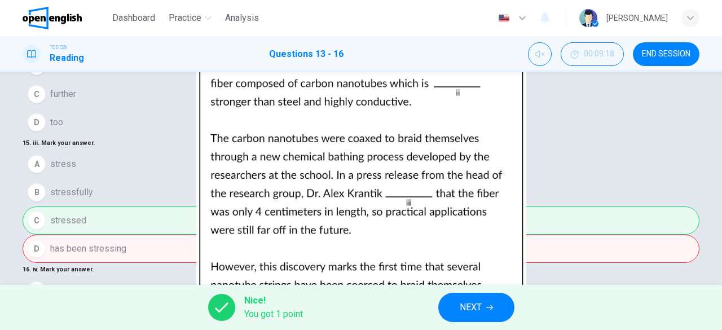
scroll to position [56, 0]
click at [483, 309] on button "NEXT" at bounding box center [476, 307] width 76 height 29
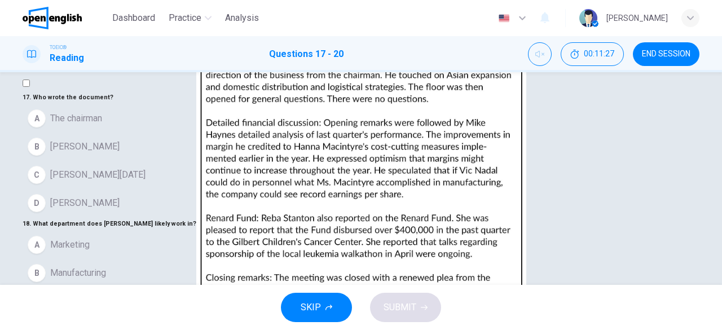
scroll to position [0, 0]
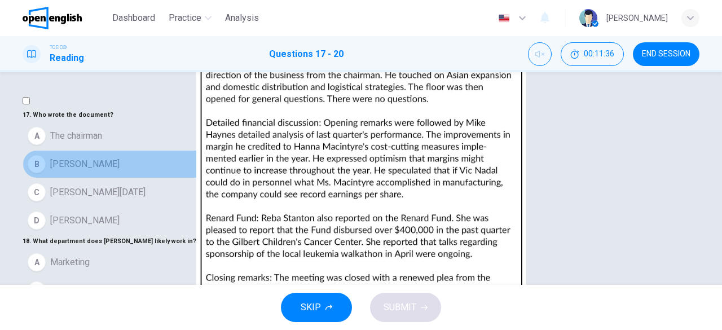
click at [94, 171] on span "[PERSON_NAME]" at bounding box center [84, 164] width 69 height 14
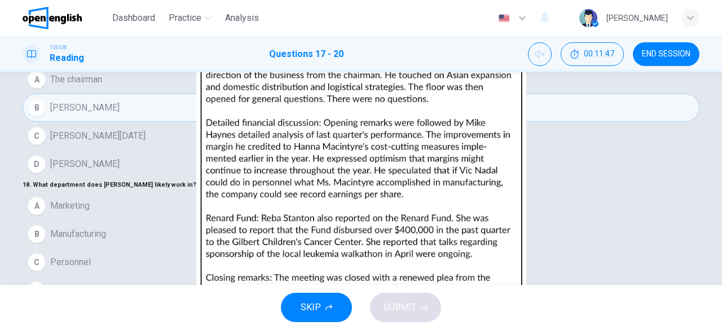
scroll to position [113, 0]
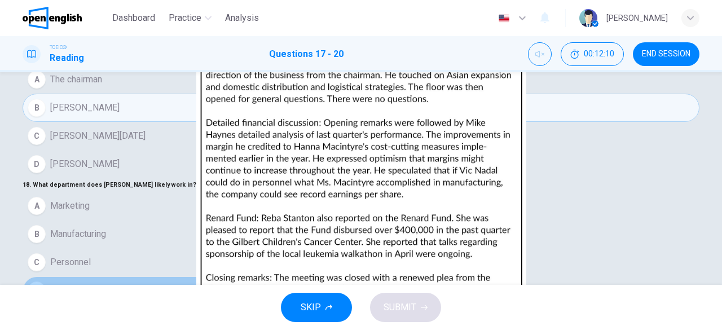
click at [73, 284] on span "Finance" at bounding box center [65, 291] width 30 height 14
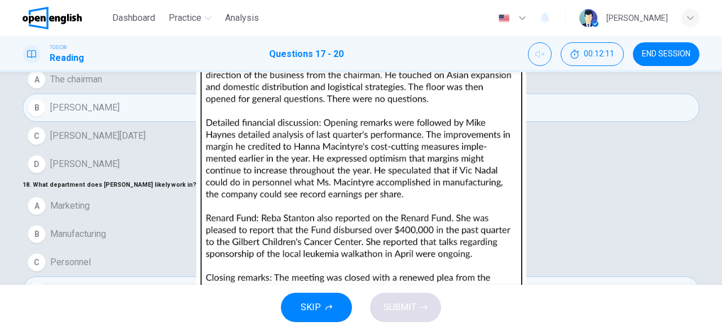
scroll to position [282, 0]
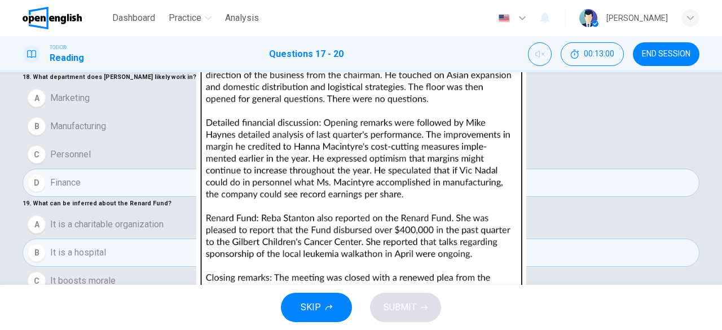
scroll to position [225, 0]
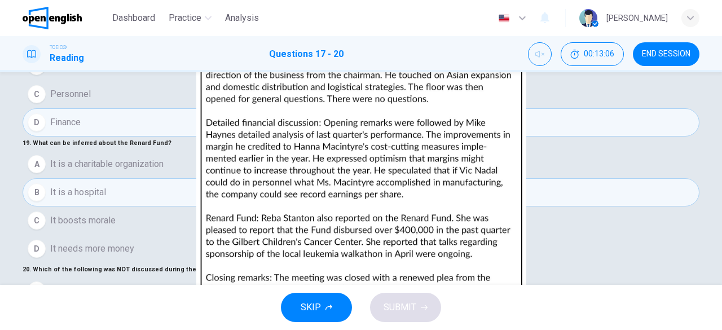
click at [401, 311] on span "SUBMIT" at bounding box center [400, 308] width 33 height 16
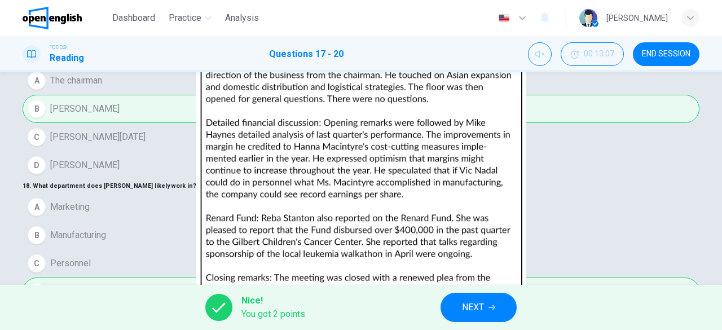
scroll to position [0, 0]
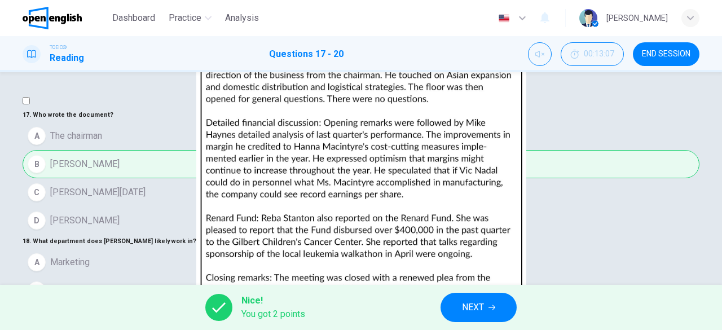
click at [484, 304] on span "NEXT" at bounding box center [473, 308] width 22 height 16
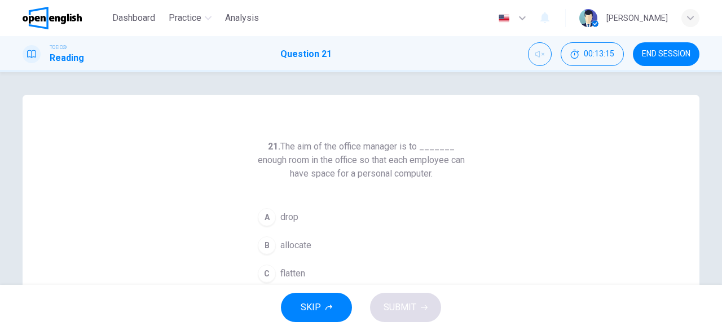
scroll to position [56, 0]
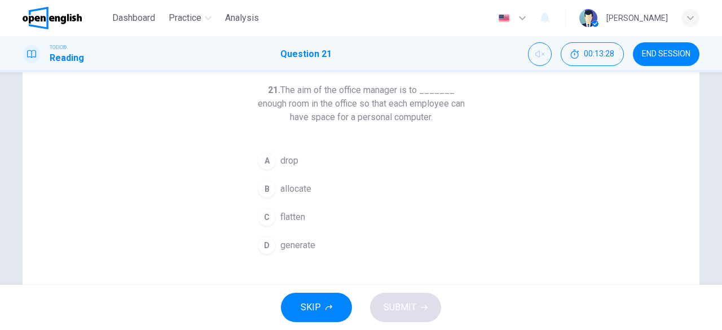
drag, startPoint x: 303, startPoint y: 239, endPoint x: 305, endPoint y: 245, distance: 6.9
click at [303, 239] on span "generate" at bounding box center [297, 246] width 35 height 14
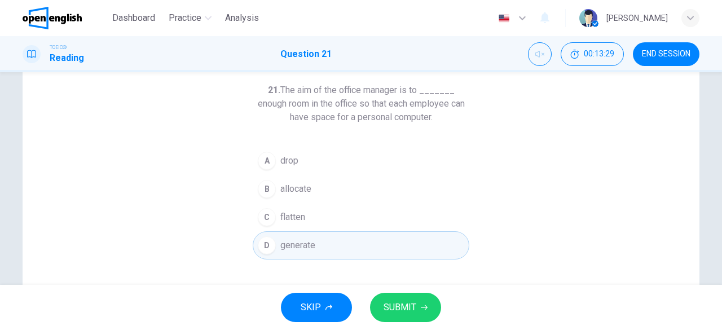
drag, startPoint x: 382, startPoint y: 299, endPoint x: 384, endPoint y: 305, distance: 5.8
click at [384, 305] on button "SUBMIT" at bounding box center [405, 307] width 71 height 29
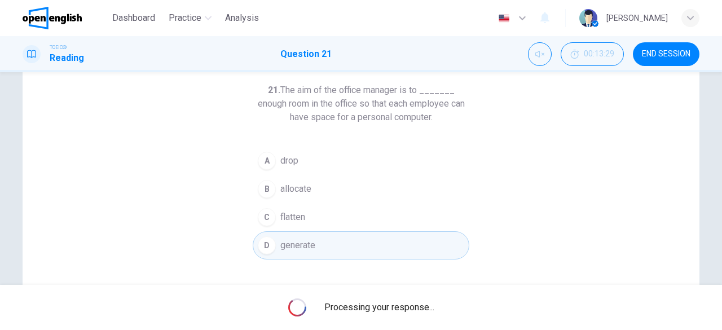
click at [386, 309] on span "Processing your response..." at bounding box center [379, 308] width 110 height 14
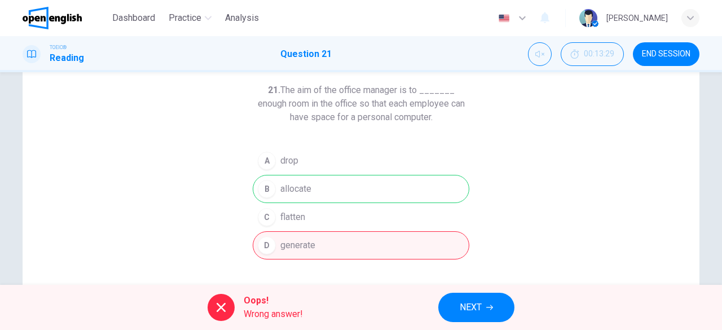
click at [336, 247] on div "A drop B allocate C flatten D generate" at bounding box center [361, 203] width 217 height 113
click at [472, 304] on span "NEXT" at bounding box center [471, 308] width 22 height 16
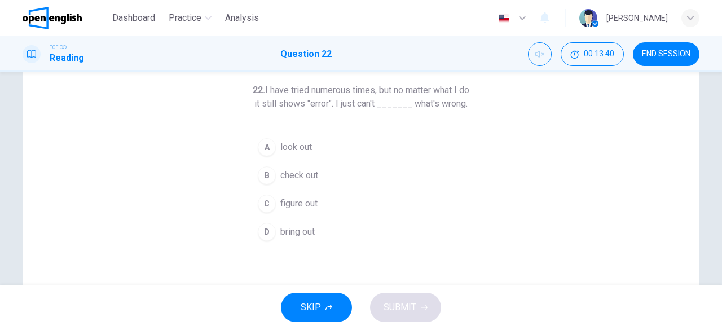
click at [318, 214] on button "C figure out" at bounding box center [361, 204] width 217 height 28
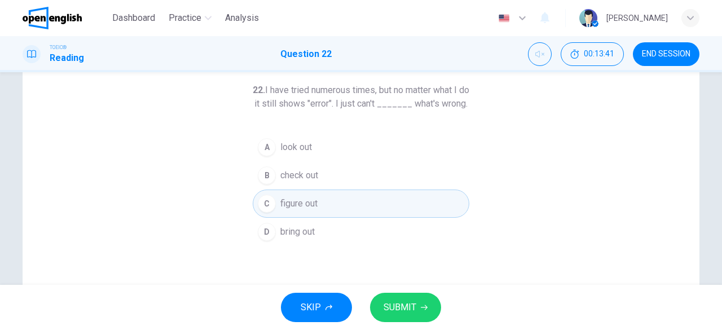
click at [408, 300] on span "SUBMIT" at bounding box center [400, 308] width 33 height 16
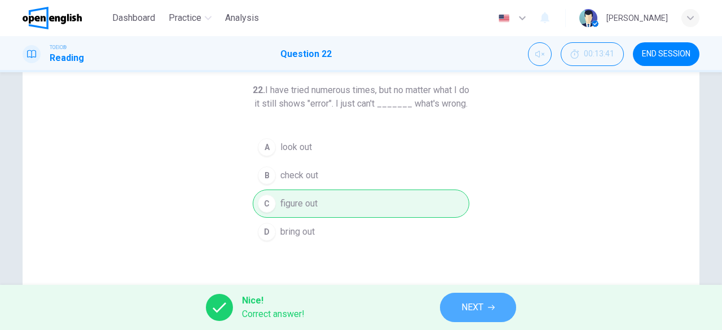
click at [498, 301] on button "NEXT" at bounding box center [478, 307] width 76 height 29
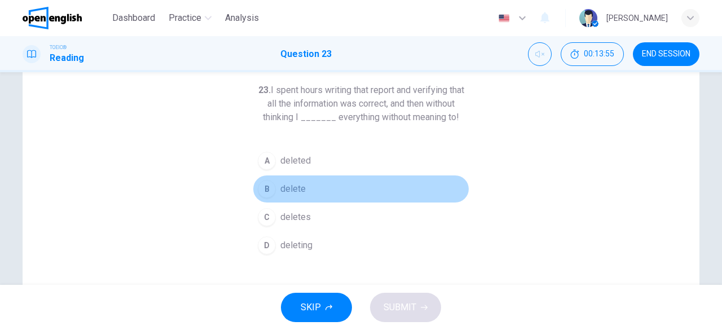
click at [287, 188] on span "delete" at bounding box center [292, 189] width 25 height 14
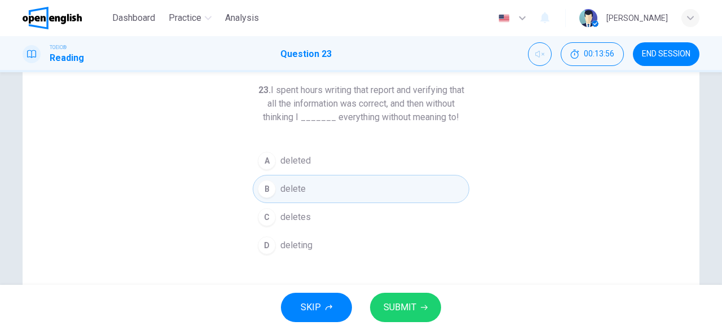
click at [393, 303] on span "SUBMIT" at bounding box center [400, 308] width 33 height 16
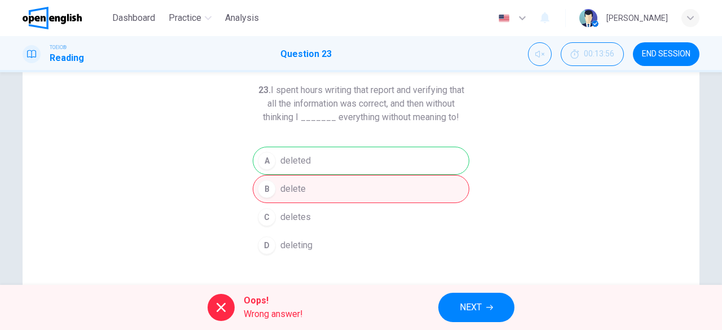
click at [475, 313] on span "NEXT" at bounding box center [471, 308] width 22 height 16
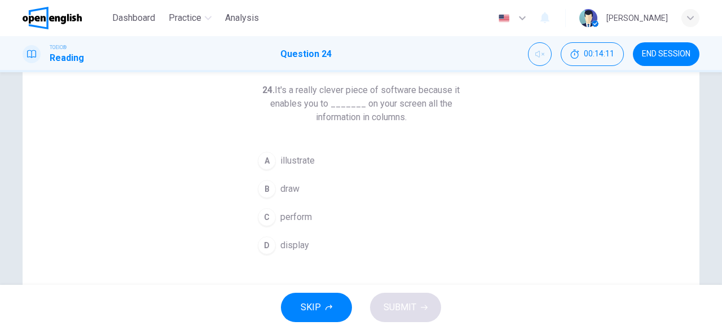
click at [285, 166] on span "illustrate" at bounding box center [297, 161] width 34 height 14
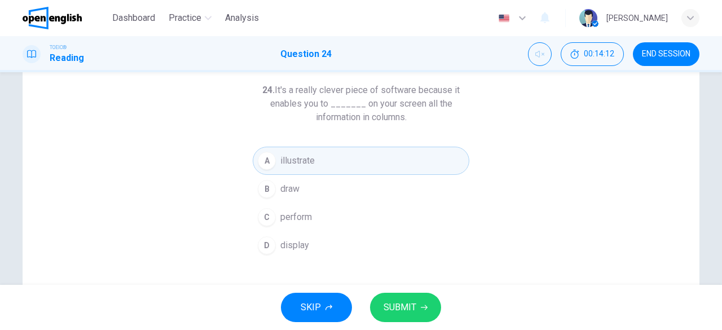
click at [390, 316] on button "SUBMIT" at bounding box center [405, 307] width 71 height 29
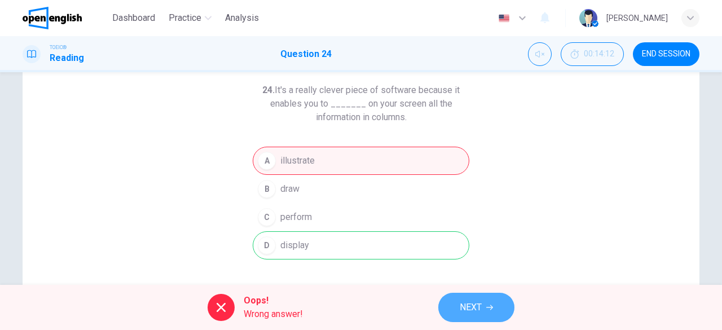
click at [469, 307] on span "NEXT" at bounding box center [471, 308] width 22 height 16
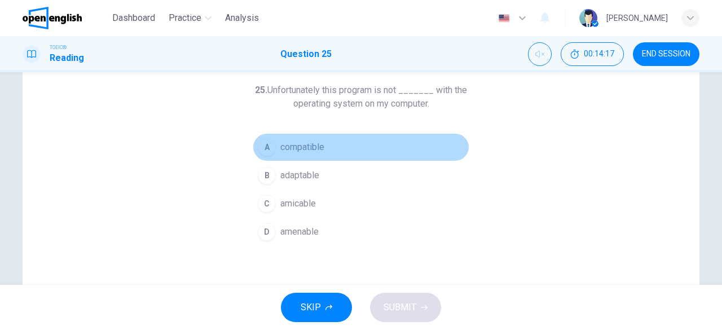
click at [318, 146] on span "compatible" at bounding box center [302, 147] width 44 height 14
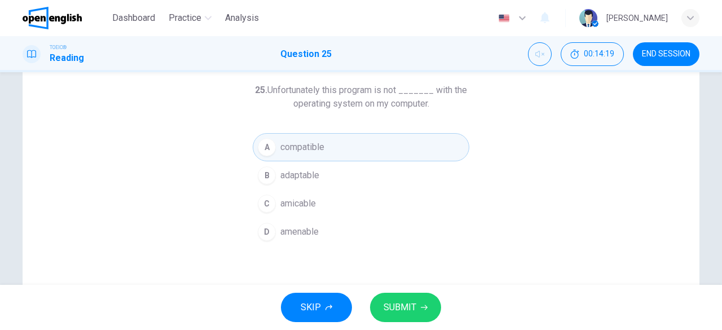
click at [412, 302] on span "SUBMIT" at bounding box center [400, 308] width 33 height 16
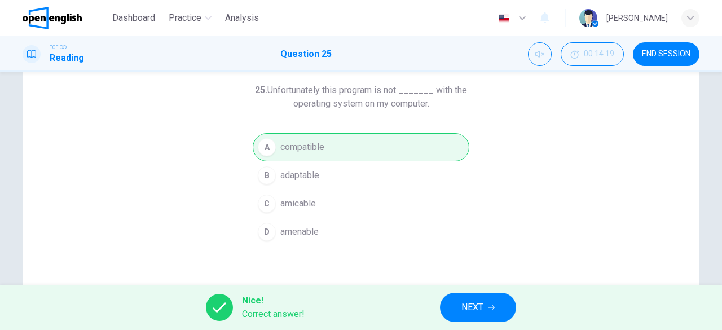
click at [491, 307] on icon "button" at bounding box center [491, 307] width 7 height 5
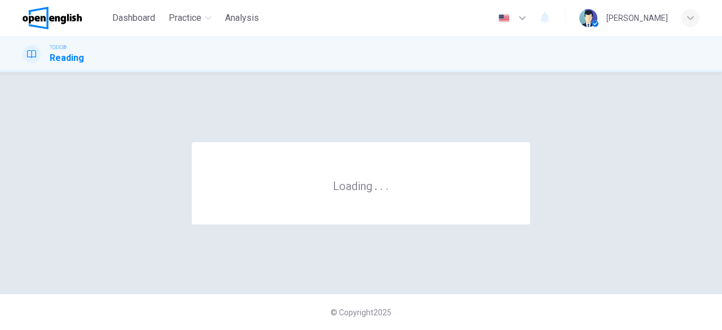
scroll to position [0, 0]
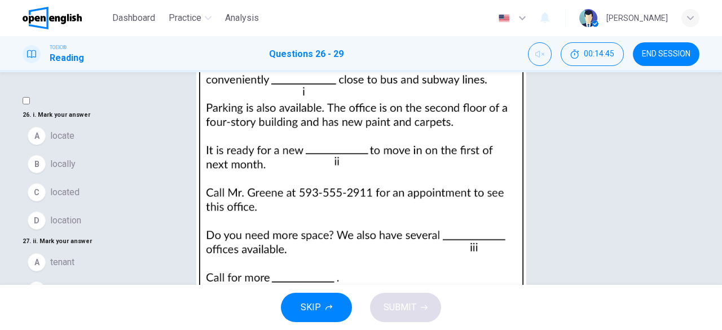
click at [81, 227] on span "location" at bounding box center [65, 221] width 31 height 14
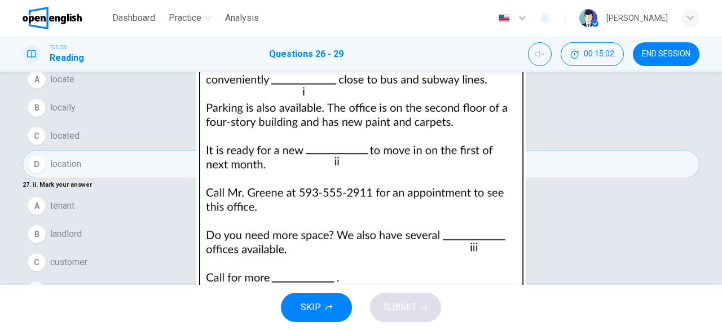
scroll to position [113, 0]
click at [111, 276] on button "D neighbor" at bounding box center [361, 290] width 677 height 28
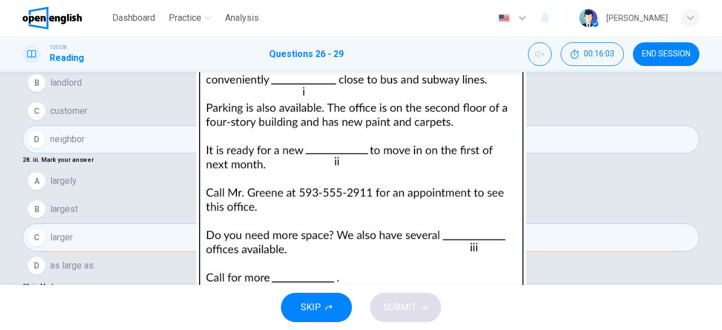
scroll to position [225, 0]
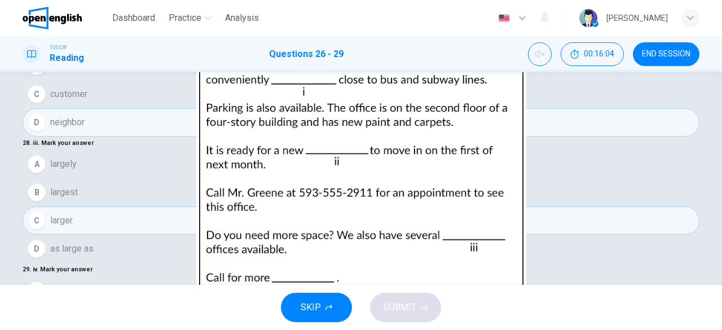
click at [403, 305] on span "SUBMIT" at bounding box center [400, 308] width 33 height 16
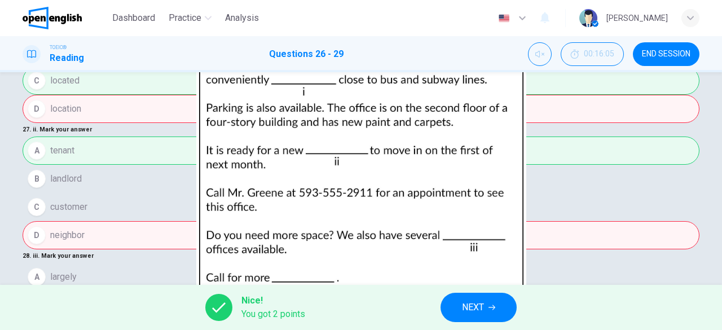
scroll to position [56, 0]
click at [471, 305] on span "NEXT" at bounding box center [473, 308] width 22 height 16
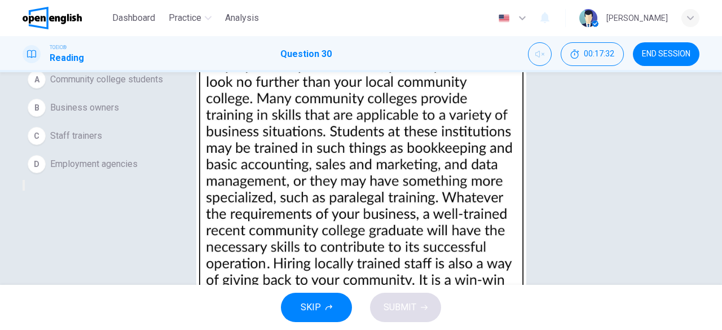
click at [115, 171] on span "Employment agencies" at bounding box center [93, 164] width 87 height 14
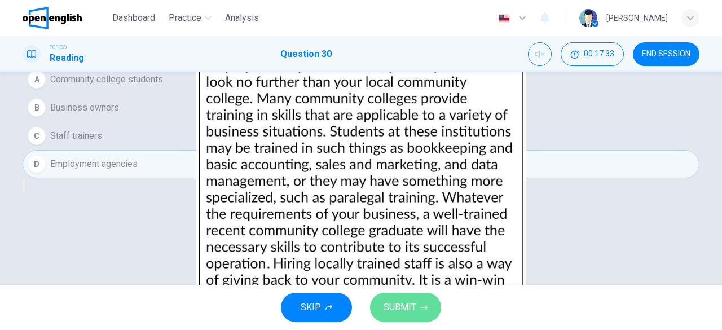
click at [399, 305] on span "SUBMIT" at bounding box center [400, 308] width 33 height 16
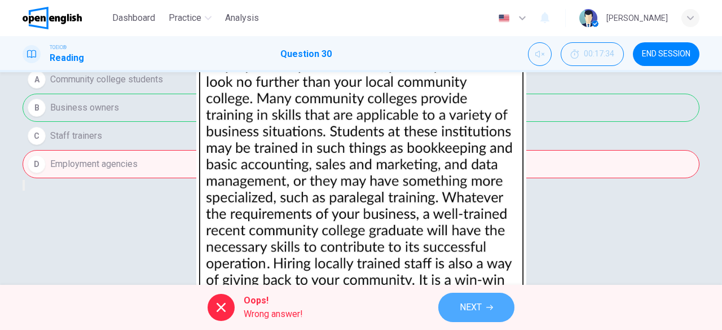
click at [475, 298] on button "NEXT" at bounding box center [476, 307] width 76 height 29
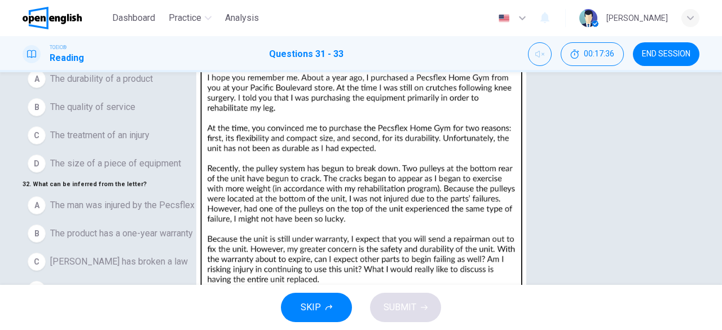
scroll to position [0, 0]
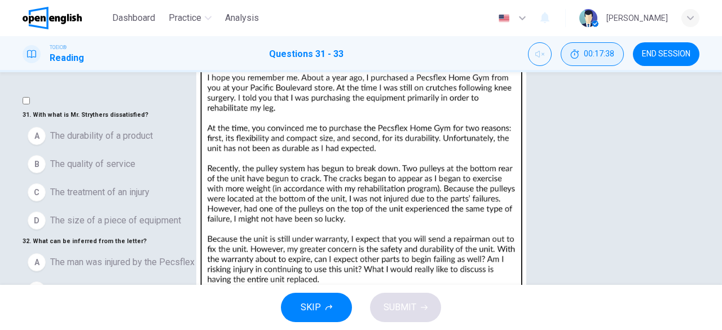
click at [591, 58] on span "00:17:38" at bounding box center [599, 54] width 30 height 9
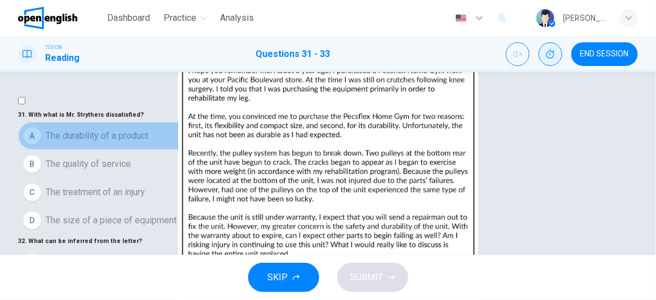
click at [129, 143] on span "The durability of a product" at bounding box center [97, 136] width 103 height 14
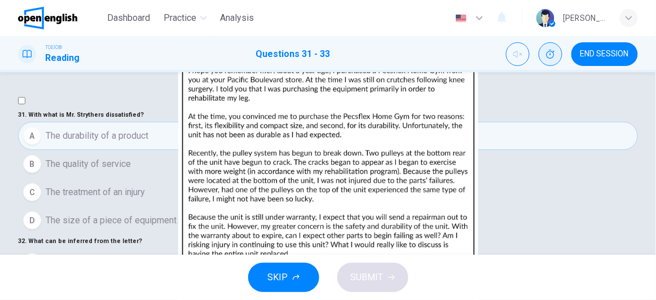
scroll to position [51, 0]
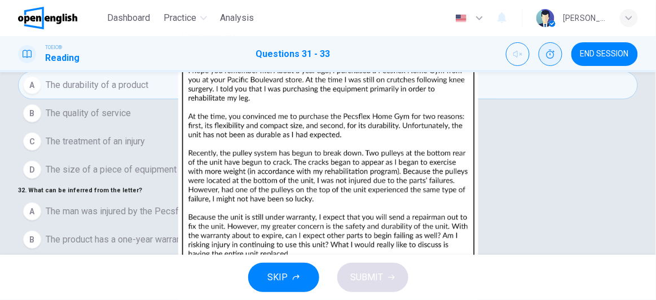
click at [200, 289] on span "The pulleys were damaged due to misuse of the equipment" at bounding box center [163, 296] width 235 height 14
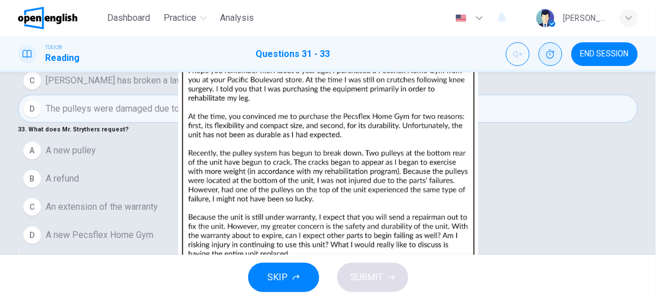
scroll to position [254, 0]
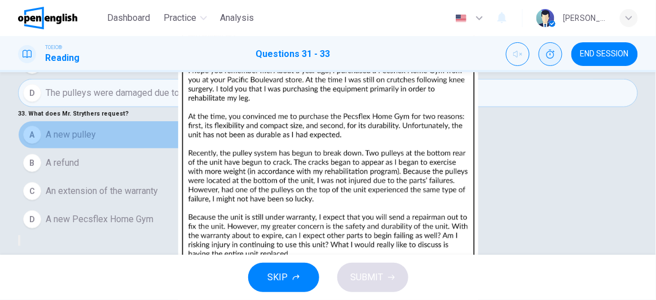
click at [95, 128] on span "A new pulley" at bounding box center [71, 135] width 50 height 14
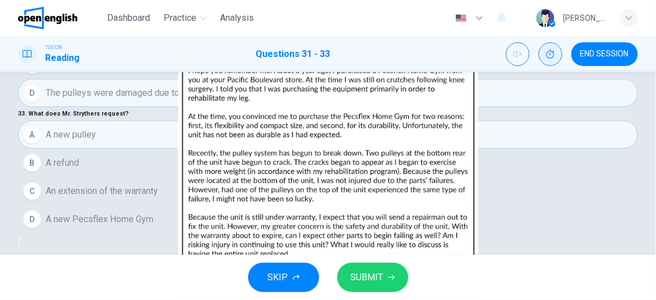
click at [382, 280] on span "SUBMIT" at bounding box center [367, 278] width 33 height 16
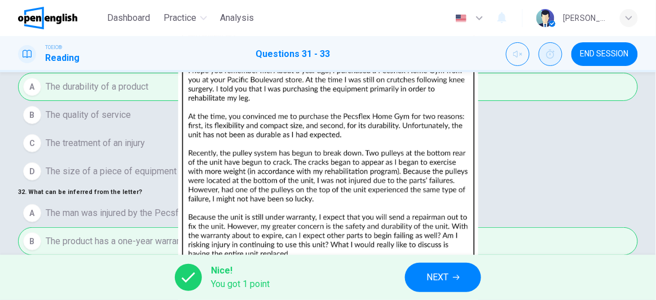
scroll to position [0, 0]
click at [451, 272] on button "NEXT" at bounding box center [443, 277] width 76 height 29
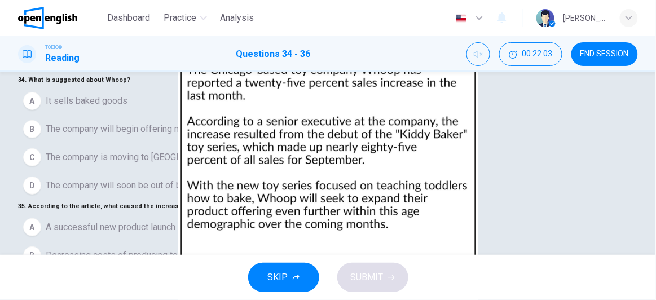
scroll to position [51, 0]
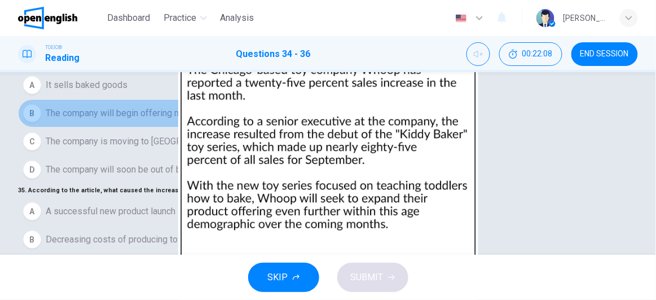
click at [131, 120] on span "The company will begin offering more products for children" at bounding box center [162, 114] width 233 height 14
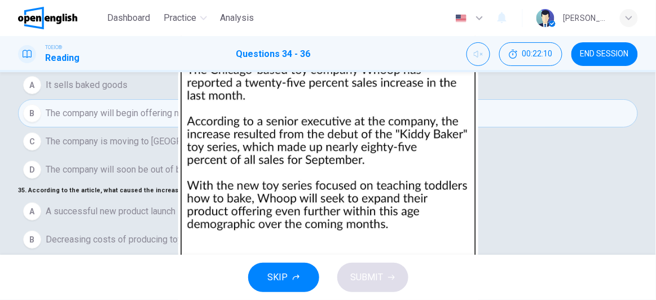
scroll to position [148, 0]
click at [121, 205] on span "A successful new product launch" at bounding box center [111, 212] width 130 height 14
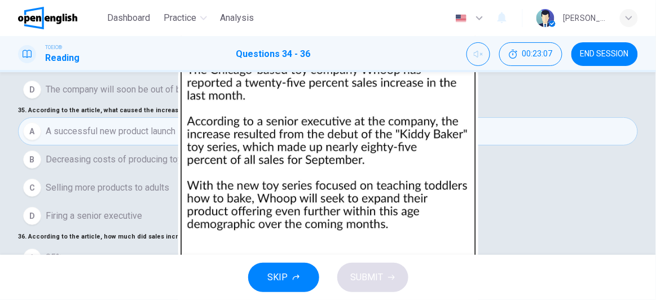
scroll to position [203, 0]
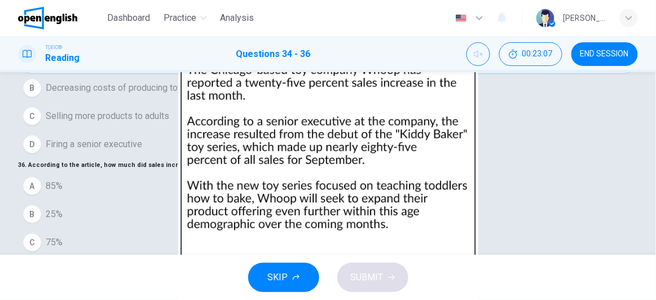
click at [63, 179] on span "85%" at bounding box center [54, 186] width 17 height 14
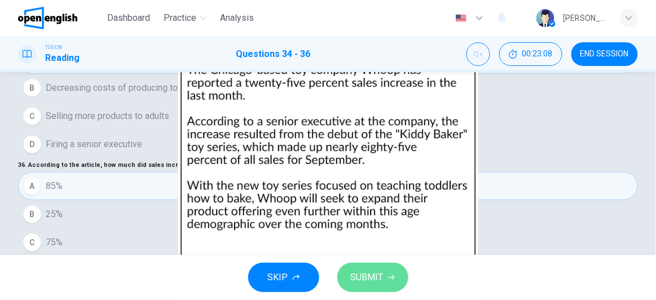
click at [382, 275] on span "SUBMIT" at bounding box center [367, 278] width 33 height 16
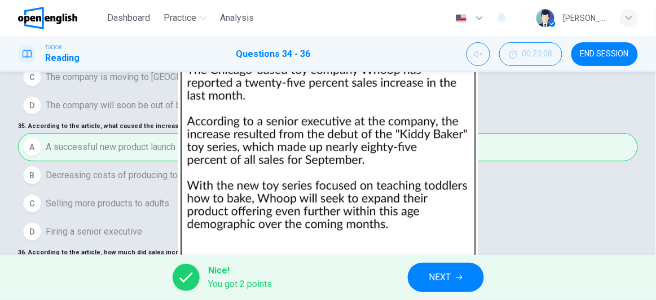
scroll to position [152, 0]
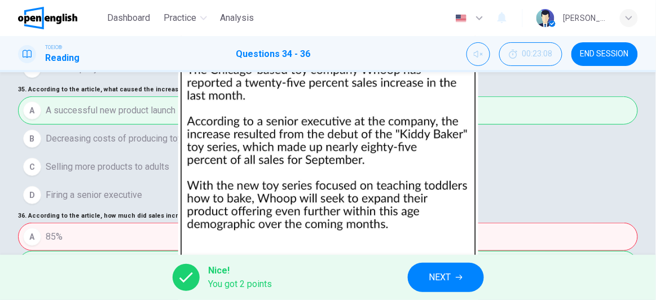
click at [446, 275] on span "NEXT" at bounding box center [440, 278] width 22 height 16
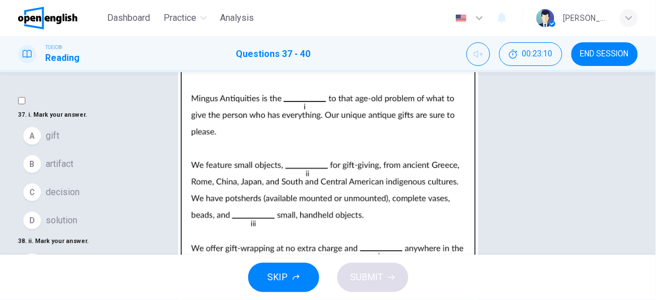
scroll to position [51, 0]
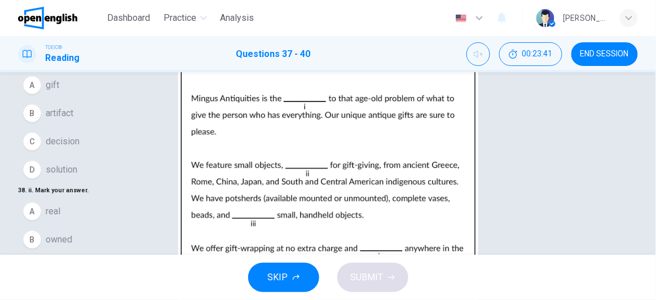
click at [77, 177] on span "solution" at bounding box center [62, 170] width 32 height 14
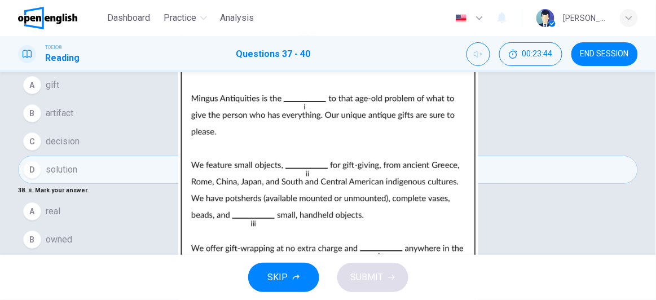
scroll to position [153, 0]
click at [105, 254] on button "C ideal" at bounding box center [328, 268] width 620 height 28
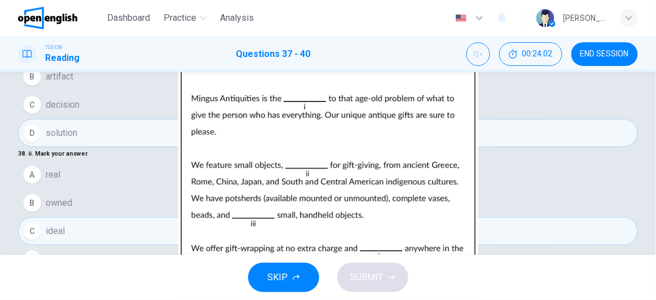
scroll to position [102, 0]
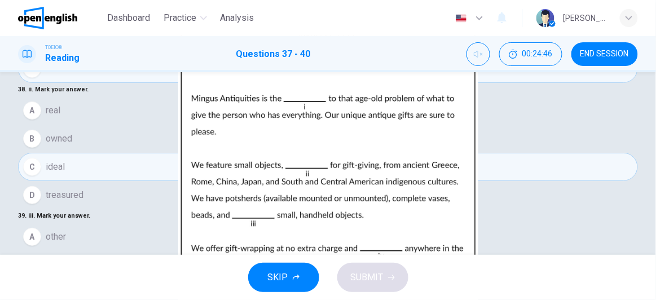
scroll to position [203, 0]
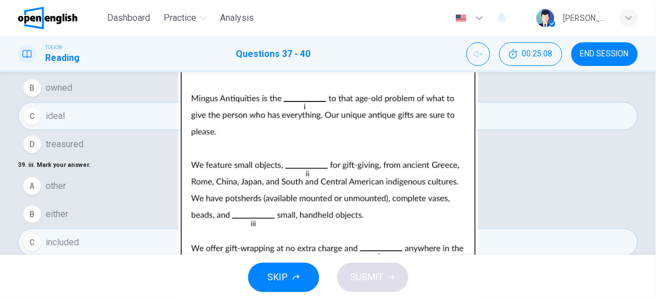
click at [363, 270] on span "SUBMIT" at bounding box center [367, 278] width 33 height 16
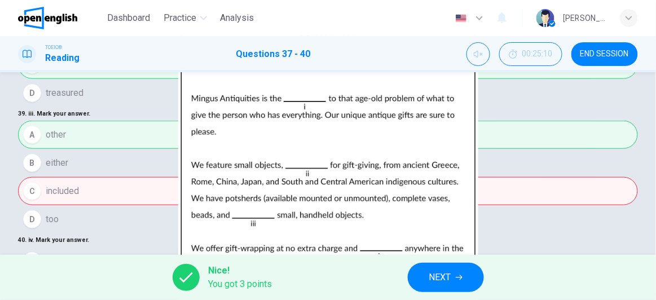
scroll to position [273, 0]
click at [444, 276] on span "NEXT" at bounding box center [440, 278] width 22 height 16
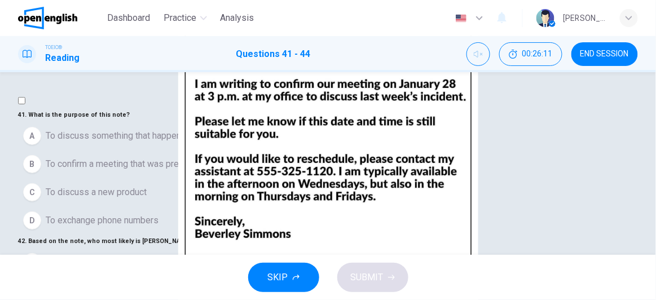
scroll to position [51, 0]
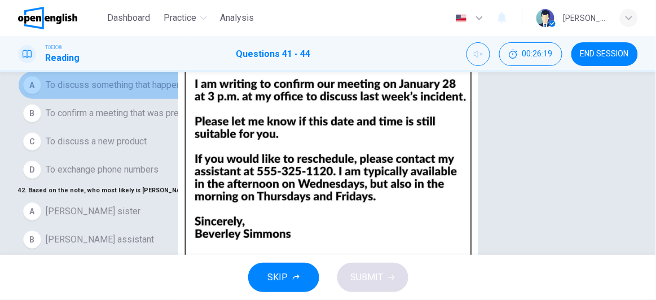
click at [193, 92] on span "To discuss something that happened last week" at bounding box center [139, 85] width 186 height 14
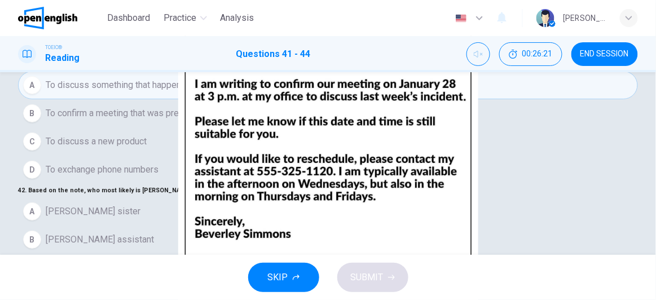
scroll to position [153, 0]
click at [134, 254] on button "C [PERSON_NAME] boss" at bounding box center [328, 268] width 620 height 28
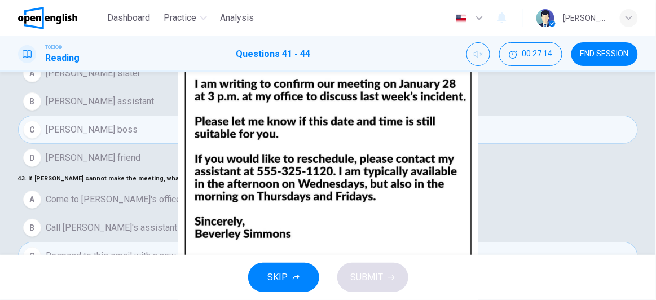
scroll to position [205, 0]
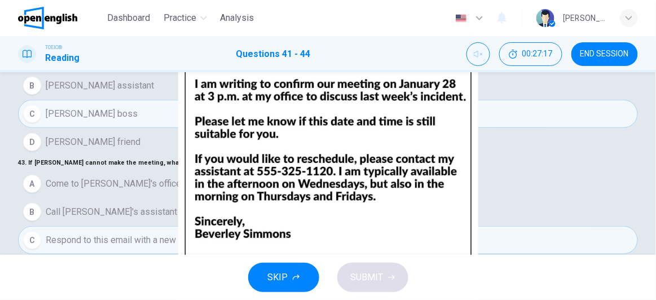
click at [373, 271] on span "SUBMIT" at bounding box center [367, 278] width 33 height 16
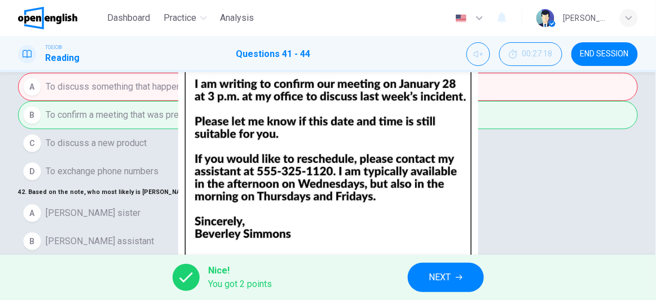
scroll to position [0, 0]
click at [452, 278] on button "NEXT" at bounding box center [446, 277] width 76 height 29
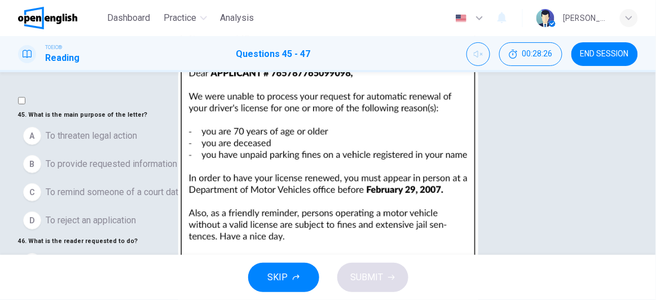
scroll to position [51, 0]
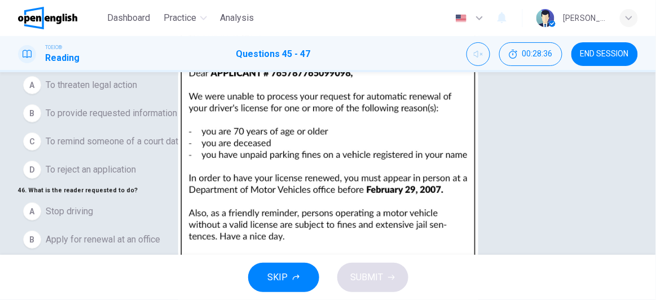
click at [136, 177] on span "To reject an application" at bounding box center [91, 170] width 90 height 14
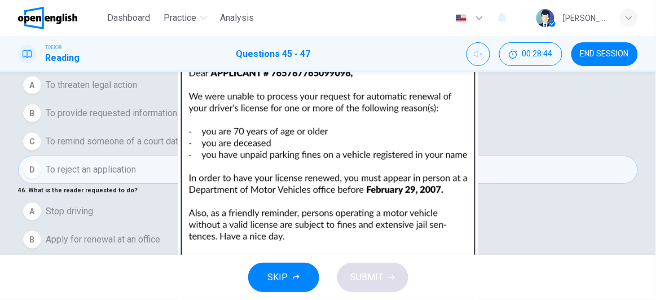
scroll to position [121, 0]
click at [153, 233] on span "Apply for renewal at an office" at bounding box center [103, 240] width 115 height 14
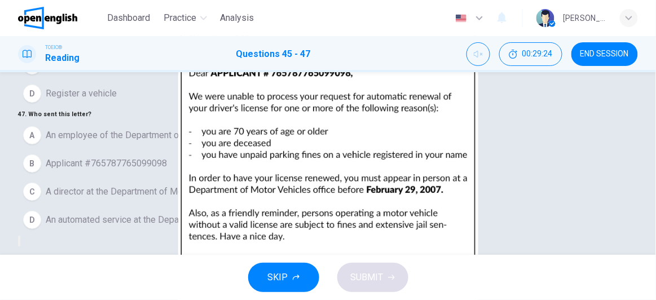
scroll to position [254, 0]
click at [175, 128] on span "An employee of the Department of Motor Vehicles" at bounding box center [145, 135] width 199 height 14
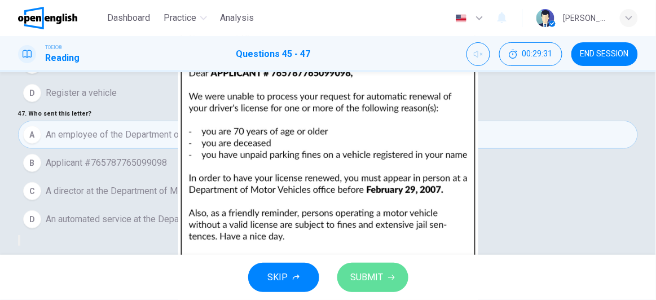
click at [358, 272] on span "SUBMIT" at bounding box center [367, 278] width 33 height 16
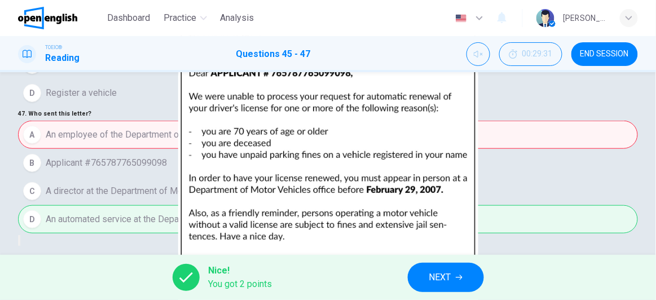
click at [454, 285] on button "NEXT" at bounding box center [446, 277] width 76 height 29
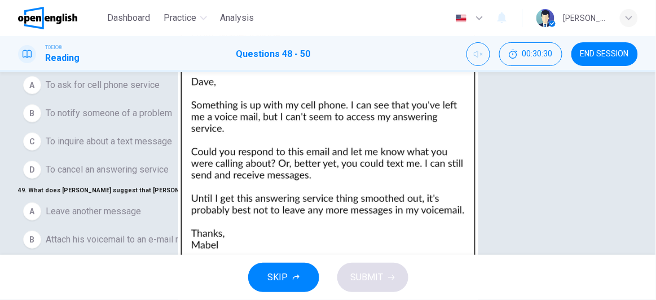
scroll to position [0, 0]
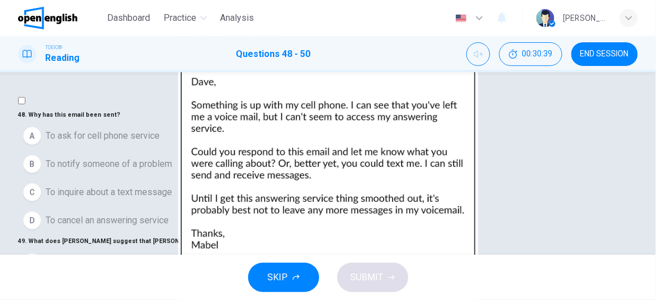
click at [146, 171] on span "To notify someone of a problem" at bounding box center [109, 164] width 126 height 14
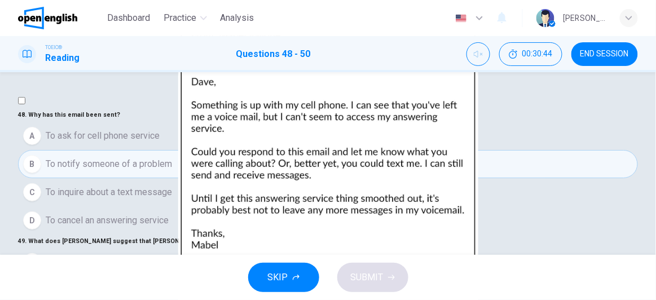
scroll to position [51, 0]
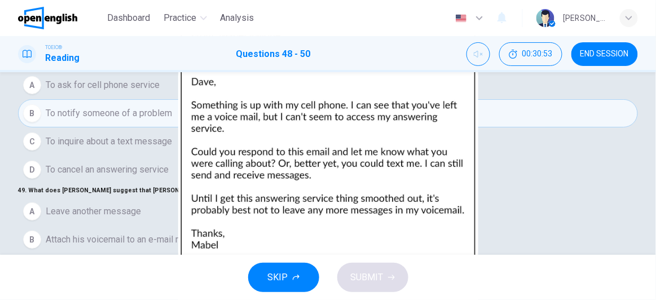
click at [197, 261] on span "Send a text message to her cell phone" at bounding box center [122, 268] width 152 height 14
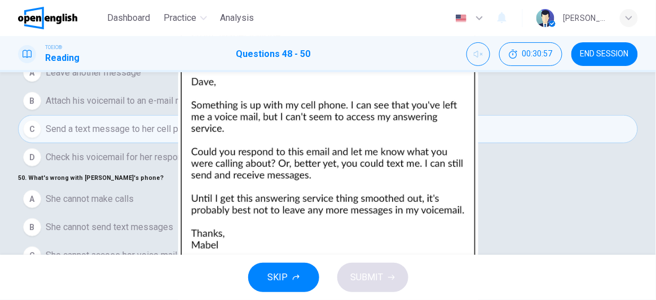
scroll to position [205, 0]
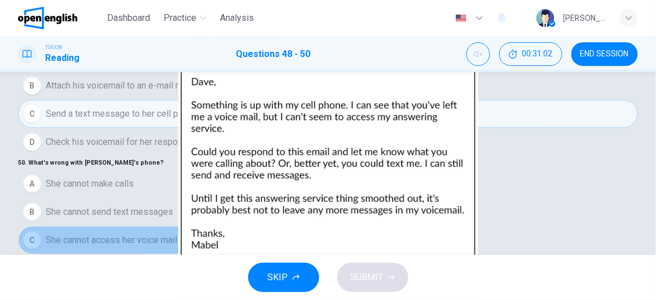
click at [103, 234] on span "She cannot access her voice mail" at bounding box center [111, 241] width 131 height 14
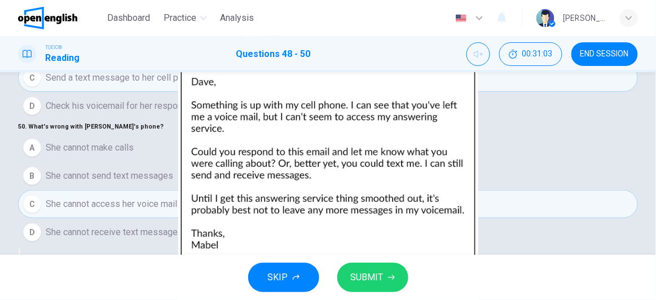
scroll to position [254, 0]
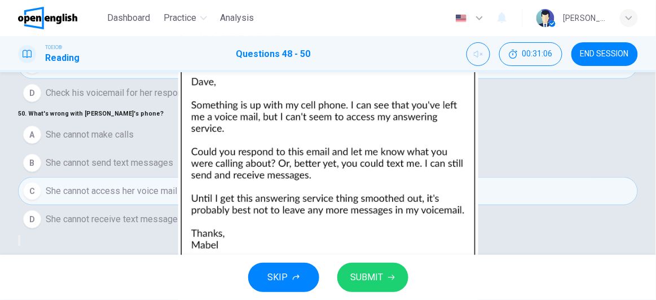
click at [379, 278] on span "SUBMIT" at bounding box center [367, 278] width 33 height 16
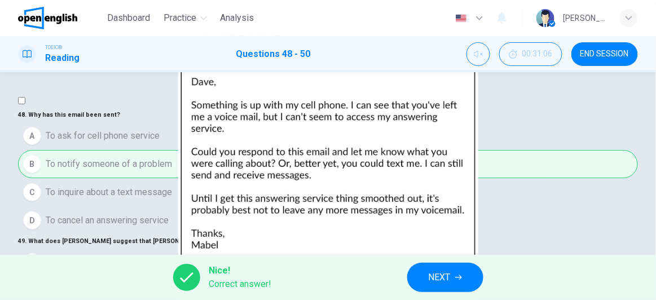
scroll to position [112, 0]
click at [441, 278] on span "NEXT" at bounding box center [440, 278] width 22 height 16
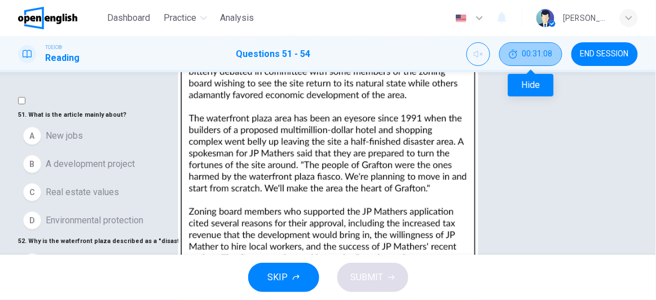
click at [527, 59] on span "00:31:08" at bounding box center [537, 54] width 30 height 9
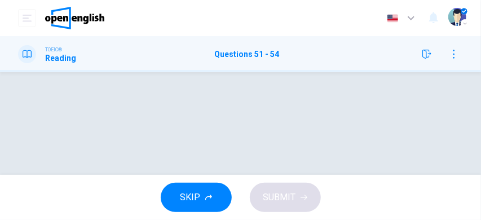
scroll to position [37, 0]
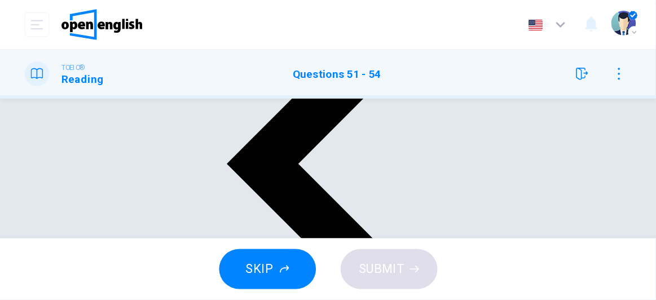
scroll to position [227, 0]
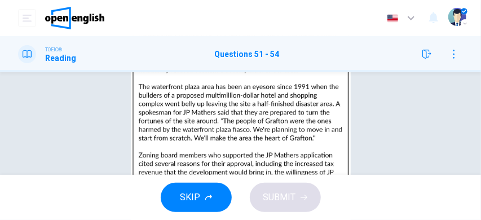
click at [357, 55] on img at bounding box center [240, 110] width 481 height 220
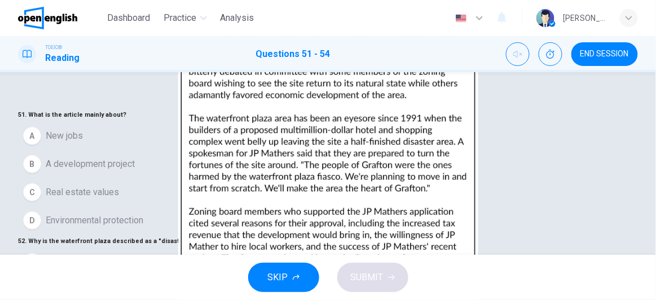
scroll to position [0, 0]
click at [140, 227] on span "Environmental protection" at bounding box center [95, 221] width 98 height 14
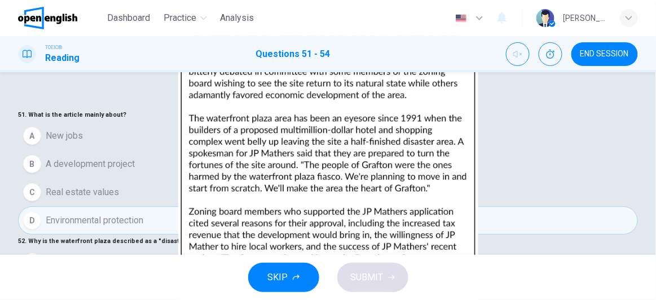
scroll to position [205, 0]
click at [138, 284] on span "It ruined the environment" at bounding box center [95, 291] width 98 height 14
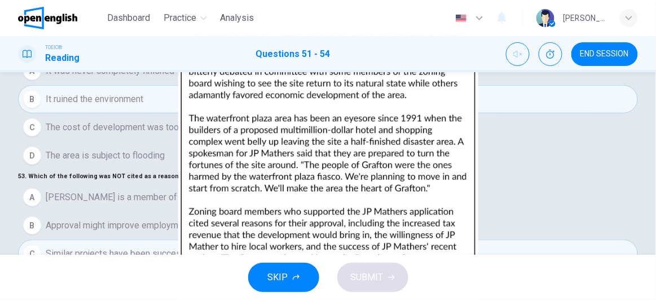
scroll to position [205, 0]
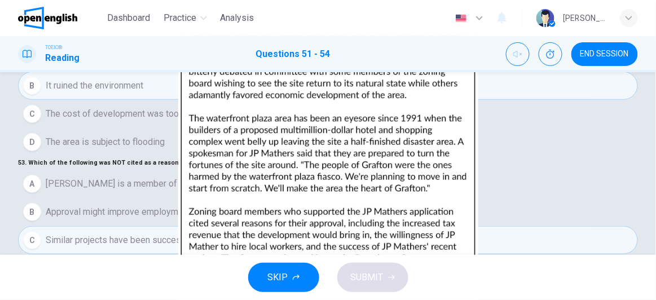
click at [360, 280] on span "SUBMIT" at bounding box center [367, 278] width 33 height 16
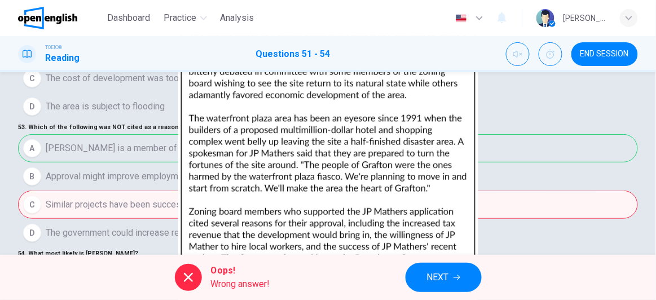
scroll to position [254, 0]
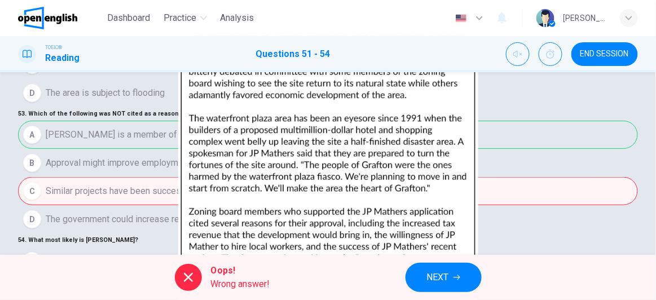
click at [435, 281] on span "NEXT" at bounding box center [438, 278] width 22 height 16
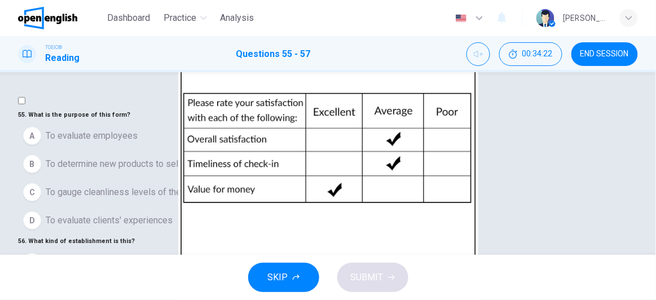
click at [619, 52] on span "END SESSION" at bounding box center [604, 54] width 49 height 9
